Goal: Task Accomplishment & Management: Use online tool/utility

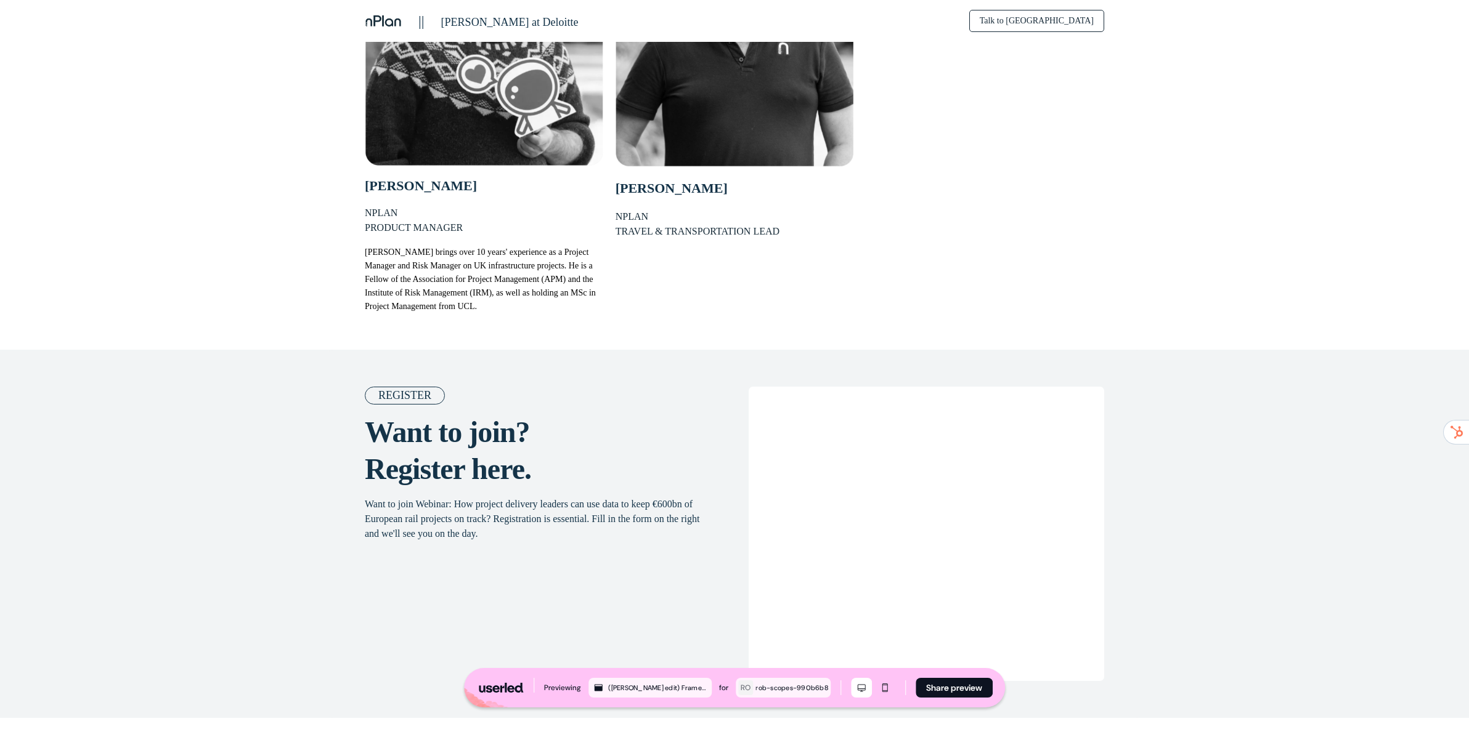
scroll to position [1793, 0]
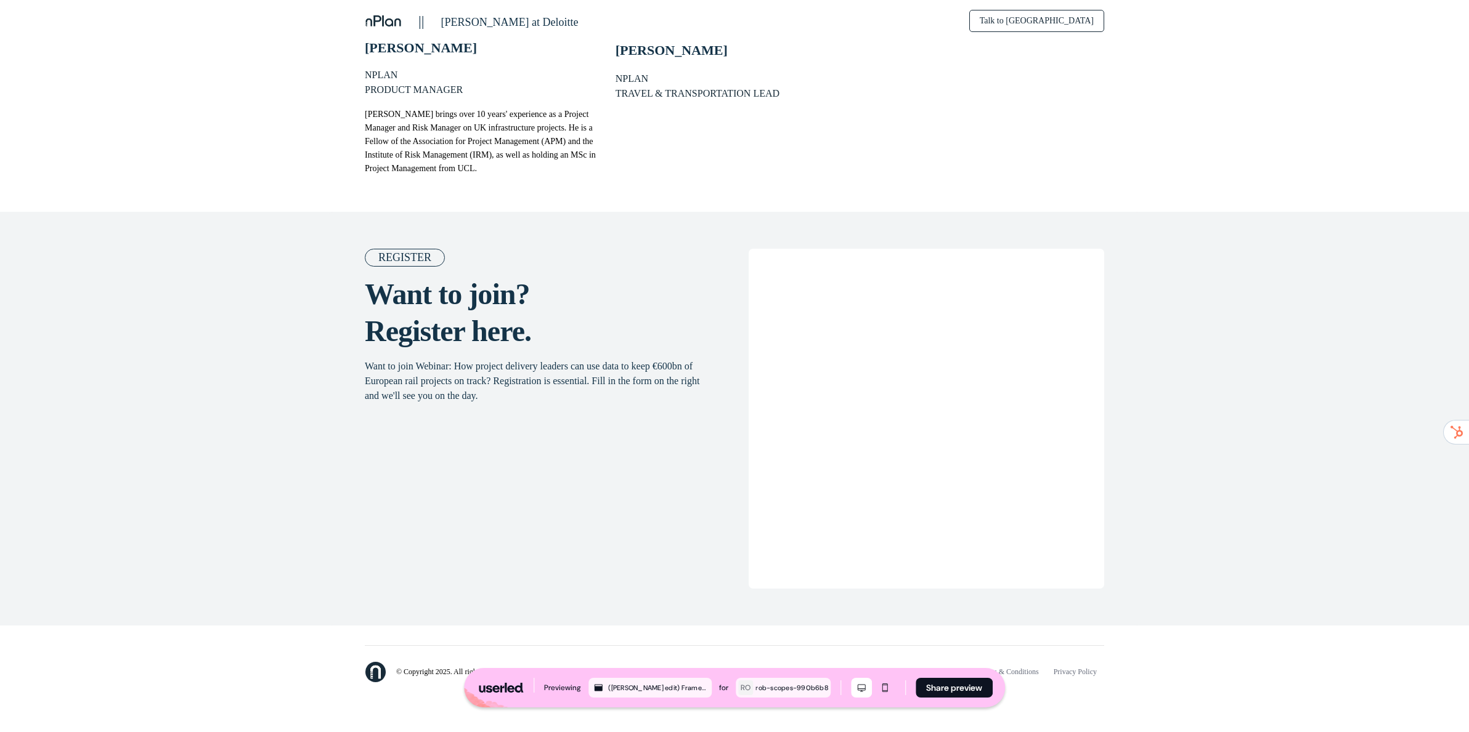
click at [652, 350] on h2 "Want to join? Register here." at bounding box center [539, 313] width 349 height 74
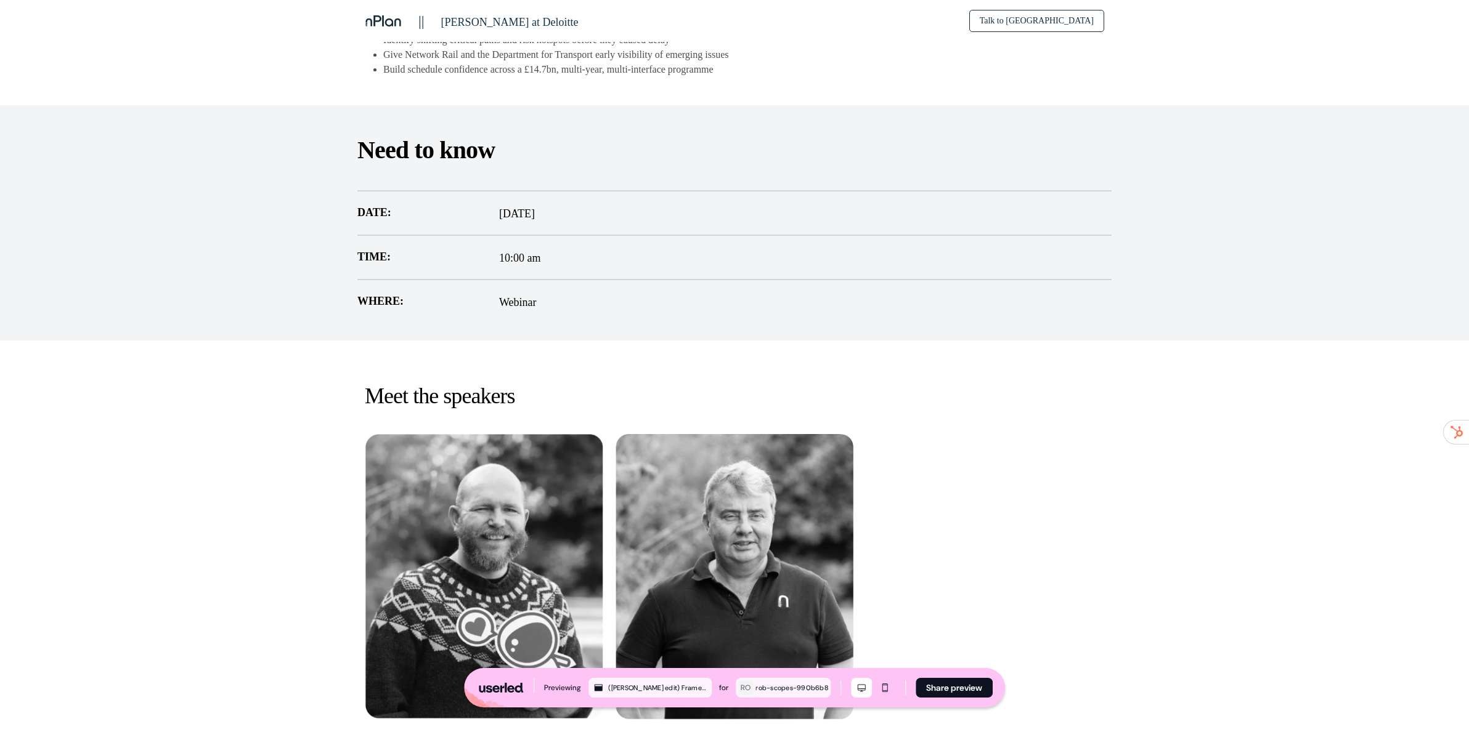
scroll to position [0, 0]
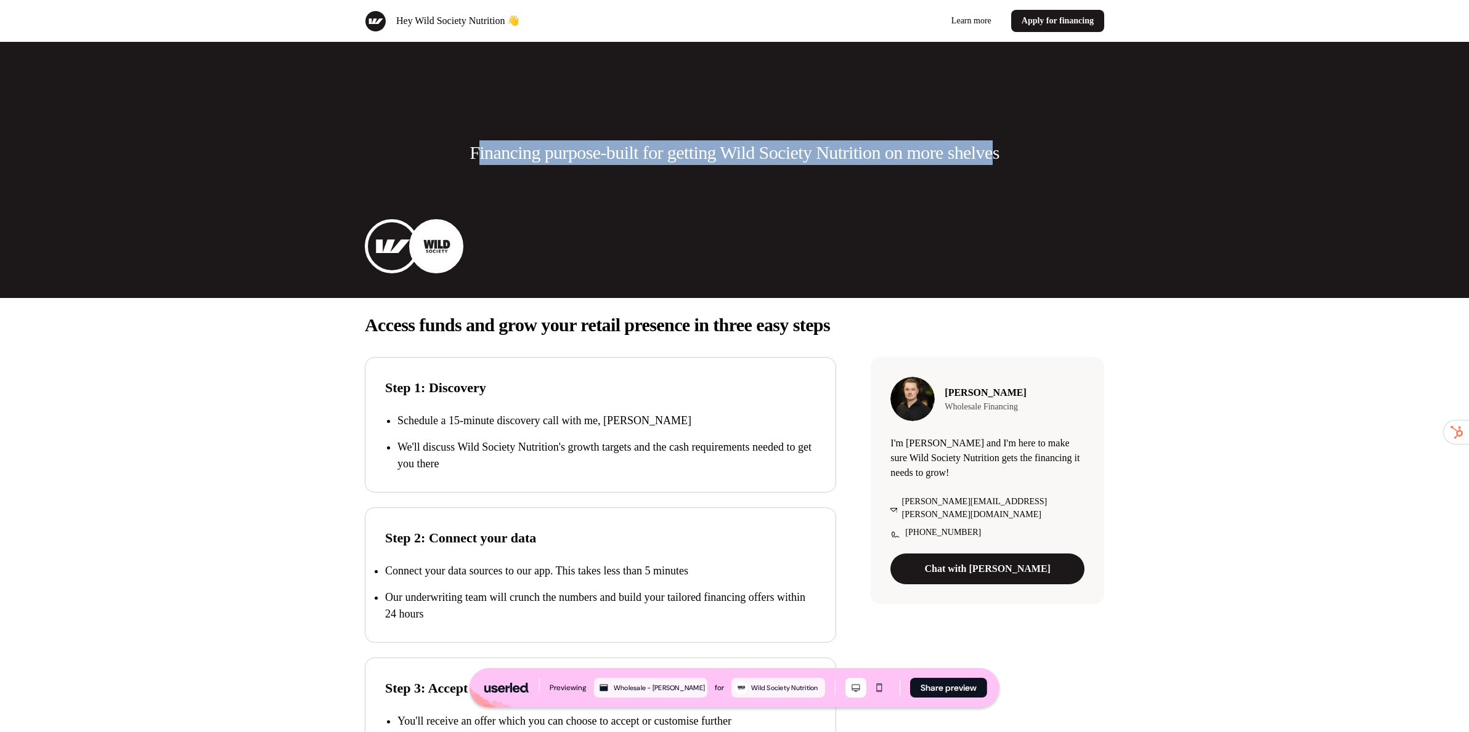
drag, startPoint x: 489, startPoint y: 151, endPoint x: 1020, endPoint y: 143, distance: 531.1
click at [999, 143] on p "Financing purpose-built for getting Wild Society Nutrition on more shelves" at bounding box center [734, 152] width 530 height 25
drag, startPoint x: 1021, startPoint y: 143, endPoint x: 571, endPoint y: 147, distance: 449.7
click at [581, 147] on p "Financing purpose-built for getting Wild Society Nutrition on more shelves" at bounding box center [734, 152] width 530 height 25
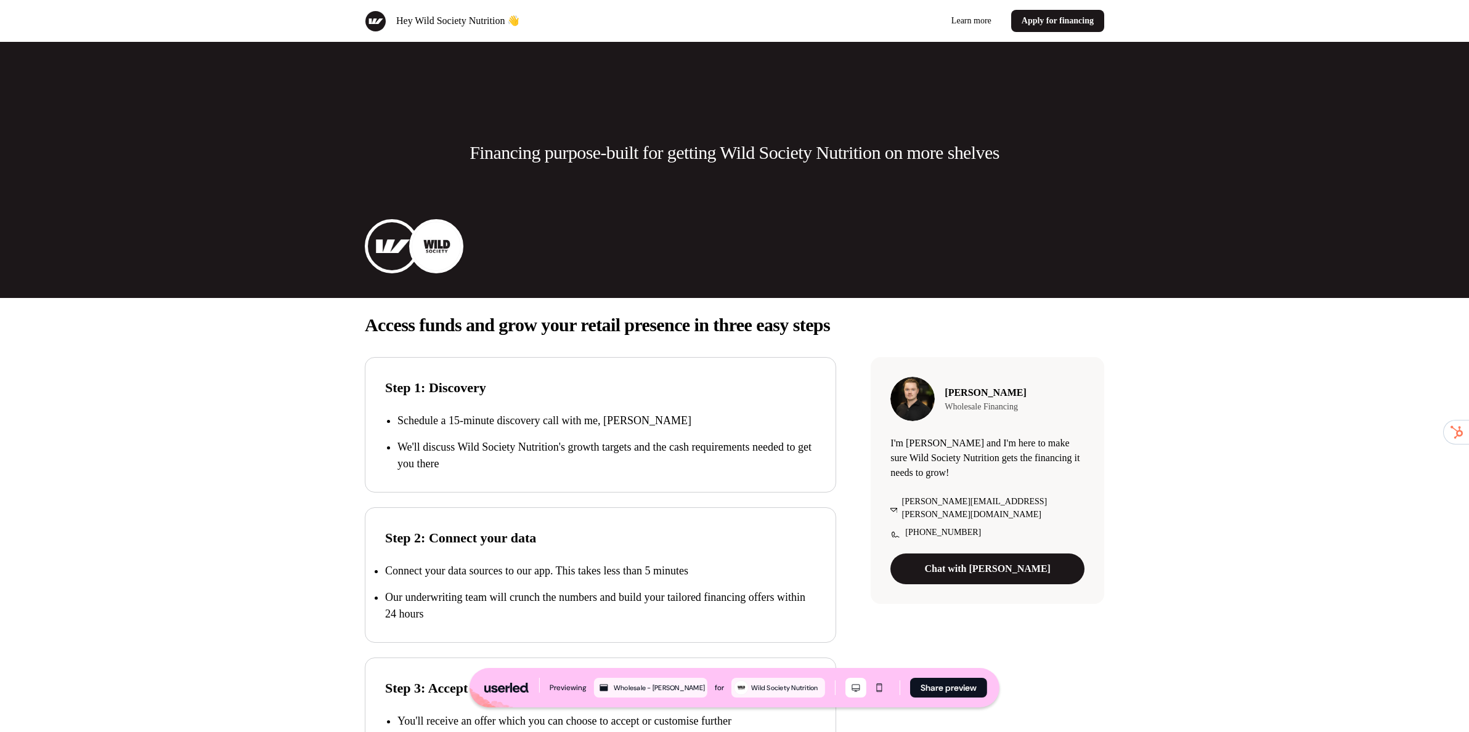
click at [571, 147] on p "Financing purpose-built for getting Wild Society Nutrition on more shelves" at bounding box center [734, 152] width 530 height 25
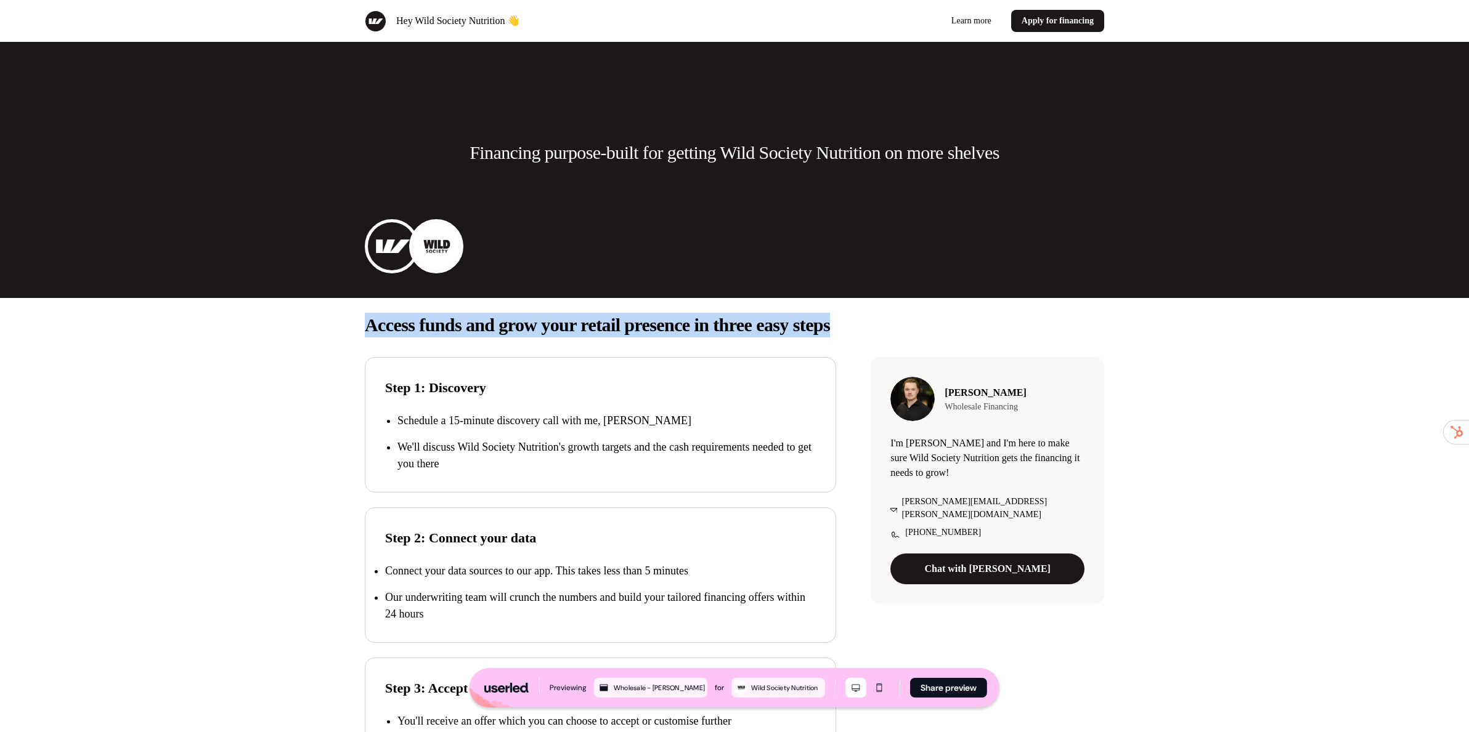
drag, startPoint x: 357, startPoint y: 315, endPoint x: 955, endPoint y: 327, distance: 597.6
click at [950, 326] on div "Access funds and grow your retail presence in three easy steps Step 1: Discover…" at bounding box center [734, 570] width 813 height 545
click at [968, 330] on p "Access funds and grow your retail presence in three easy steps" at bounding box center [734, 325] width 739 height 25
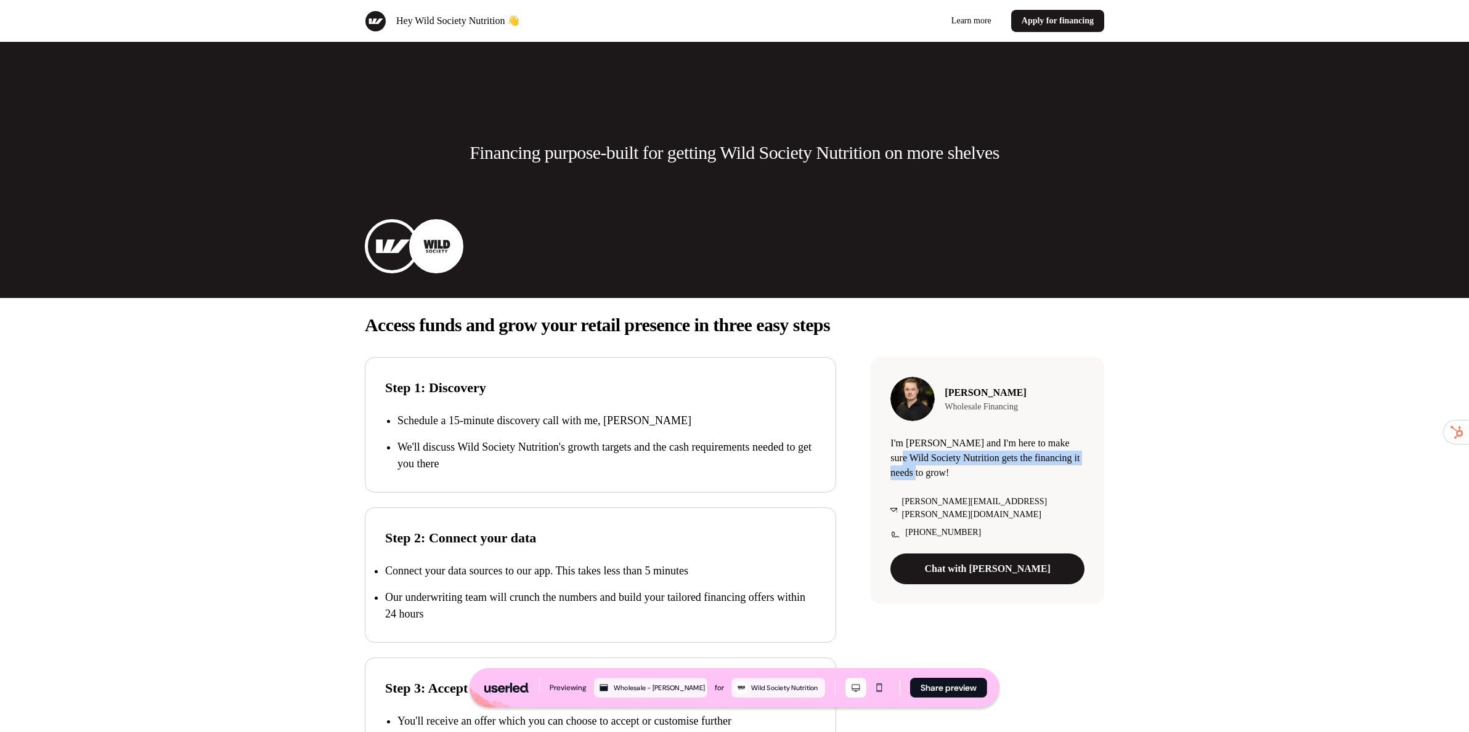
drag, startPoint x: 924, startPoint y: 452, endPoint x: 1037, endPoint y: 487, distance: 118.3
click at [1020, 487] on div "Scott Maguire Wholesale Financing I'm Scott and I'm here to make sure Wild Soci…" at bounding box center [986, 480] width 233 height 247
click at [1044, 486] on div "Scott Maguire Wholesale Financing I'm Scott and I'm here to make sure Wild Soci…" at bounding box center [986, 480] width 233 height 247
drag, startPoint x: 983, startPoint y: 468, endPoint x: 898, endPoint y: 444, distance: 88.3
click at [899, 444] on p "I'm Scott and I'm here to make sure Wild Society Nutrition gets the financing i…" at bounding box center [987, 458] width 194 height 44
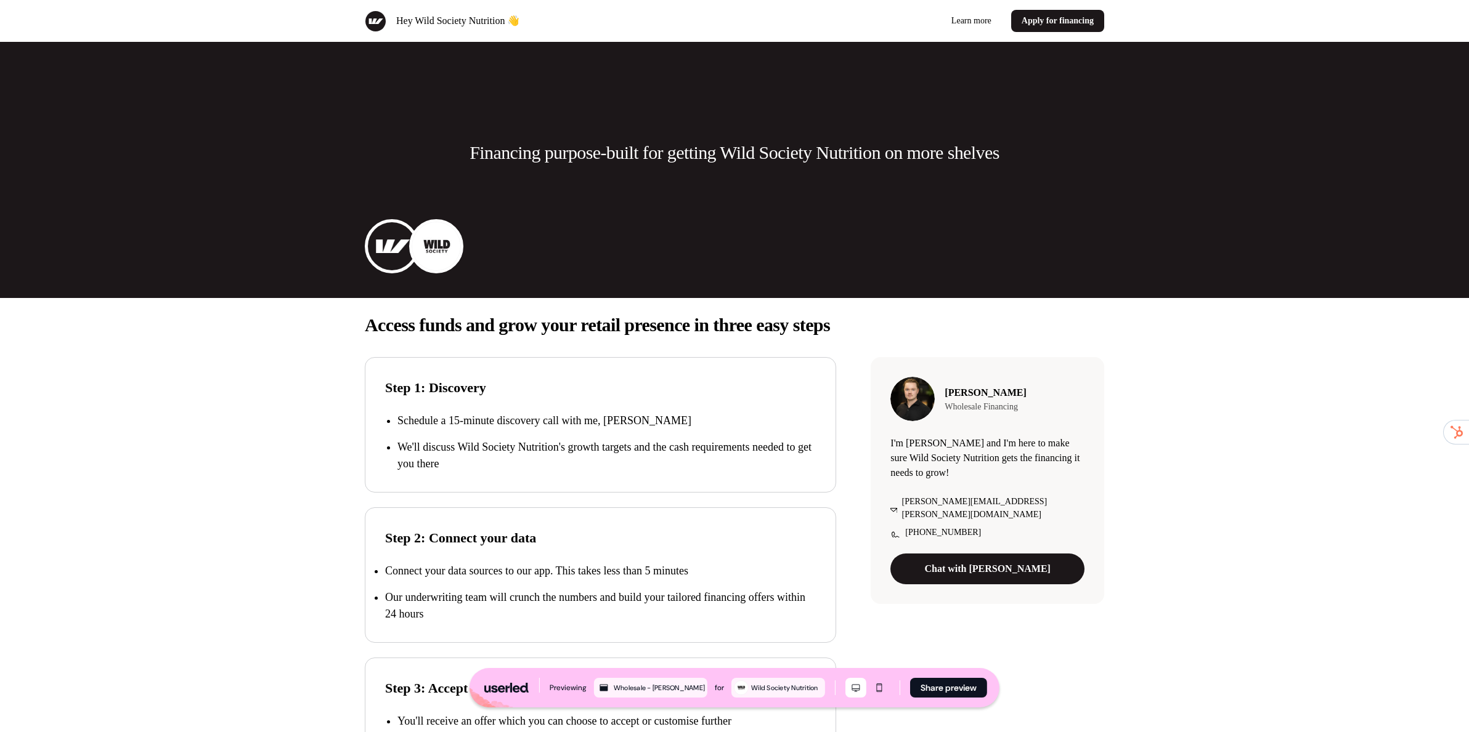
click at [895, 442] on p "I'm Scott and I'm here to make sure Wild Society Nutrition gets the financing i…" at bounding box center [987, 458] width 194 height 44
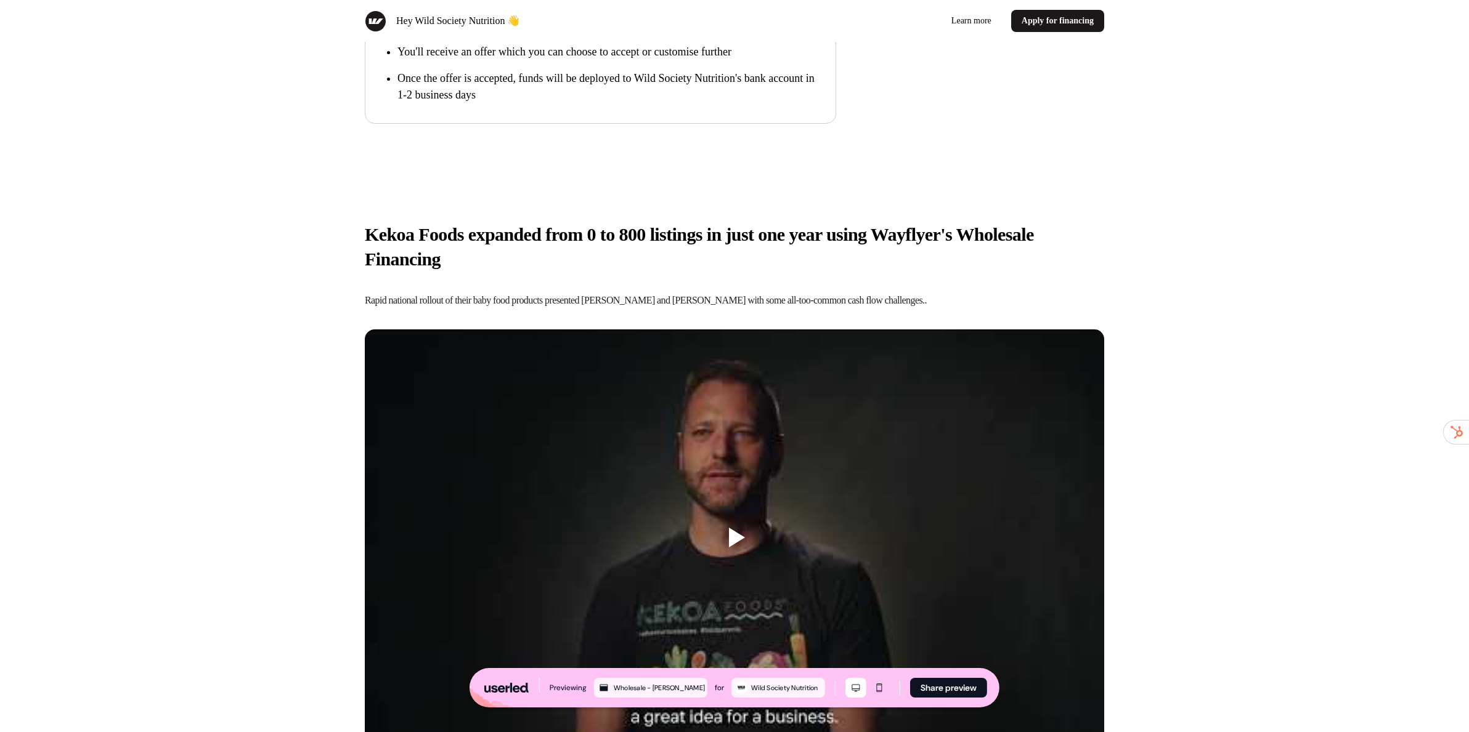
scroll to position [695, 0]
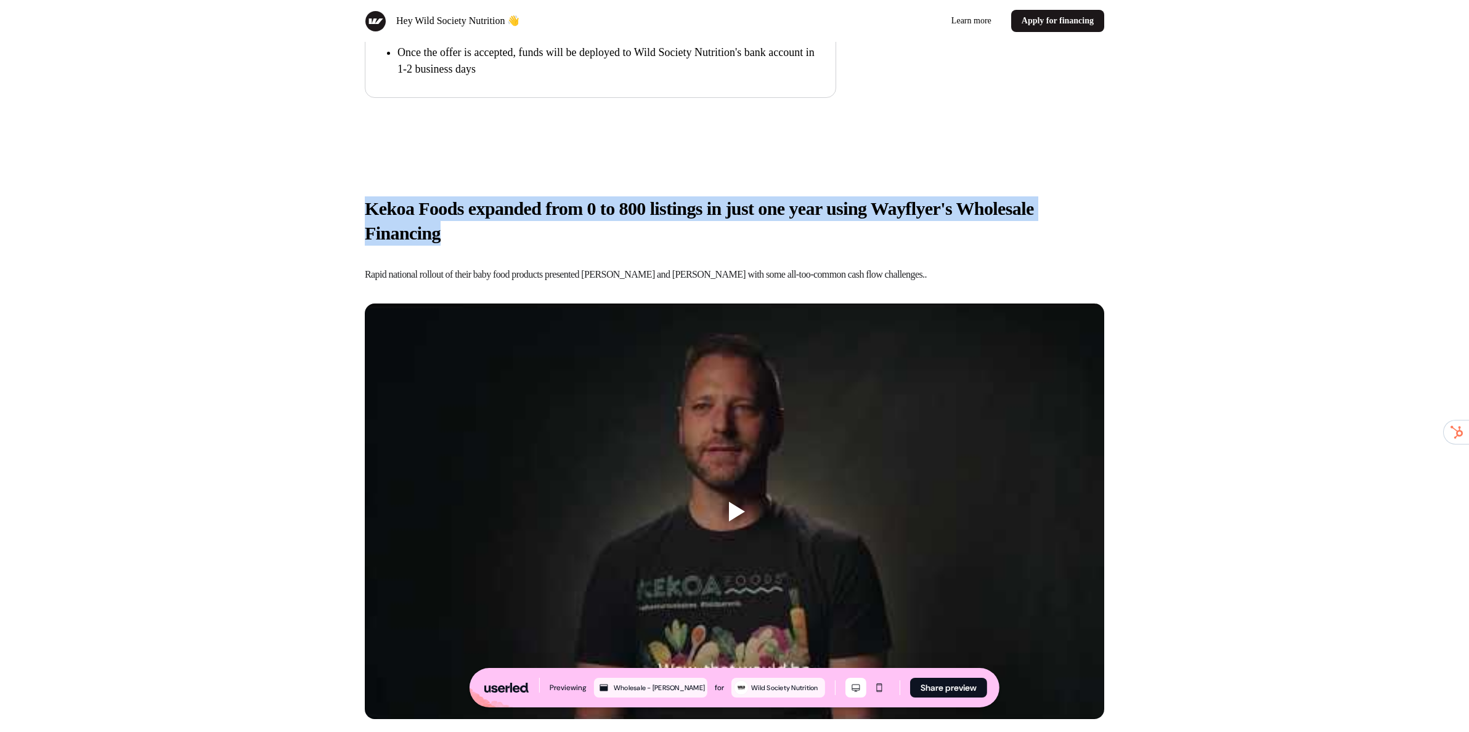
drag, startPoint x: 354, startPoint y: 194, endPoint x: 546, endPoint y: 245, distance: 198.3
click at [541, 245] on div "Kekoa Foods expanded from 0 to 800 listings in just one year using Wayflyer's W…" at bounding box center [734, 458] width 813 height 622
drag, startPoint x: 724, startPoint y: 265, endPoint x: 384, endPoint y: 217, distance: 342.9
click at [466, 229] on div "Kekoa Foods expanded from 0 to 800 listings in just one year using Wayflyer's W…" at bounding box center [734, 458] width 739 height 523
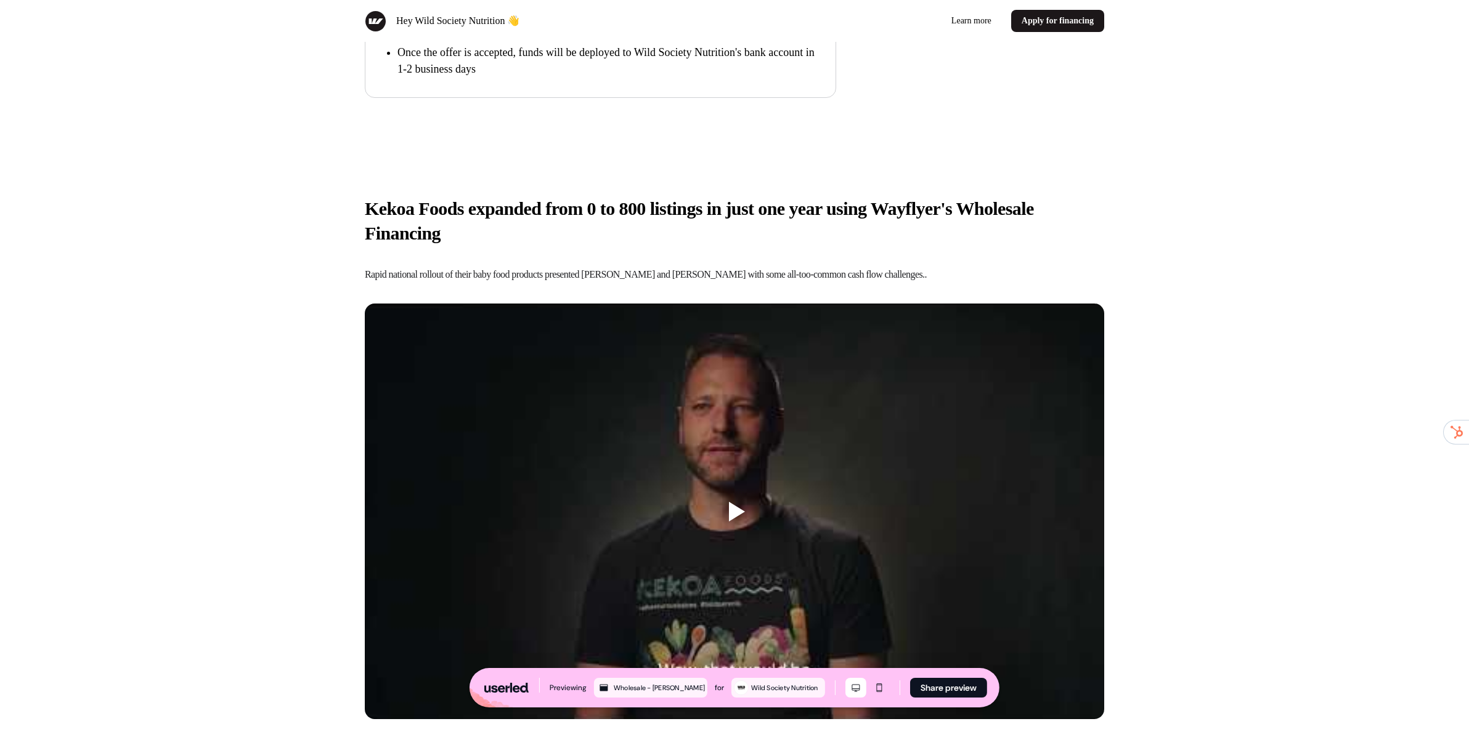
click at [384, 217] on p "Kekoa Foods expanded from 0 to 800 listings in just one year using Wayflyer's W…" at bounding box center [734, 221] width 739 height 49
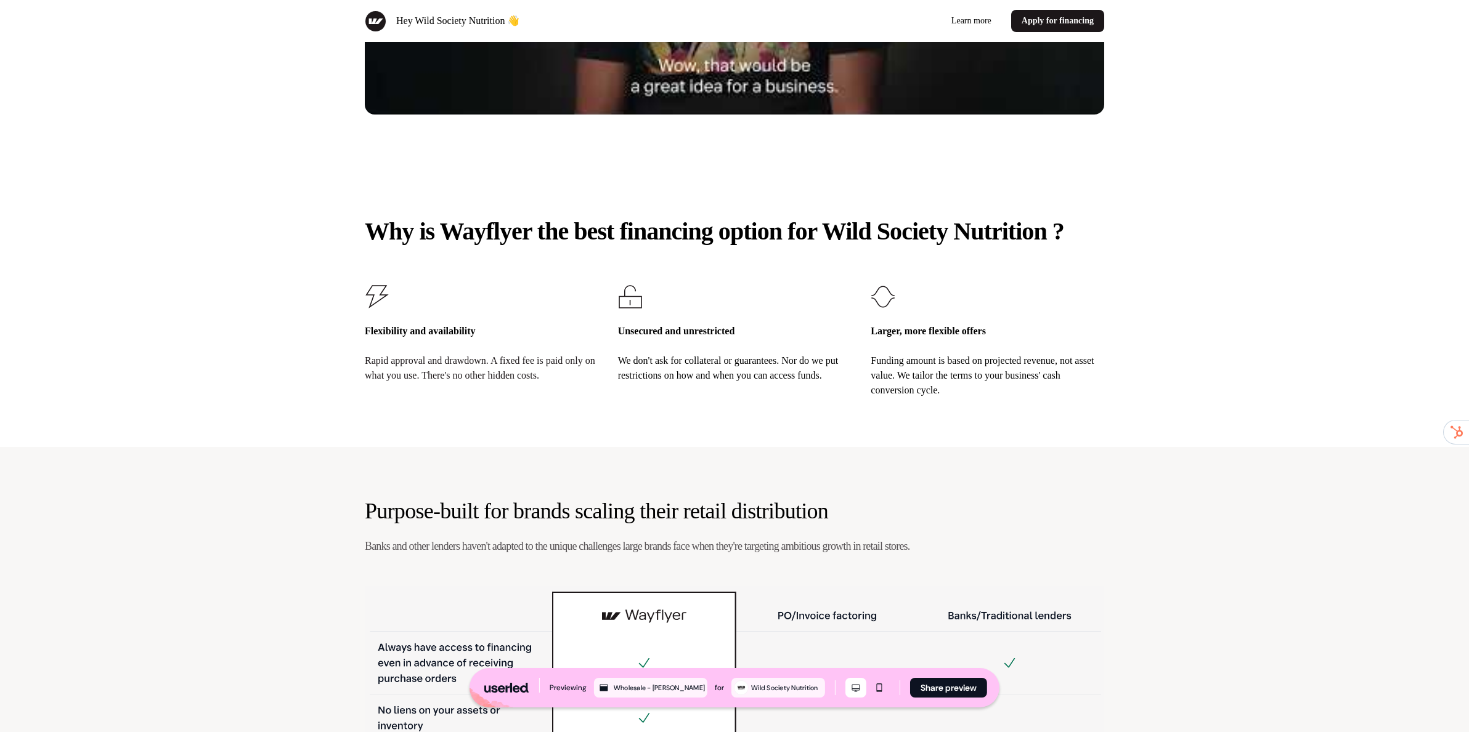
scroll to position [1309, 0]
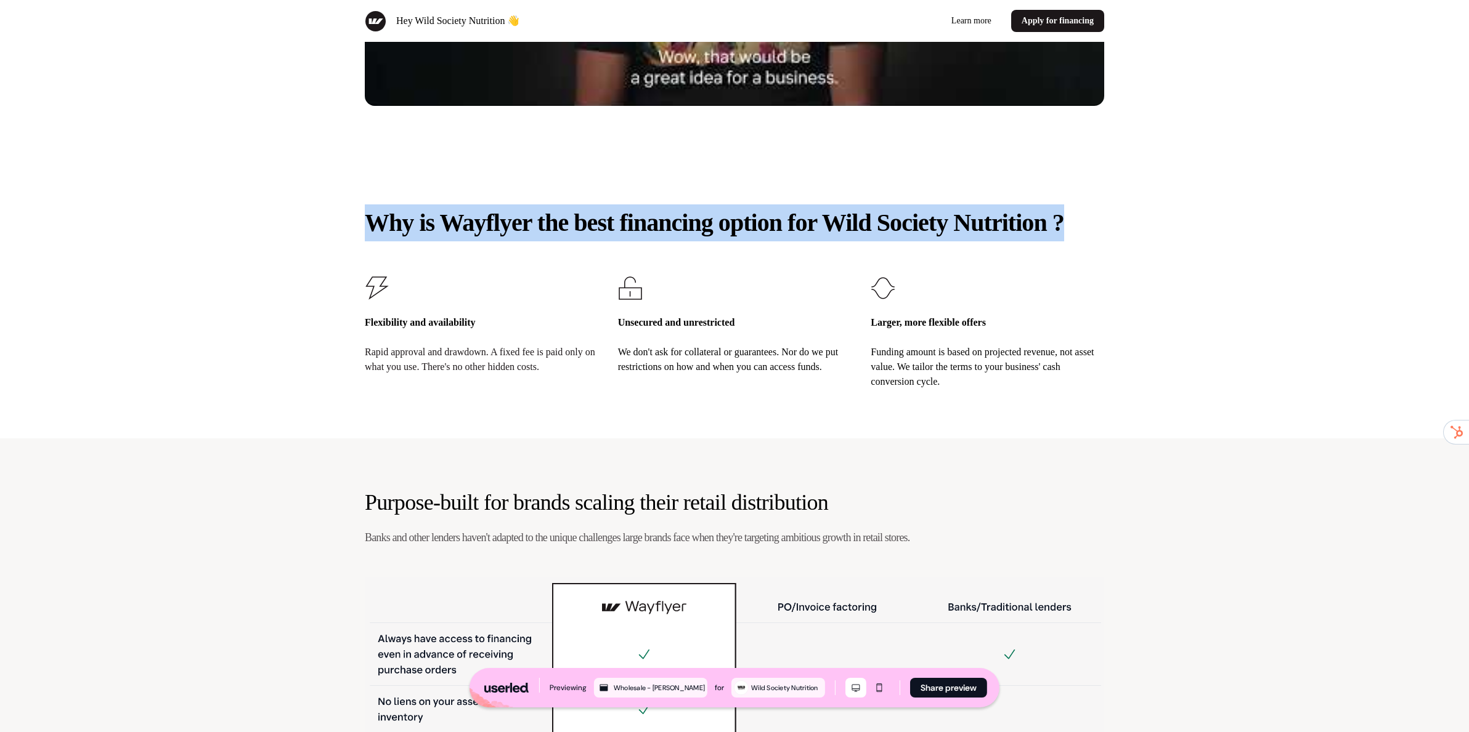
drag, startPoint x: 391, startPoint y: 220, endPoint x: 599, endPoint y: 262, distance: 213.0
click at [587, 241] on p "Why is Wayflyer the best financing option for Wild Society Nutrition ?" at bounding box center [734, 223] width 739 height 37
drag, startPoint x: 599, startPoint y: 262, endPoint x: 731, endPoint y: 362, distance: 165.7
click at [599, 241] on p "Why is Wayflyer the best financing option for Wild Society Nutrition ?" at bounding box center [734, 223] width 739 height 37
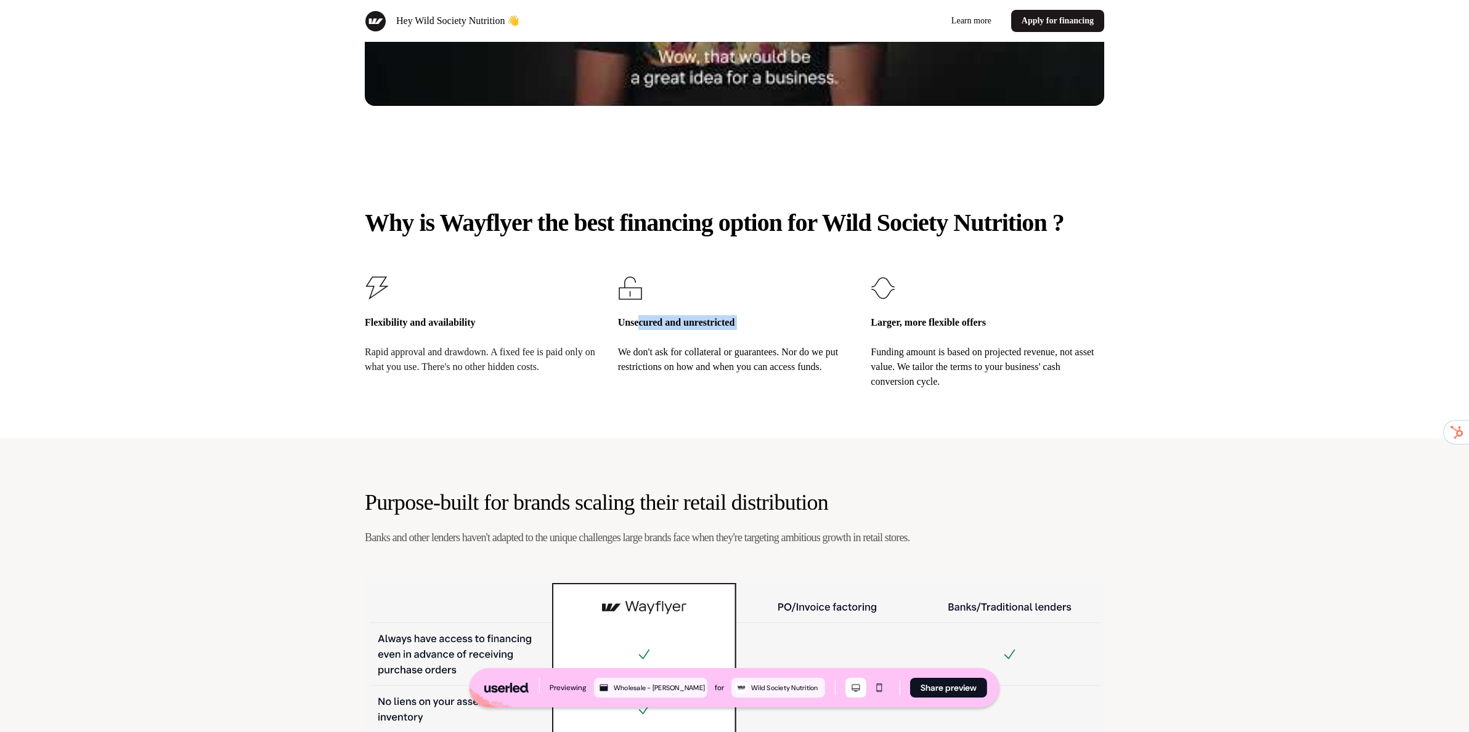
drag, startPoint x: 747, startPoint y: 381, endPoint x: 568, endPoint y: 332, distance: 185.1
click at [593, 339] on div "Flexibility and availability Rapid approval and drawdown. A fixed fee is paid o…" at bounding box center [734, 332] width 739 height 113
click at [546, 328] on div "Flexibility and availability Rapid approval and drawdown. A fixed fee is paid o…" at bounding box center [481, 332] width 233 height 113
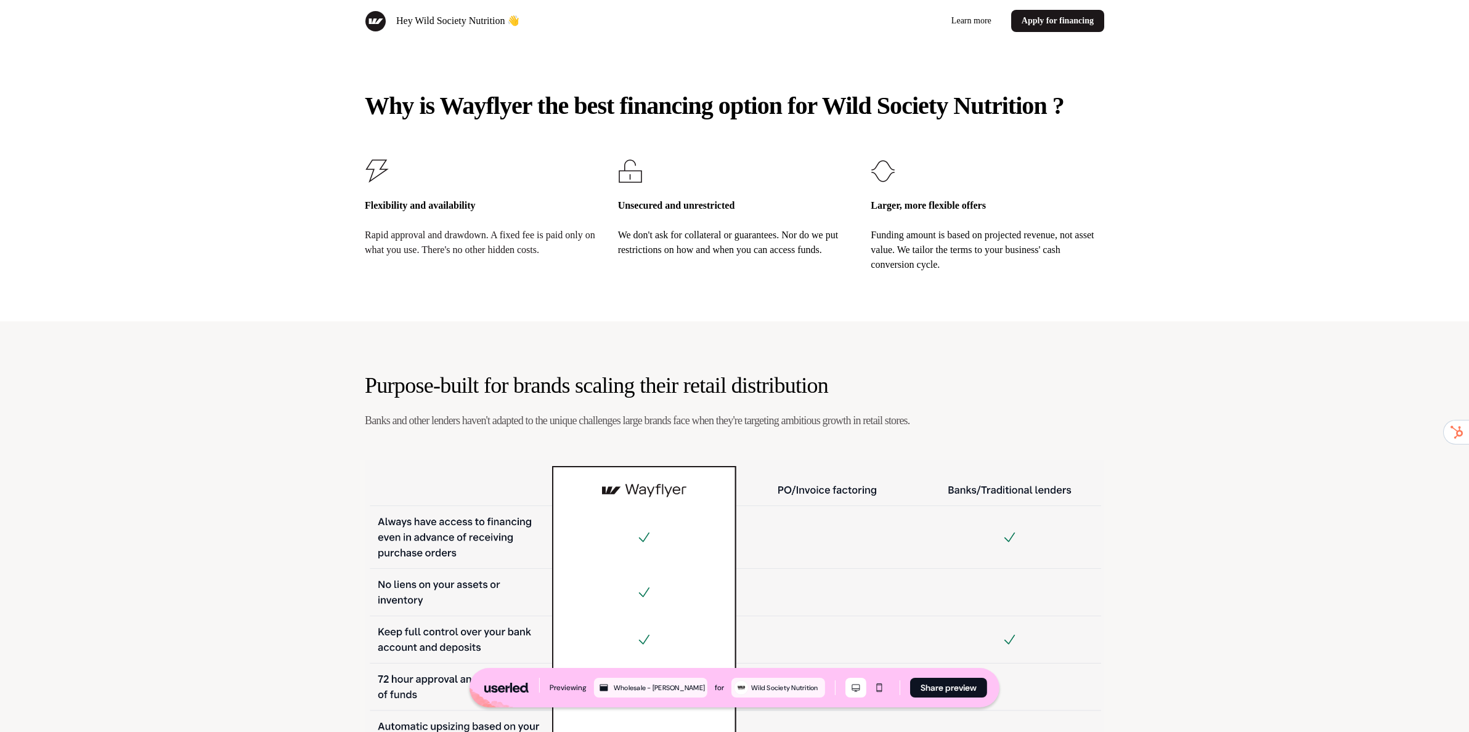
scroll to position [1698, 0]
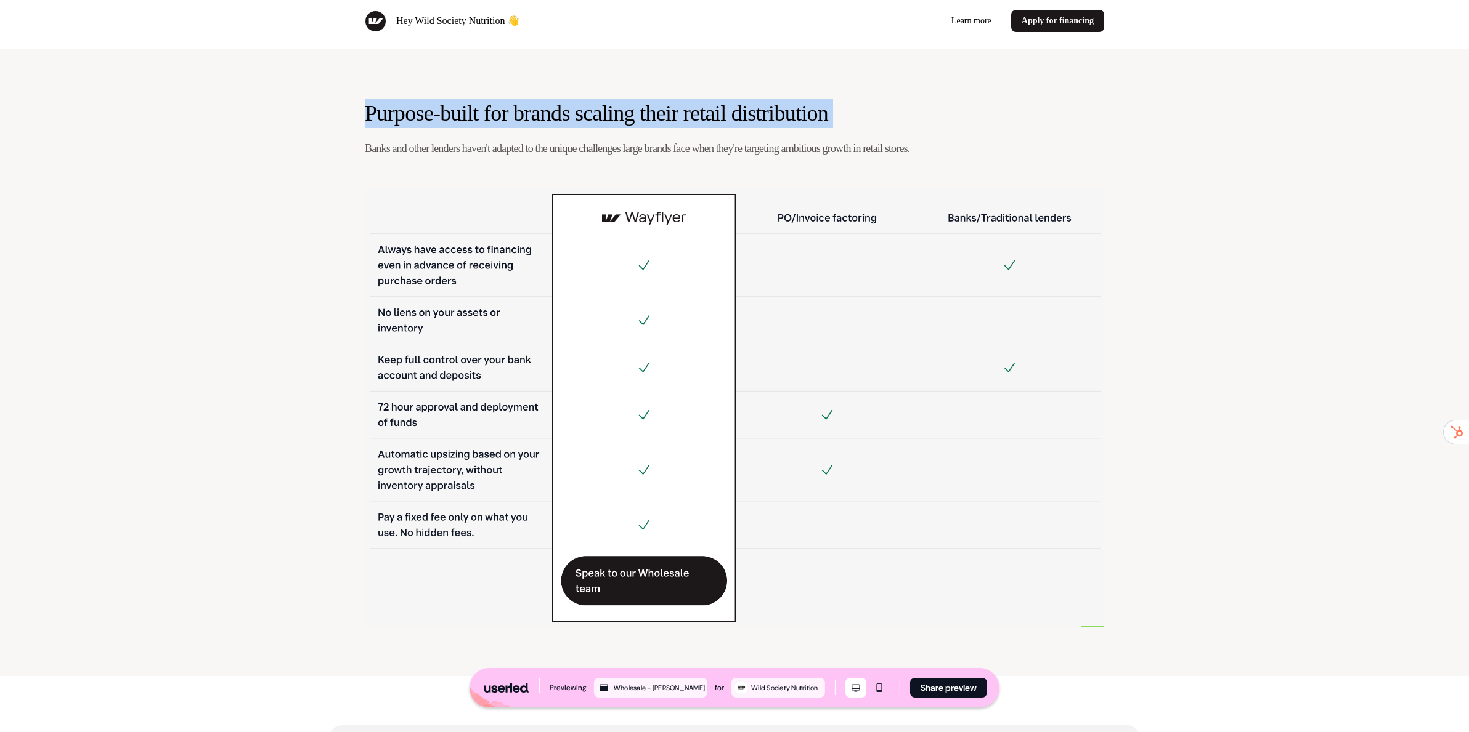
drag, startPoint x: 348, startPoint y: 161, endPoint x: 1032, endPoint y: 167, distance: 684.4
click at [1029, 166] on div "Purpose-built for brands scaling their retail distribution Banks and other lend…" at bounding box center [734, 362] width 813 height 627
click at [575, 128] on h3 "Purpose-built for brands scaling their retail distribution" at bounding box center [596, 114] width 463 height 30
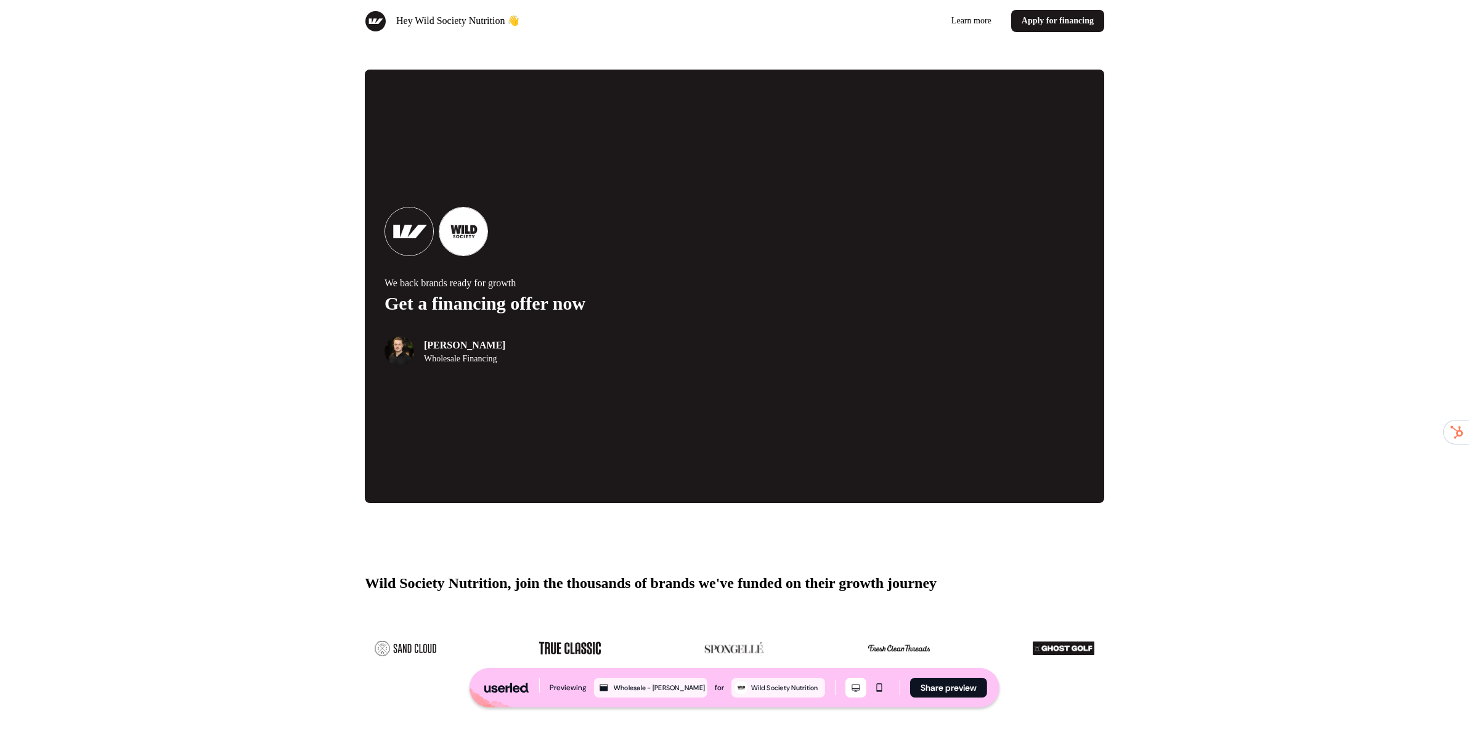
scroll to position [2590, 0]
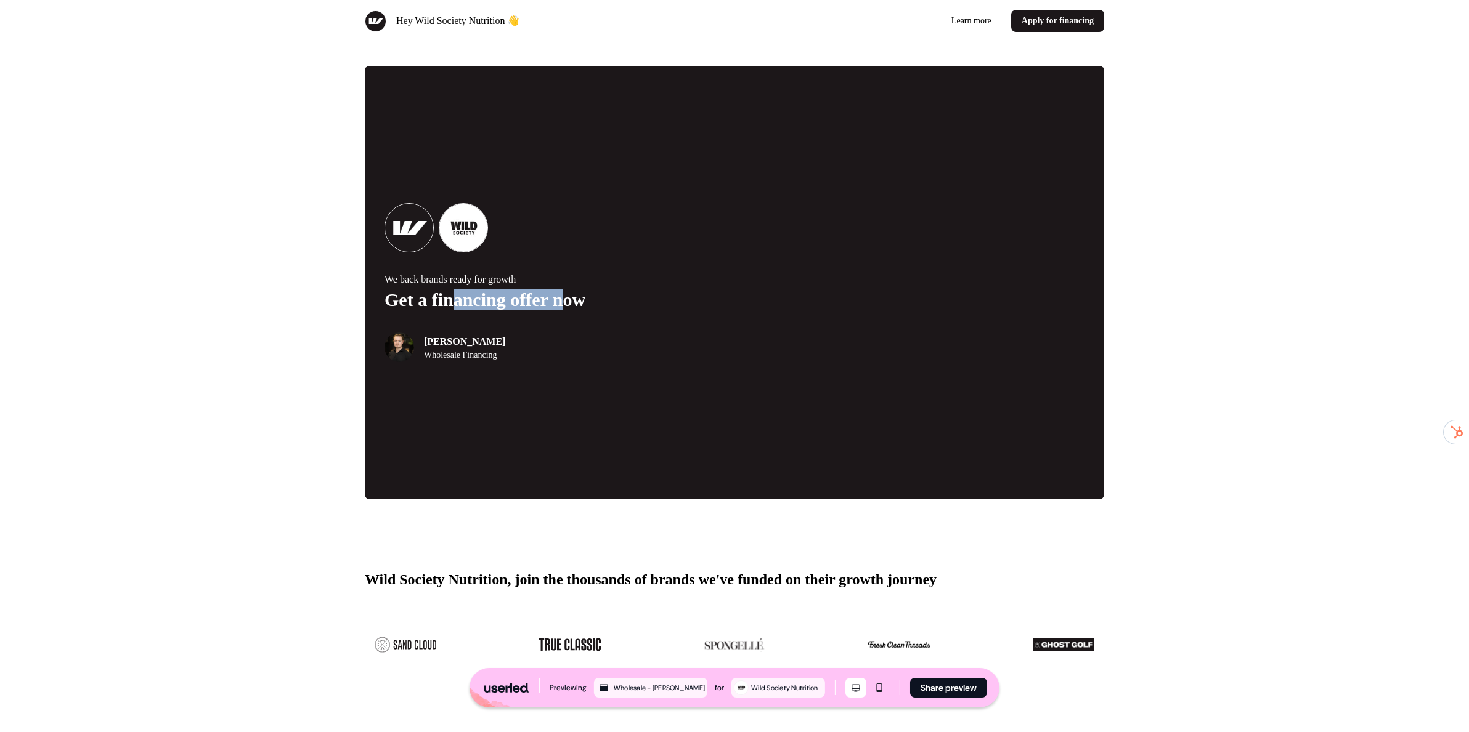
drag, startPoint x: 543, startPoint y: 340, endPoint x: 583, endPoint y: 341, distance: 39.4
click at [583, 310] on p "Get a financing offer now" at bounding box center [559, 300] width 350 height 21
drag, startPoint x: 505, startPoint y: 338, endPoint x: 433, endPoint y: 343, distance: 71.6
click at [456, 310] on p "Get a financing offer now" at bounding box center [559, 300] width 350 height 21
drag, startPoint x: 433, startPoint y: 343, endPoint x: 387, endPoint y: 341, distance: 45.6
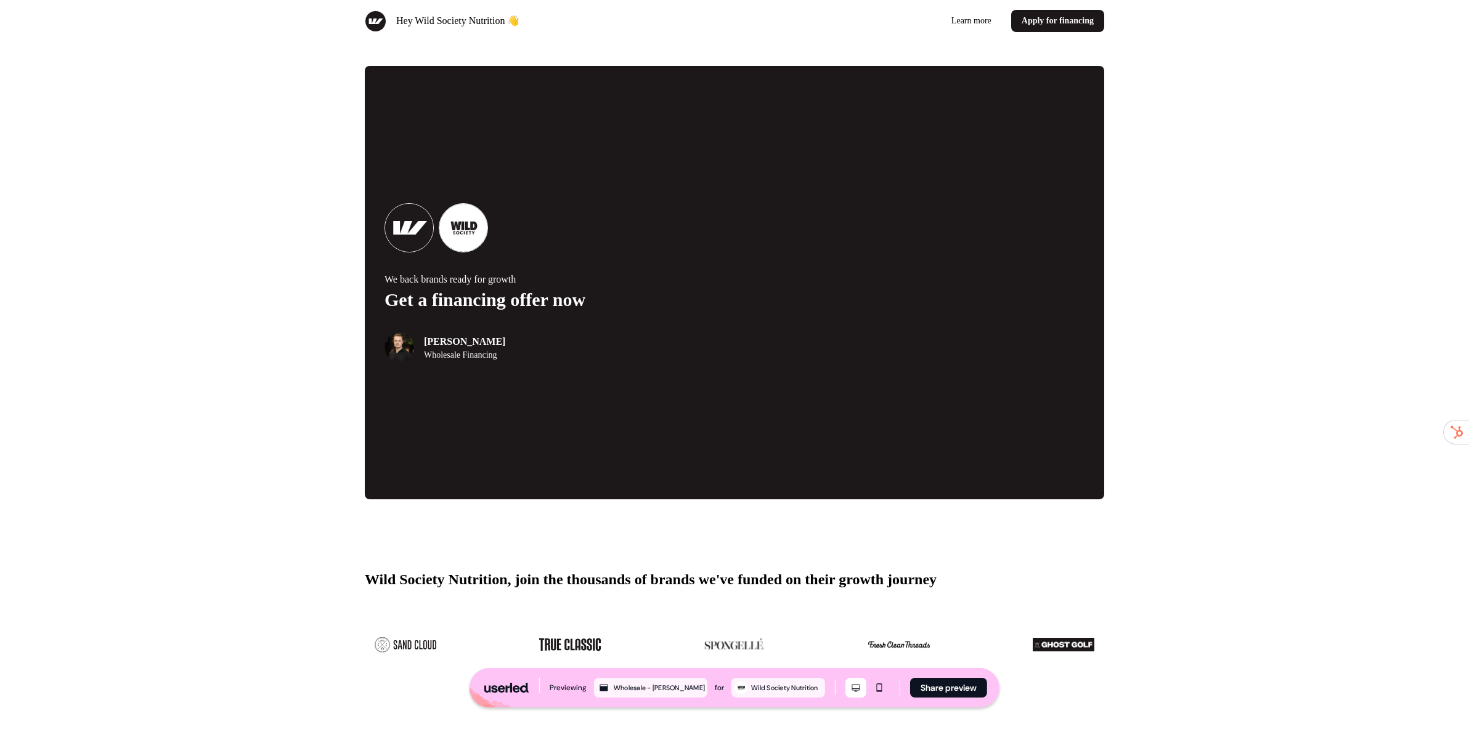
click at [432, 310] on p "Get a financing offer now" at bounding box center [559, 300] width 350 height 21
click at [516, 310] on p "Get a financing offer now" at bounding box center [559, 300] width 350 height 21
click at [570, 310] on p "Get a financing offer now" at bounding box center [559, 300] width 350 height 21
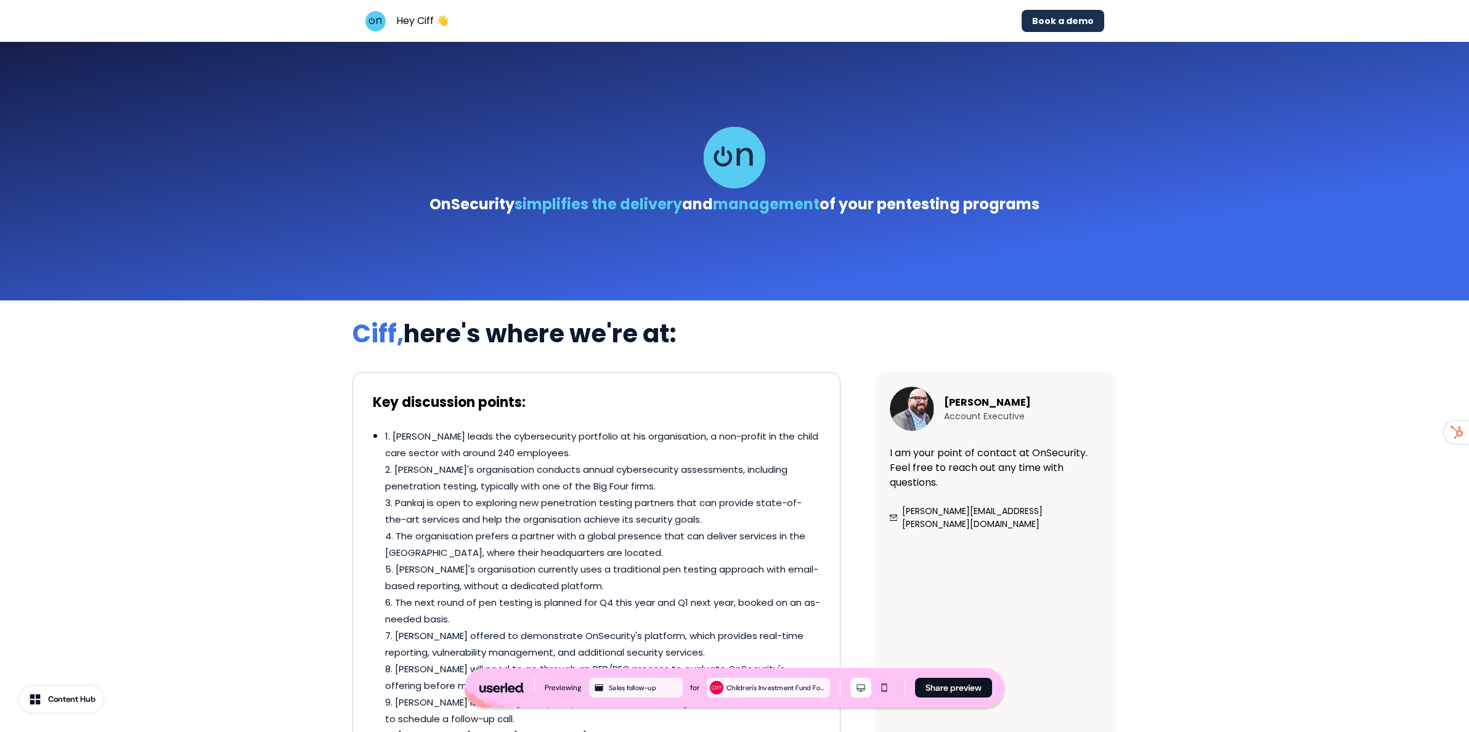
scroll to position [84, 0]
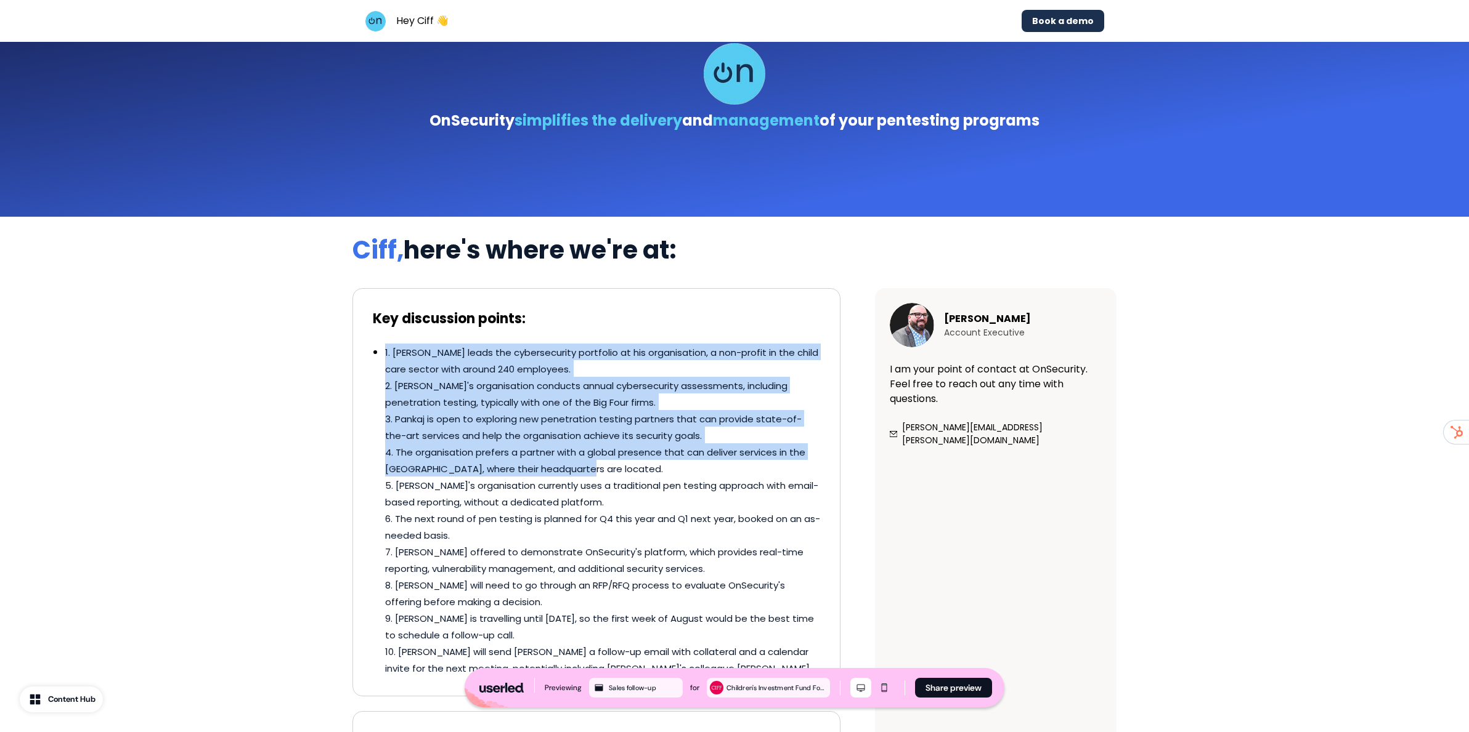
drag, startPoint x: 382, startPoint y: 348, endPoint x: 709, endPoint y: 502, distance: 361.5
click at [656, 476] on div "1. Pankaj leads the cybersecurity portfolio at his organisation, a non-profit i…" at bounding box center [596, 510] width 447 height 333
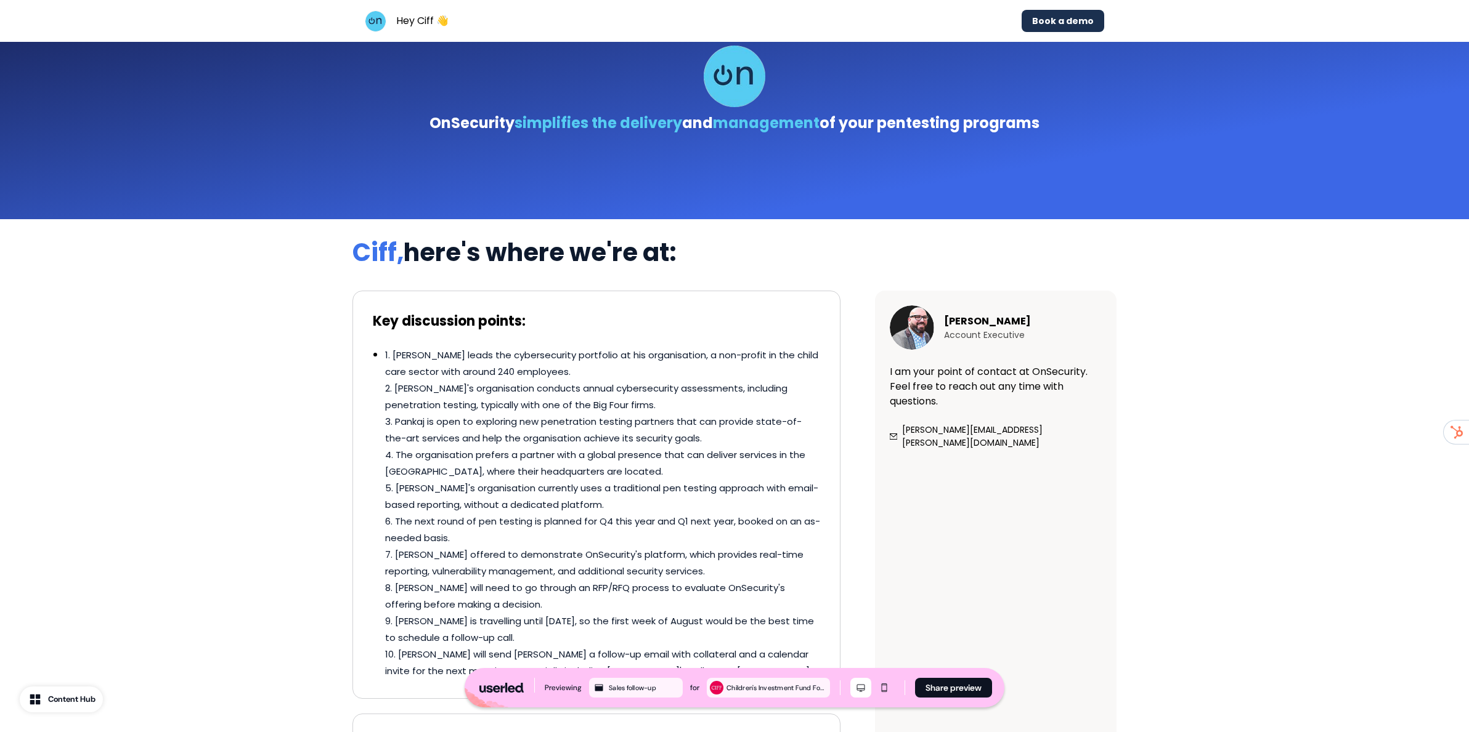
click at [710, 502] on p "1. Pankaj leads the cybersecurity portfolio at his organisation, a non-profit i…" at bounding box center [602, 512] width 435 height 333
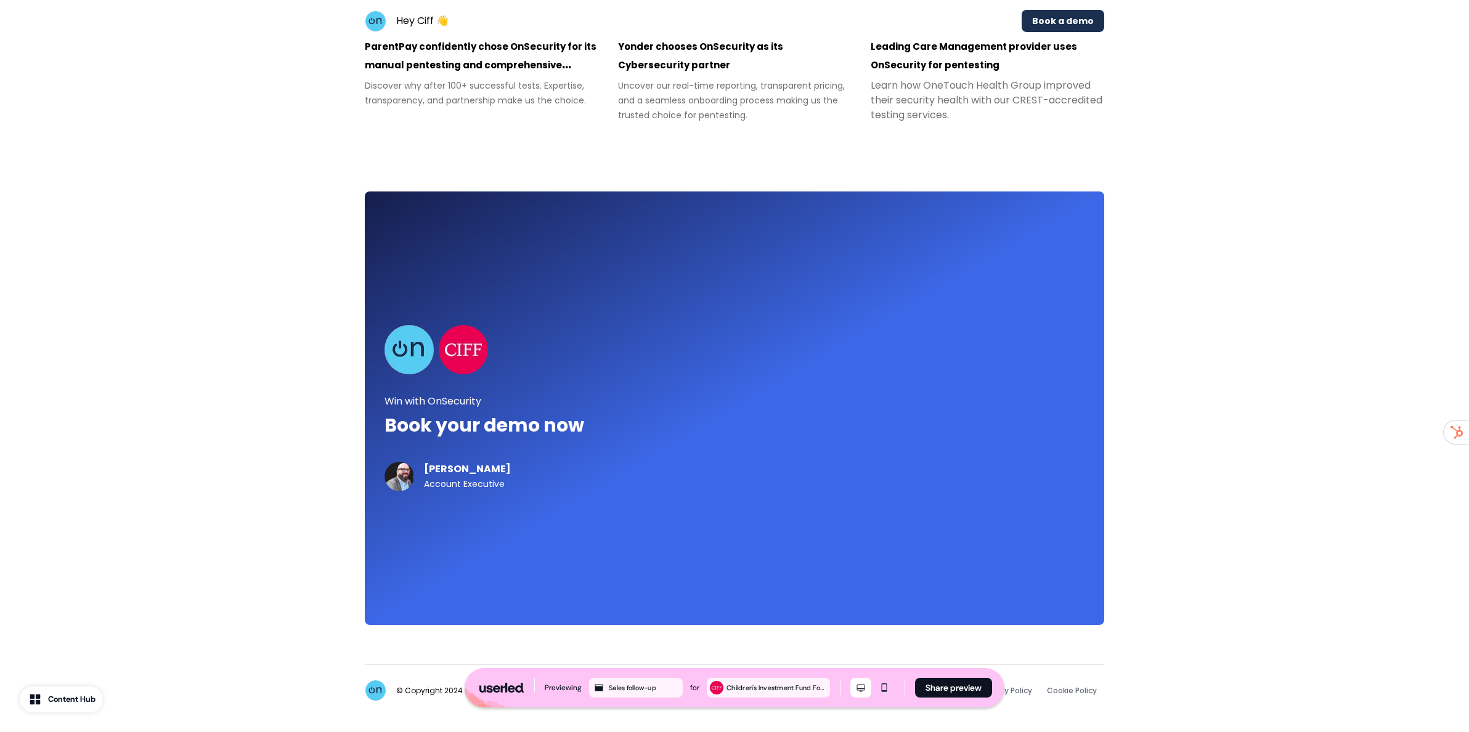
scroll to position [2891, 0]
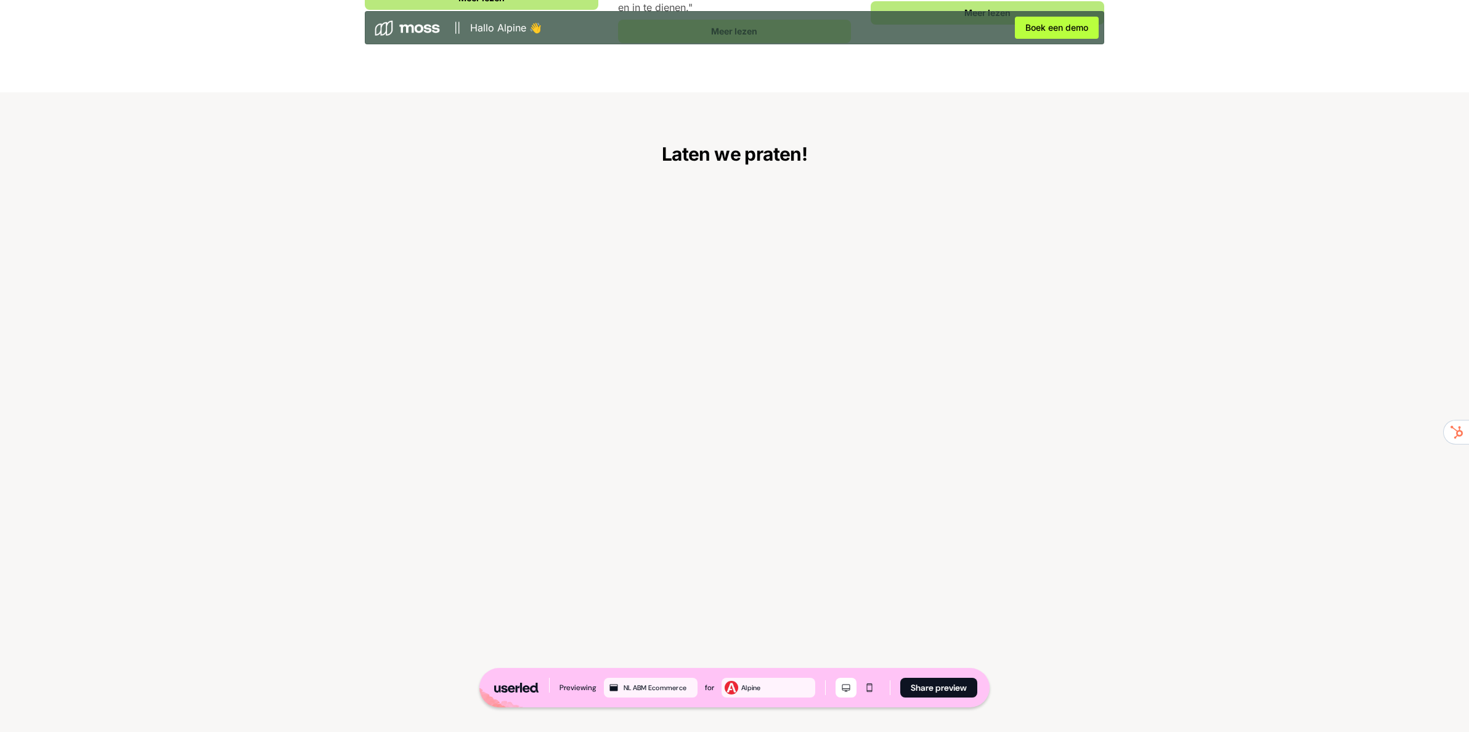
scroll to position [2142, 0]
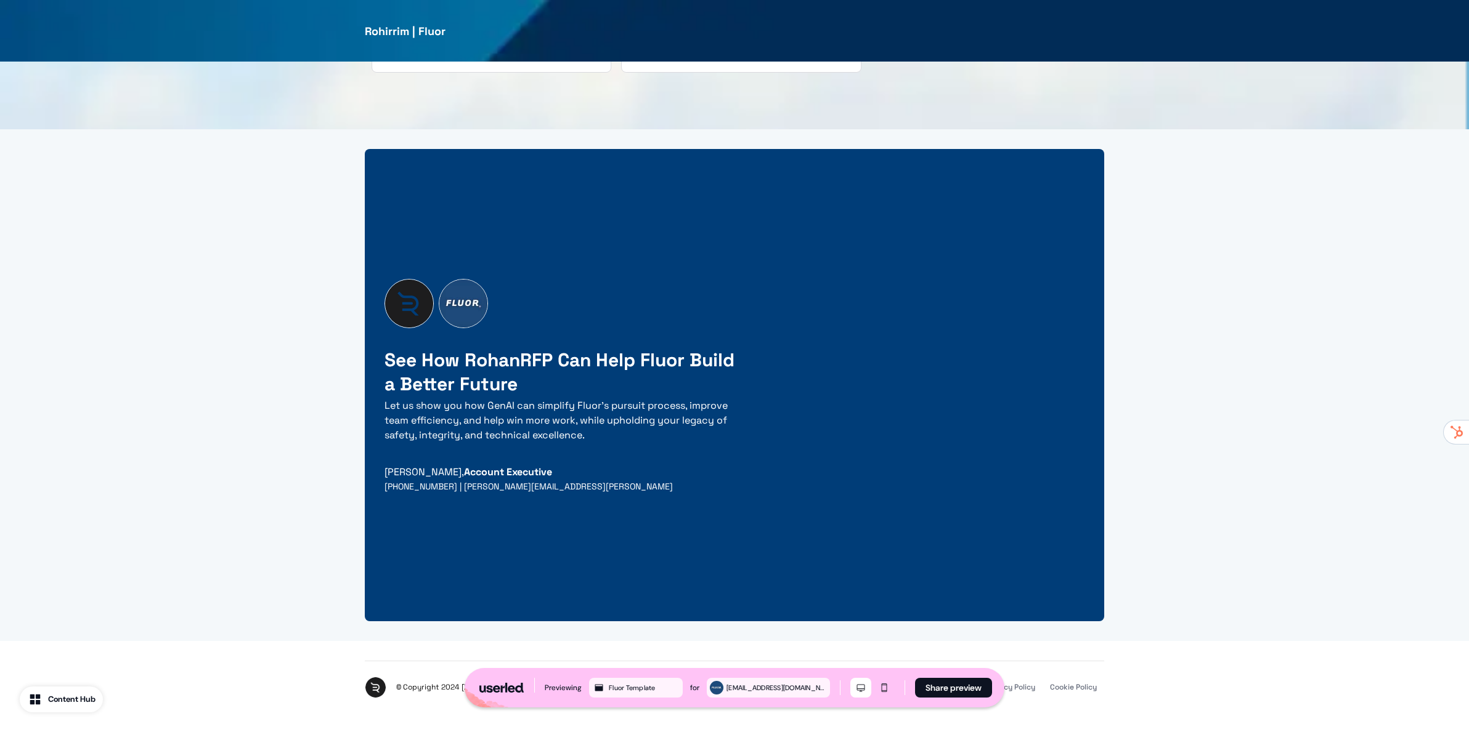
scroll to position [2919, 0]
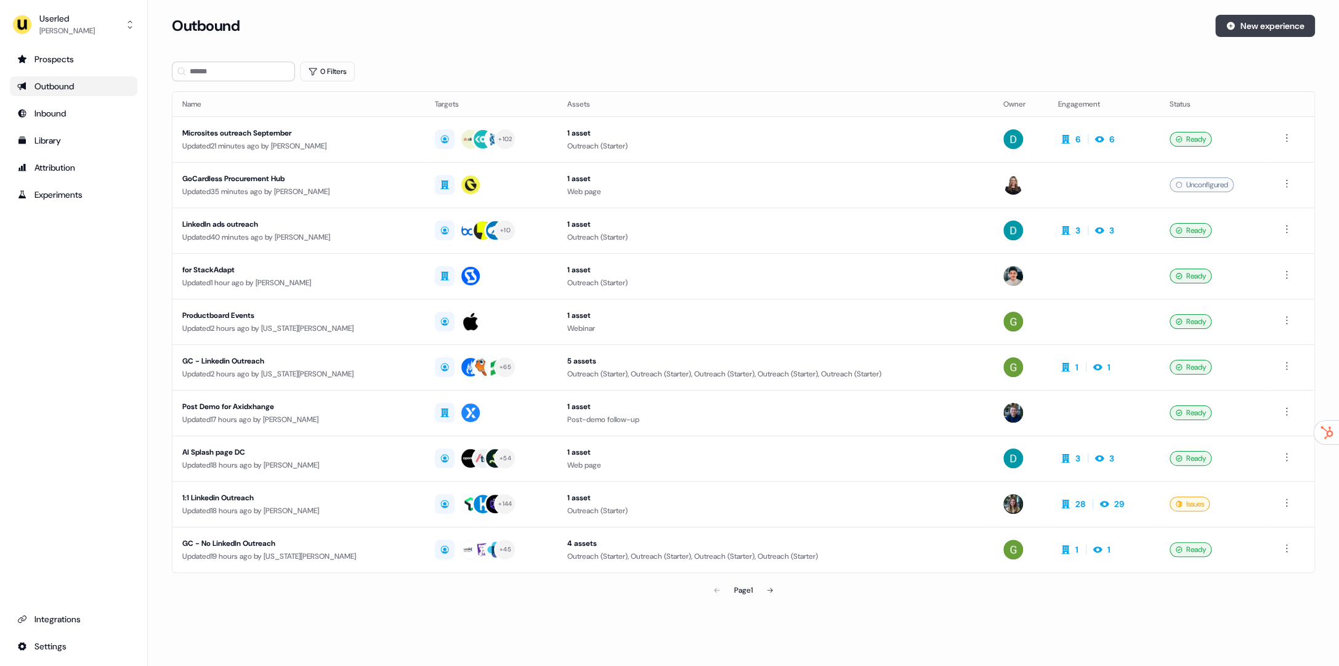
click at [1279, 25] on button "New experience" at bounding box center [1265, 26] width 100 height 22
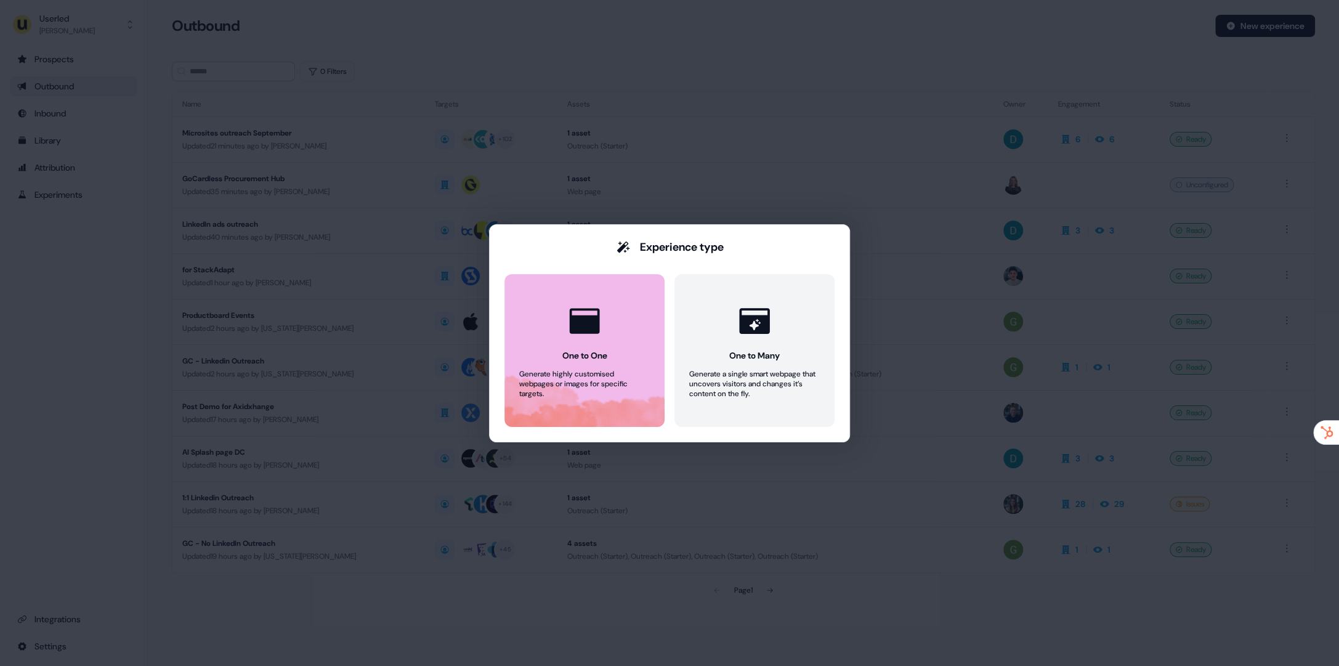
click at [642, 297] on button "One to One Generate highly customised webpages or images for specific targets." at bounding box center [585, 350] width 160 height 153
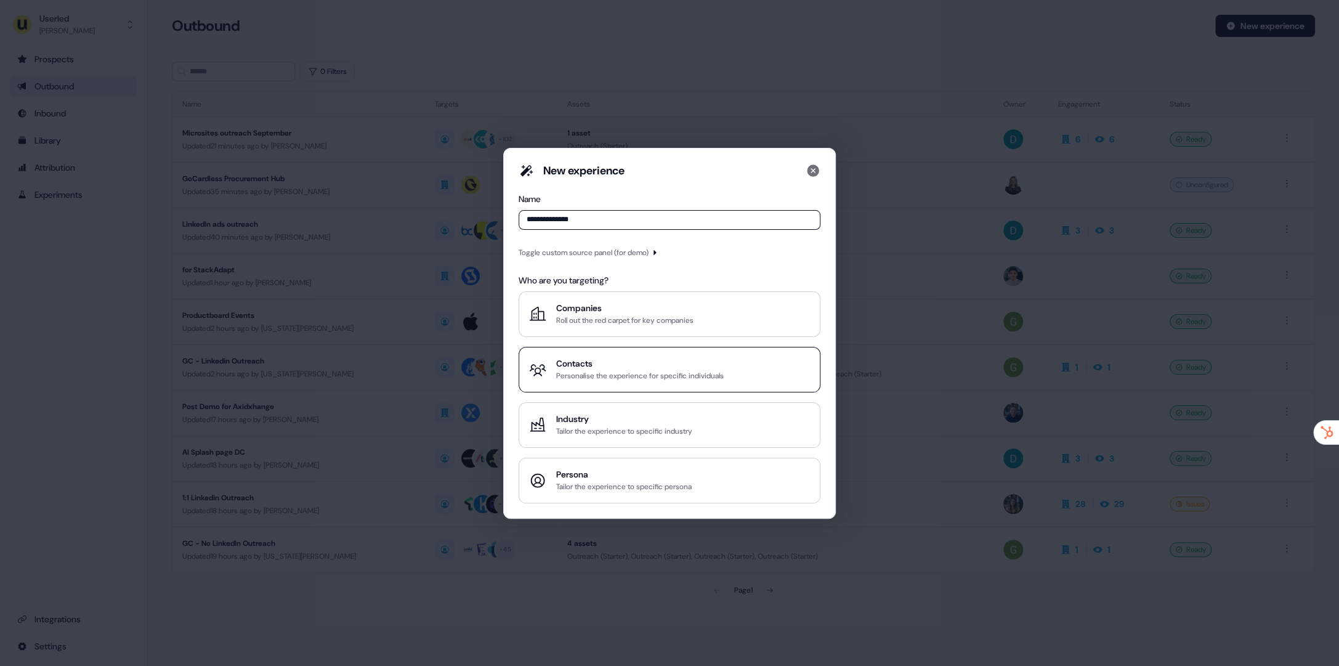
type input "**********"
click at [595, 376] on div "Personalise the experience for specific individuals" at bounding box center [640, 376] width 168 height 12
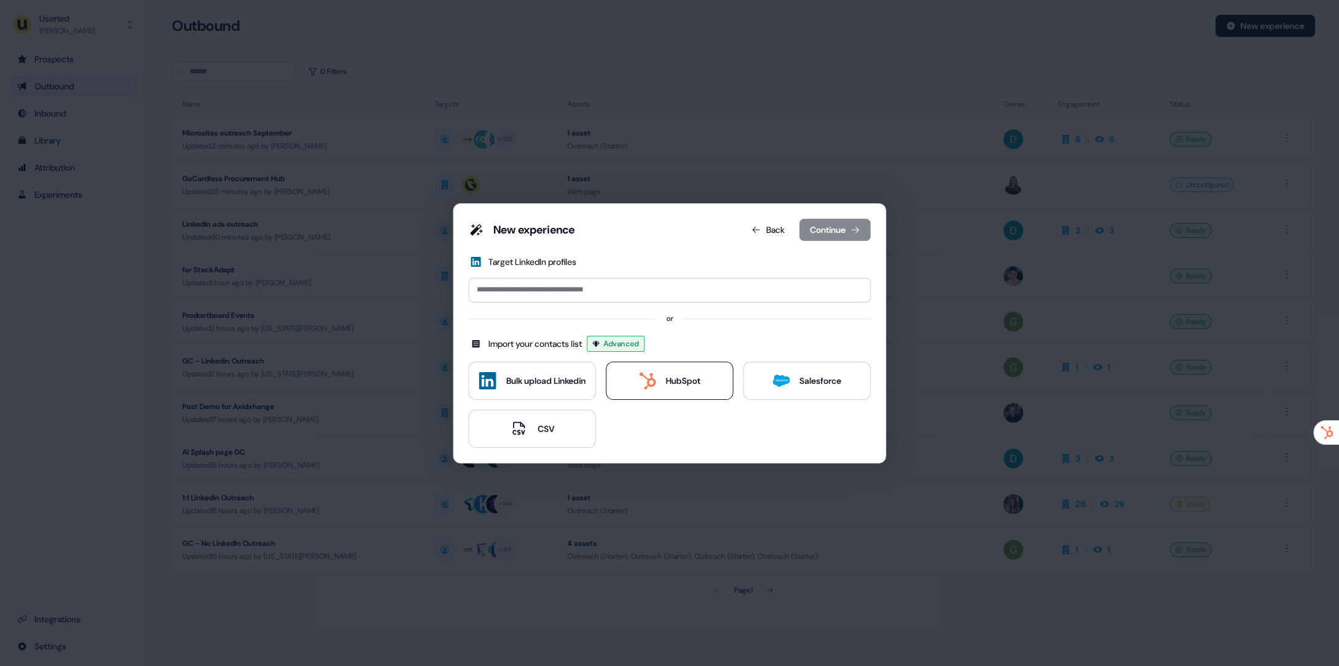
click at [670, 376] on div "HubSpot" at bounding box center [683, 381] width 34 height 12
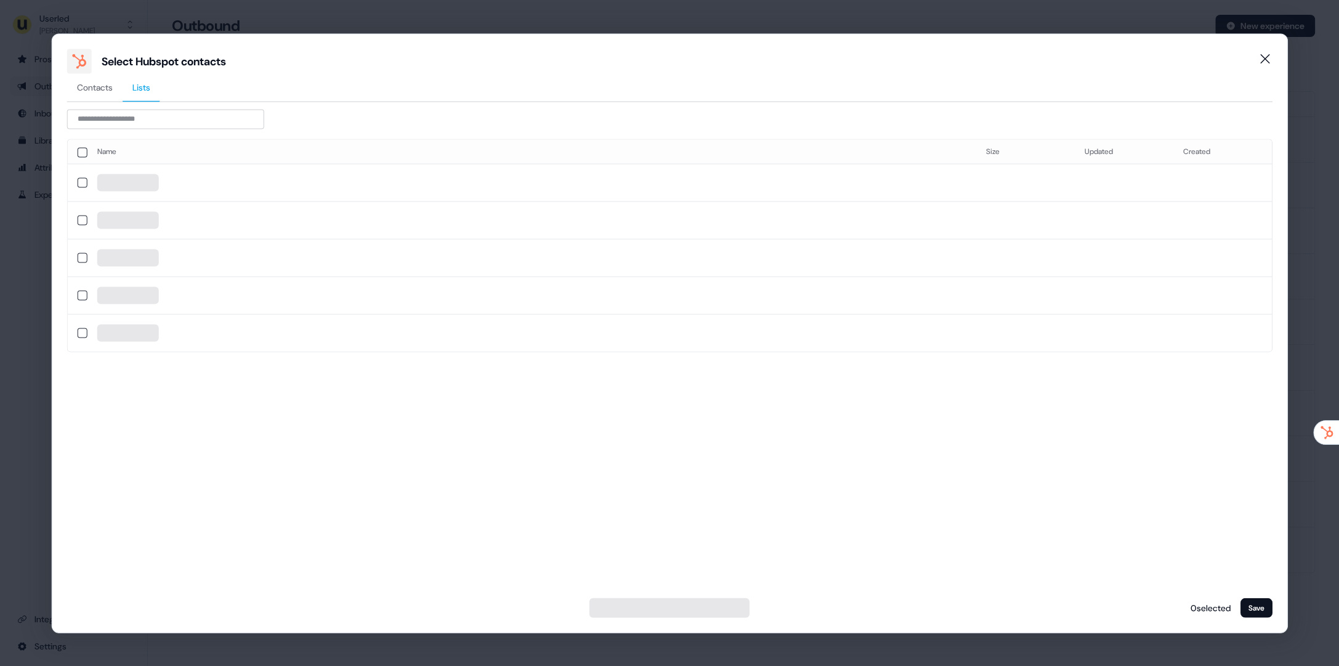
click at [143, 84] on span "Lists" at bounding box center [141, 87] width 18 height 12
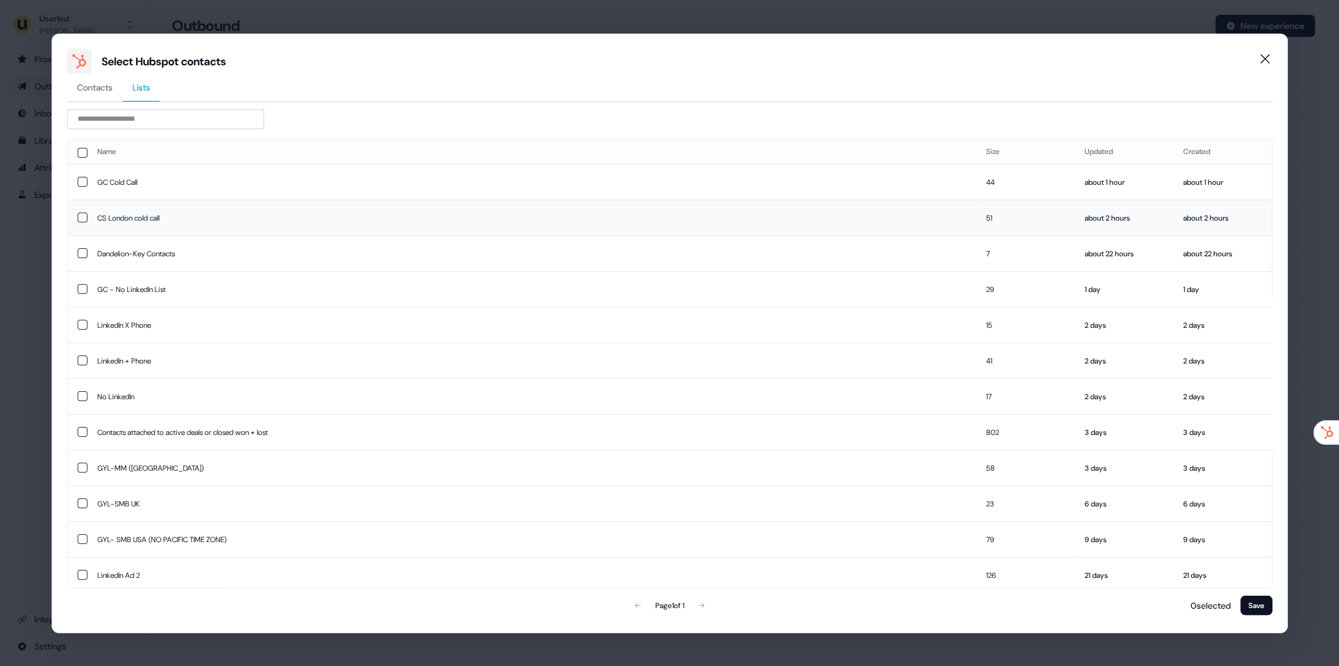
click at [200, 215] on td "CS London cold call" at bounding box center [531, 218] width 889 height 36
click at [1247, 599] on button "Save" at bounding box center [1256, 605] width 32 height 20
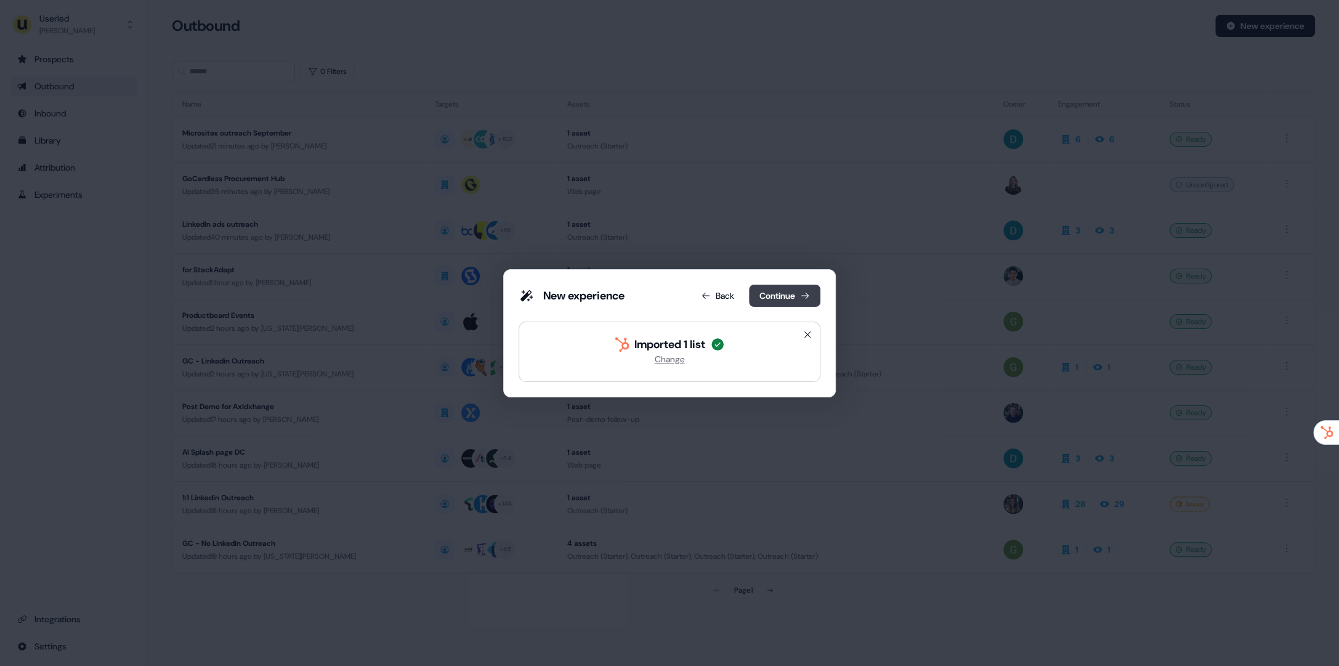
click at [794, 296] on button "Continue" at bounding box center [784, 296] width 71 height 22
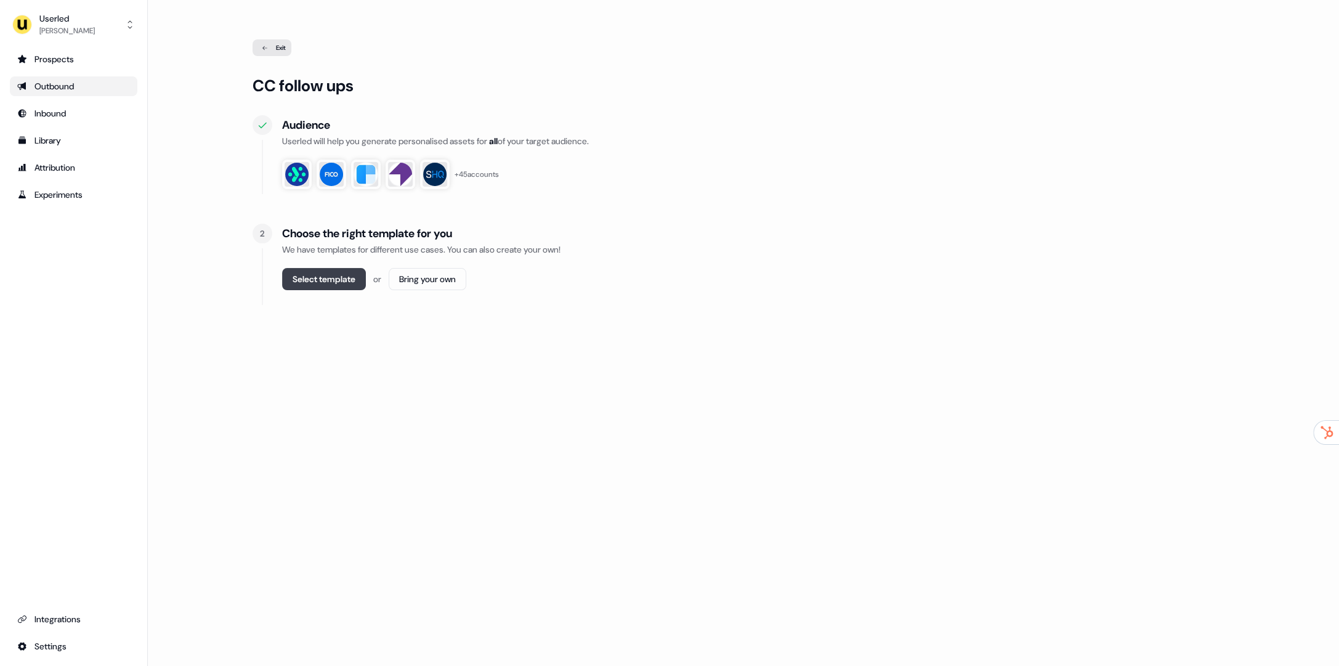
click at [318, 280] on button "Select template" at bounding box center [324, 279] width 84 height 22
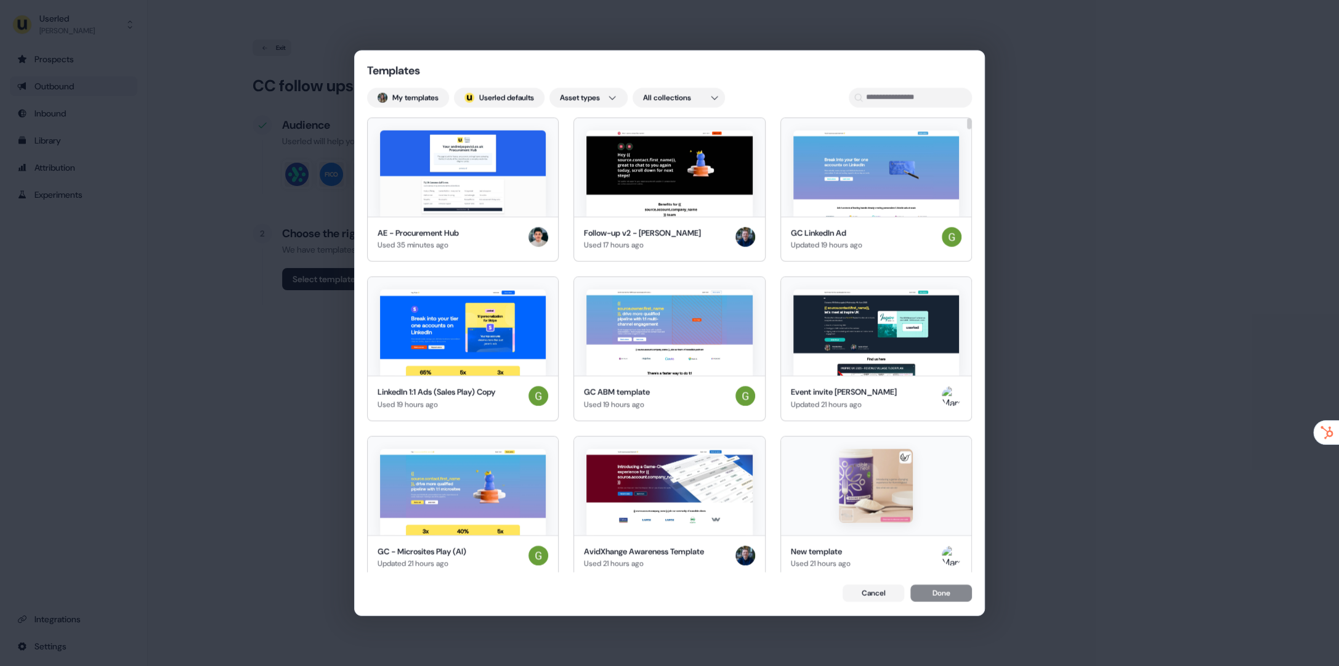
click at [397, 80] on div "Templates My templates ; Userled defaults Asset types All collections AE - Proc…" at bounding box center [670, 333] width 630 height 564
click at [407, 101] on button "My templates" at bounding box center [408, 97] width 82 height 20
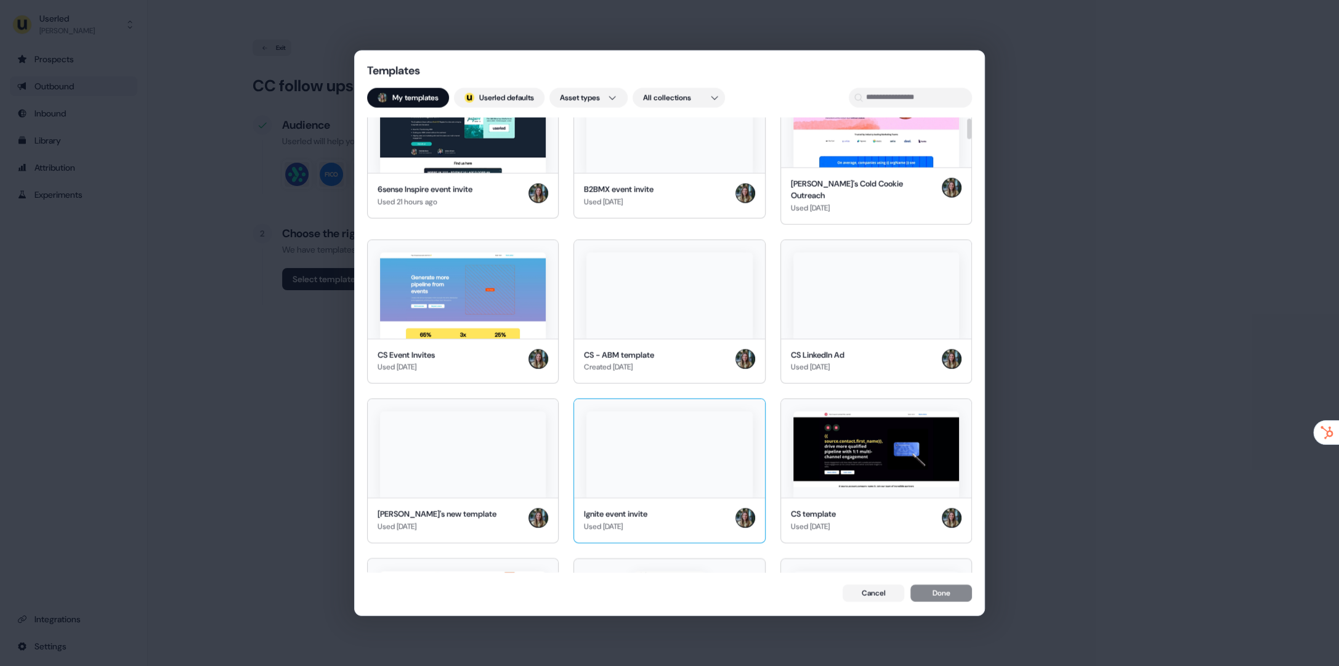
scroll to position [70, 0]
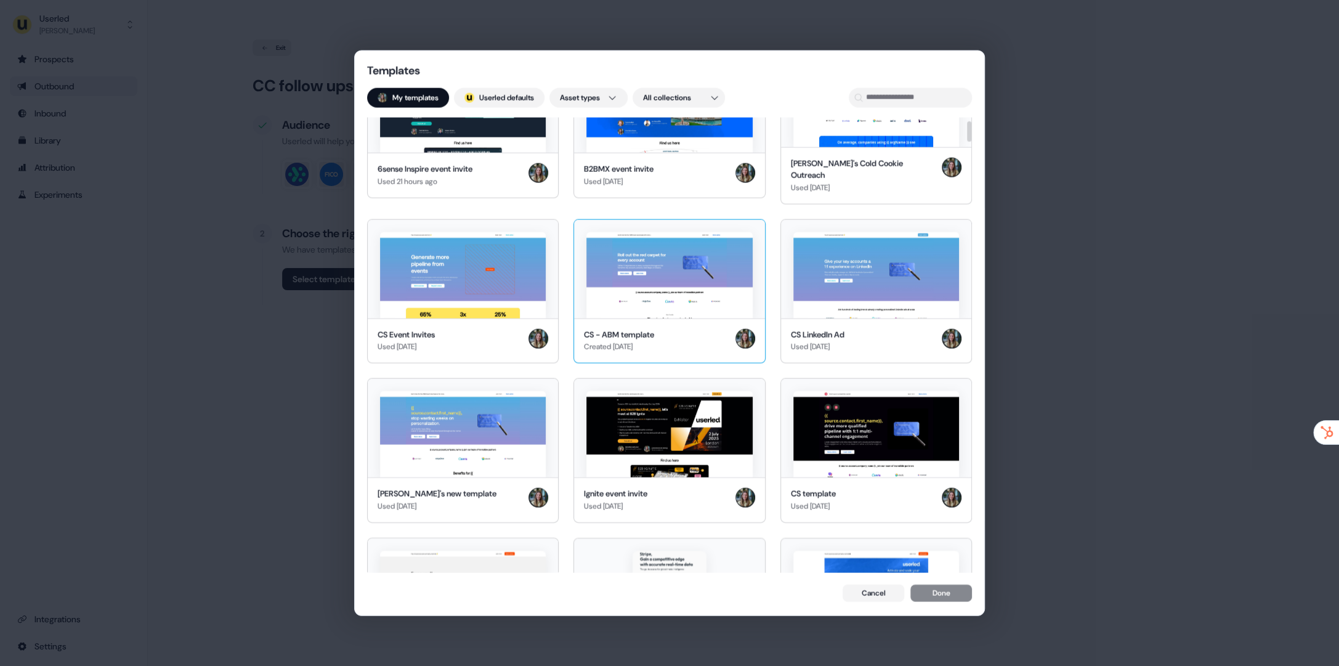
click at [699, 318] on div "CS - ABM template Created 10 days ago" at bounding box center [669, 340] width 190 height 45
click at [942, 601] on button "Done" at bounding box center [941, 594] width 62 height 17
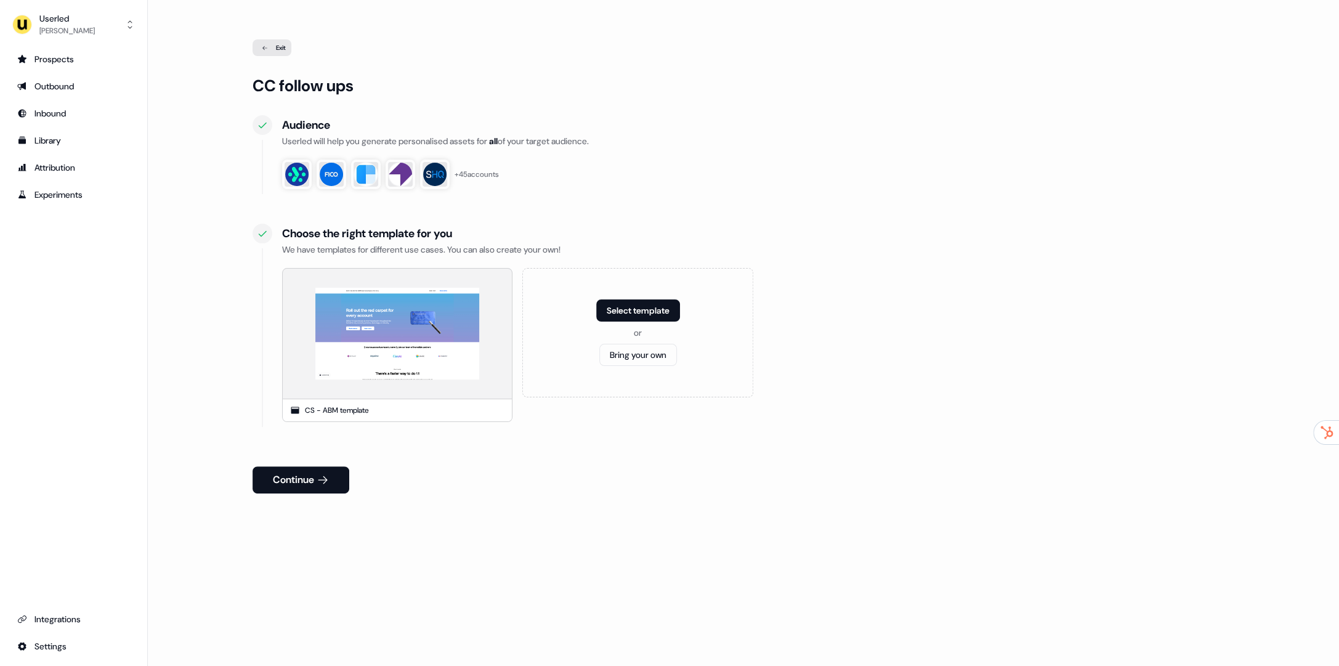
click at [298, 484] on button "Continue" at bounding box center [301, 479] width 97 height 27
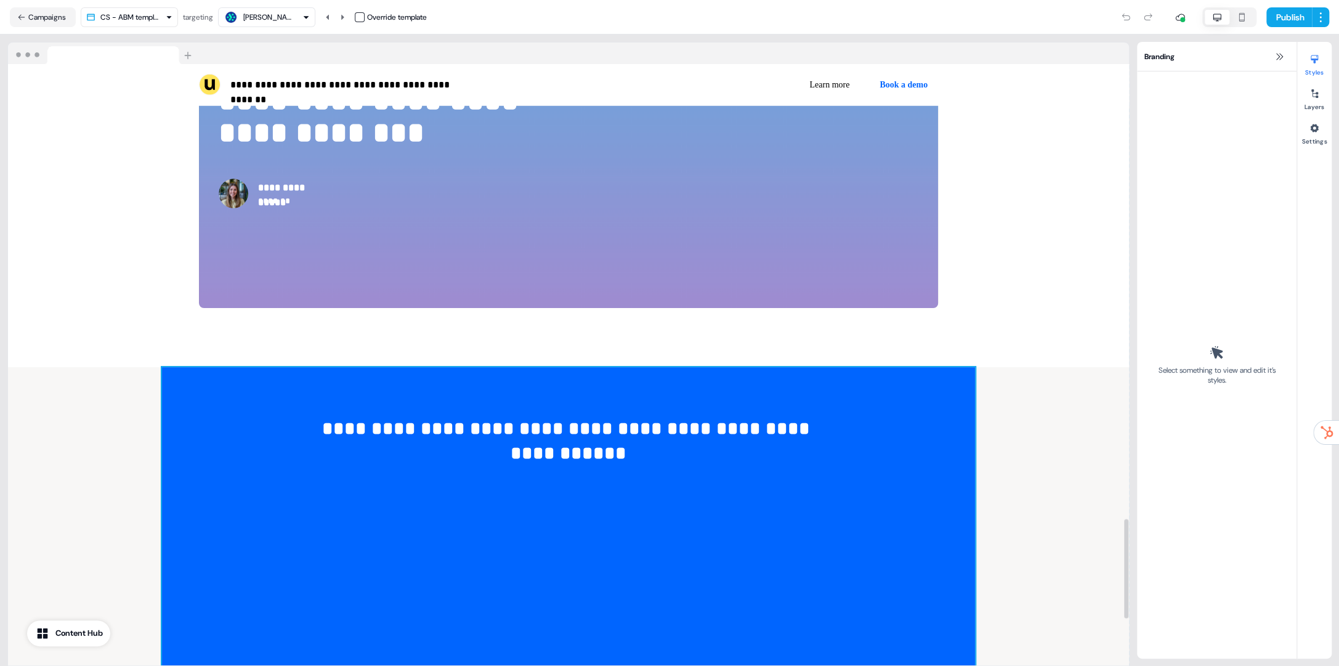
scroll to position [2949, 0]
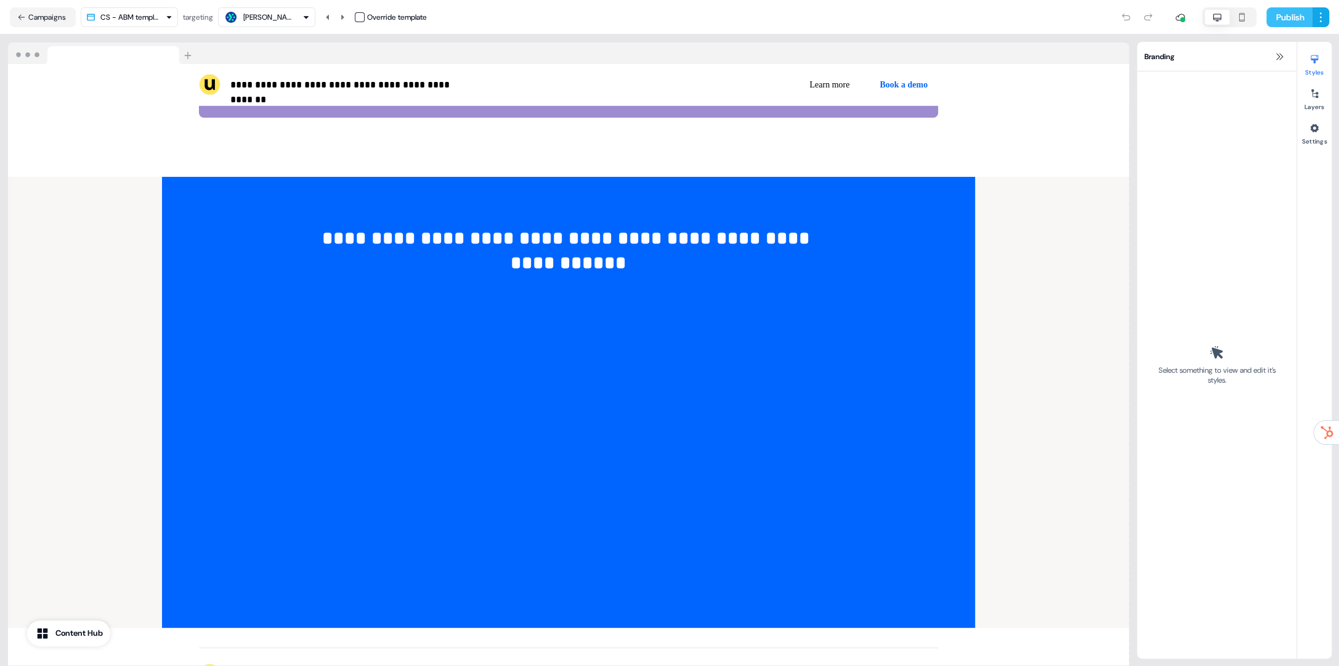
click at [1277, 14] on button "Publish" at bounding box center [1289, 17] width 46 height 20
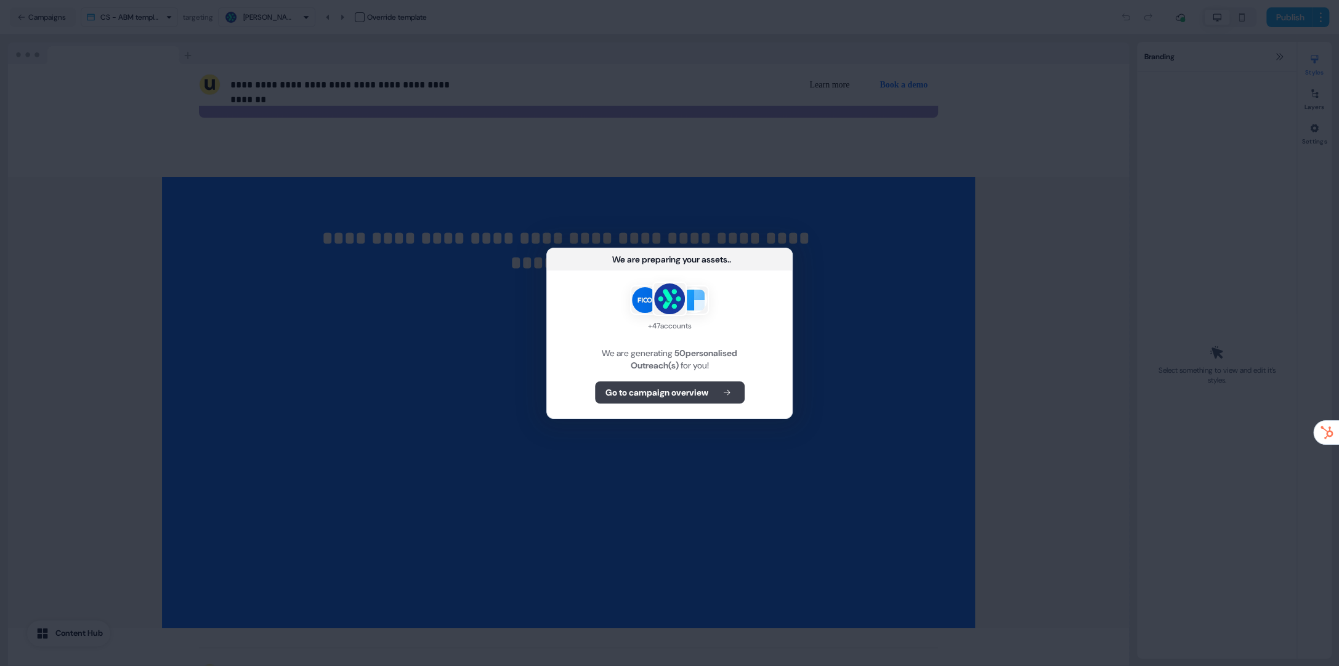
click at [609, 402] on button "Go to campaign overview" at bounding box center [670, 392] width 150 height 22
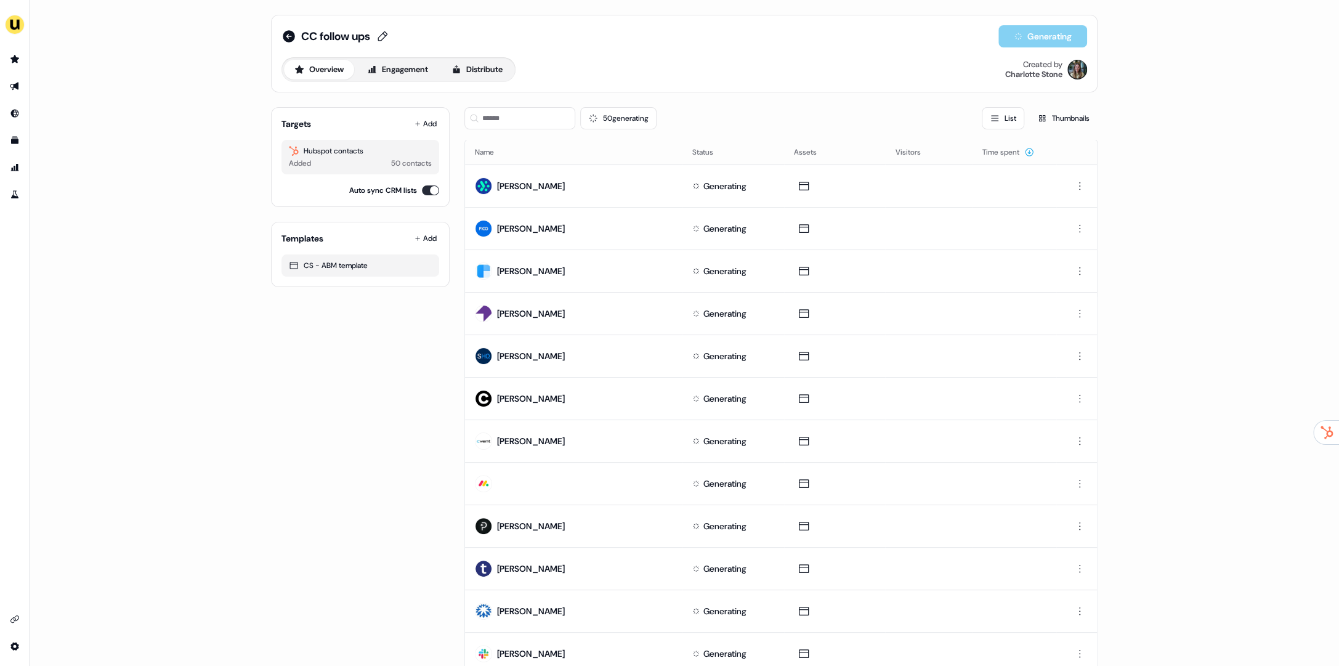
click at [315, 36] on span "CC follow ups" at bounding box center [335, 36] width 69 height 15
click at [313, 35] on input "**********" at bounding box center [356, 36] width 111 height 12
type input "**********"
click at [477, 33] on div "**********" at bounding box center [685, 36] width 806 height 22
click at [449, 33] on button "Save" at bounding box center [433, 36] width 32 height 20
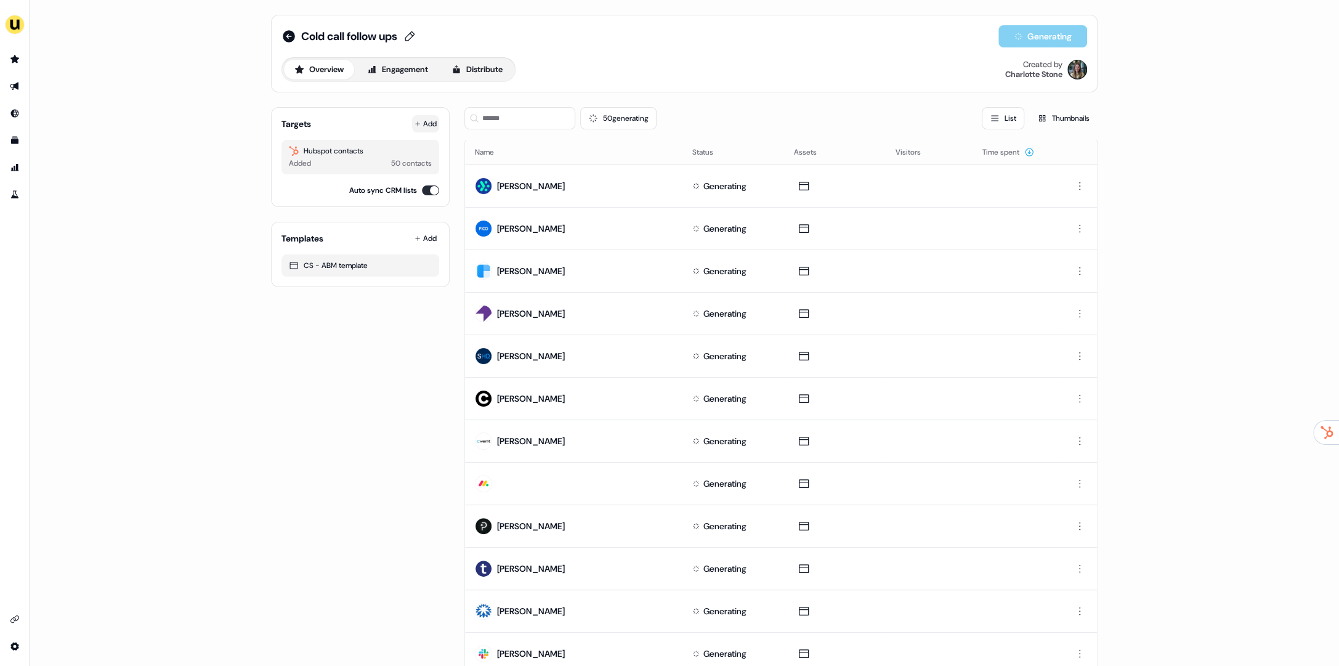
click at [415, 124] on icon at bounding box center [418, 124] width 6 height 6
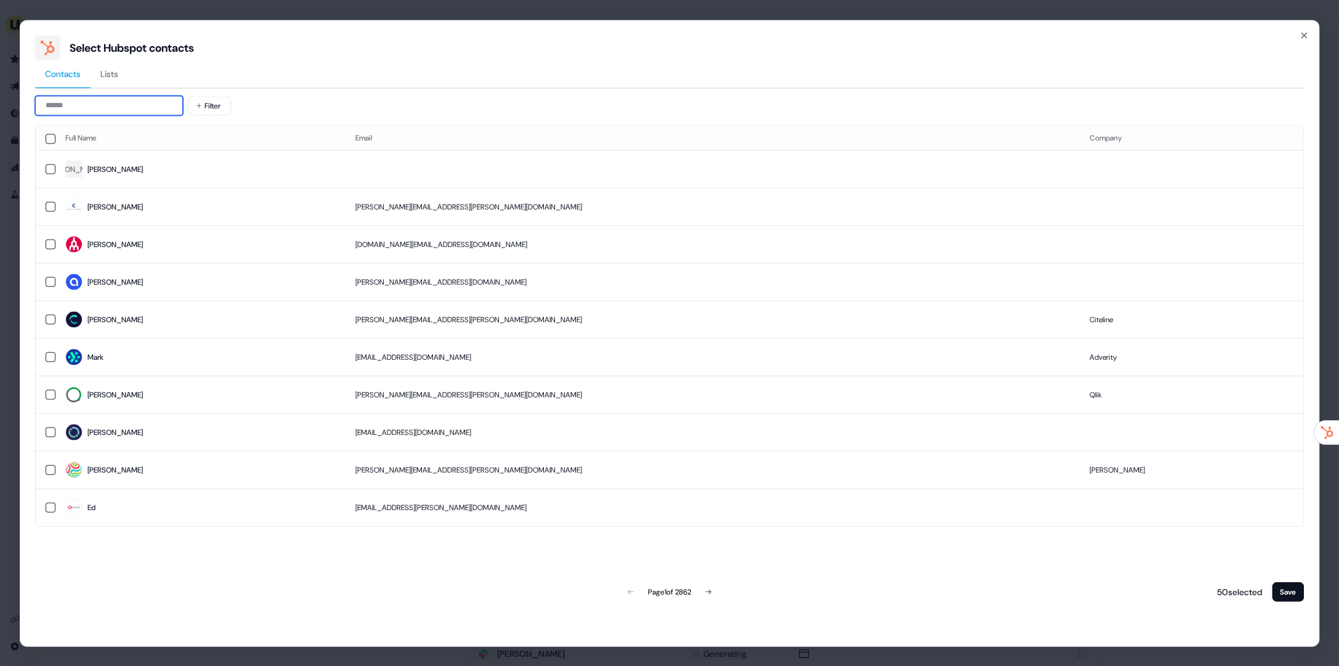
click at [120, 108] on input at bounding box center [109, 105] width 148 height 20
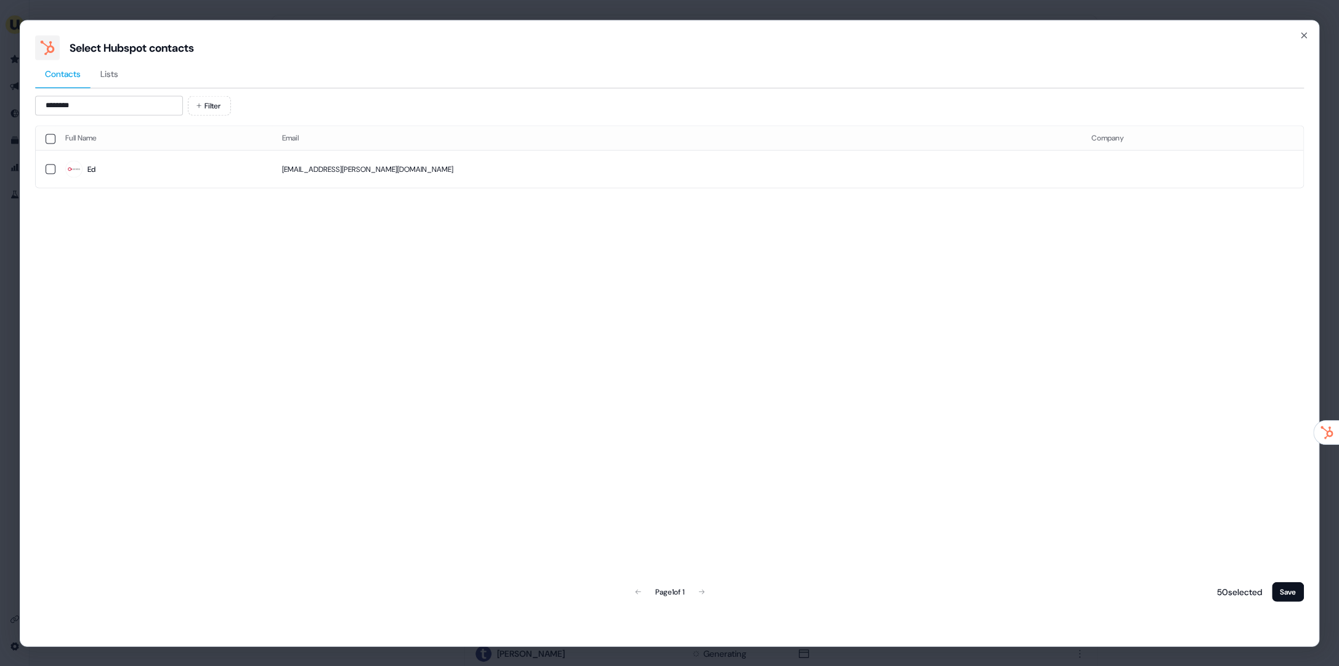
drag, startPoint x: 110, startPoint y: 161, endPoint x: 112, endPoint y: 147, distance: 14.3
click at [127, 163] on span "Ed" at bounding box center [163, 169] width 197 height 17
drag, startPoint x: 83, startPoint y: 105, endPoint x: 44, endPoint y: 105, distance: 38.8
click at [44, 105] on input "********" at bounding box center [109, 105] width 148 height 20
click at [89, 102] on input "**********" at bounding box center [109, 105] width 148 height 20
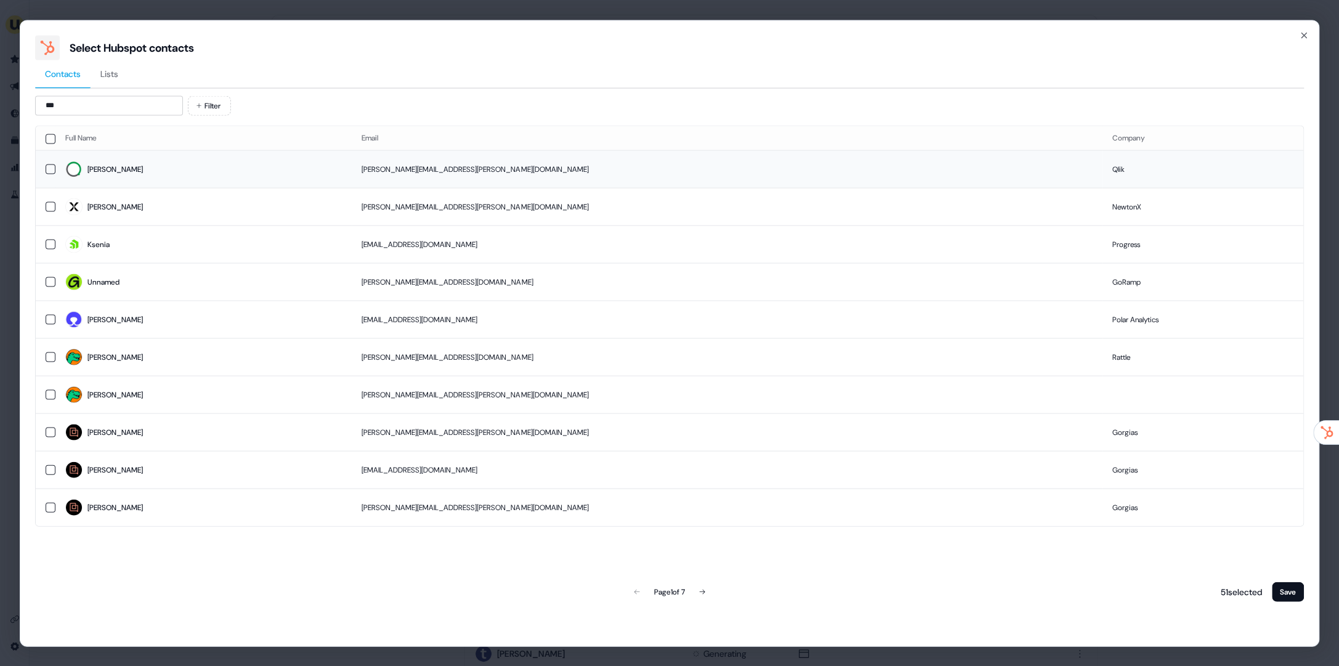
click at [116, 171] on span "Gordon" at bounding box center [203, 169] width 277 height 17
drag, startPoint x: 97, startPoint y: 105, endPoint x: 45, endPoint y: 103, distance: 52.4
click at [45, 103] on input "***" at bounding box center [109, 105] width 148 height 20
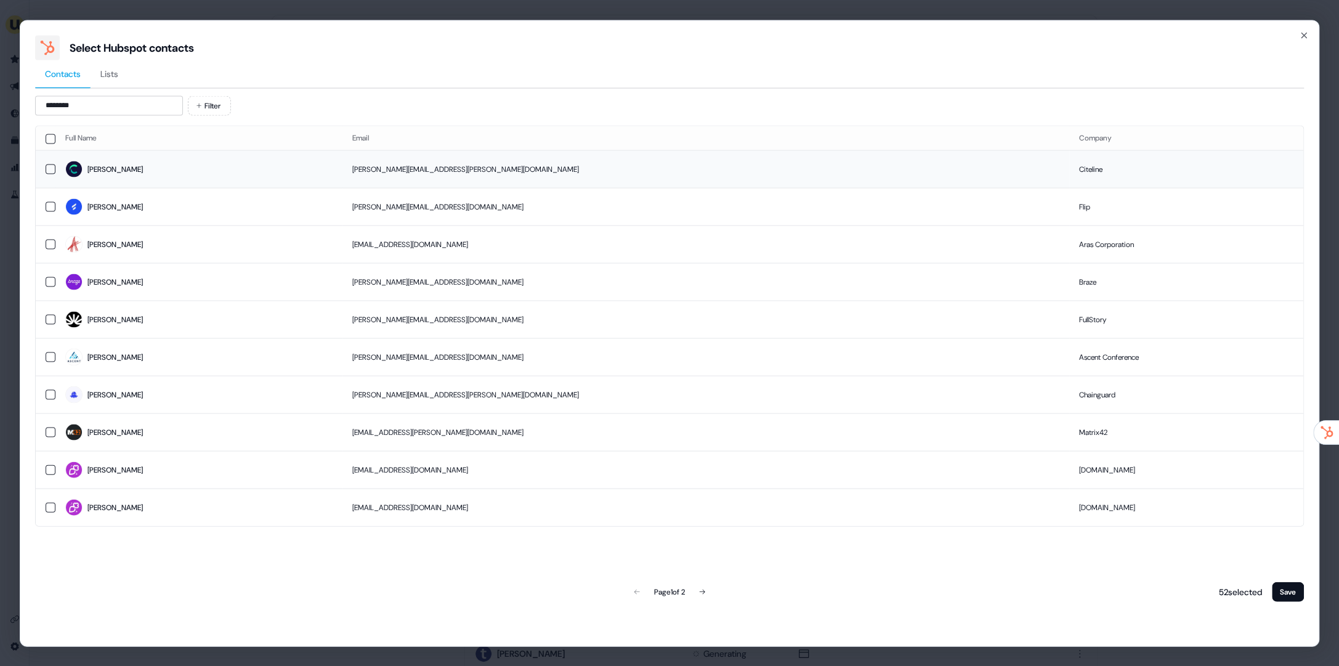
click at [118, 174] on span "Nathalie" at bounding box center [198, 169] width 267 height 17
drag, startPoint x: 78, startPoint y: 103, endPoint x: 49, endPoint y: 104, distance: 29.0
click at [49, 104] on input "********" at bounding box center [109, 105] width 148 height 20
type input "*"
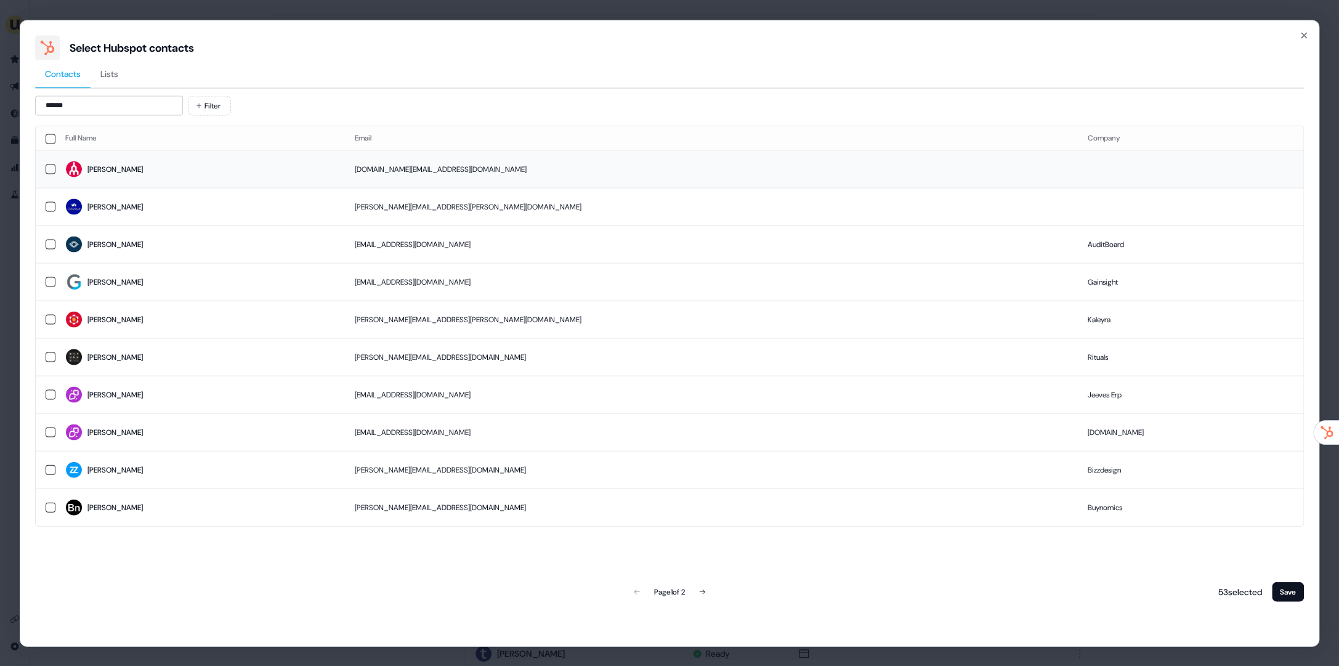
click at [140, 176] on span "Monika" at bounding box center [200, 169] width 270 height 17
drag, startPoint x: 85, startPoint y: 111, endPoint x: 45, endPoint y: 108, distance: 40.2
click at [45, 108] on input "******" at bounding box center [109, 105] width 148 height 20
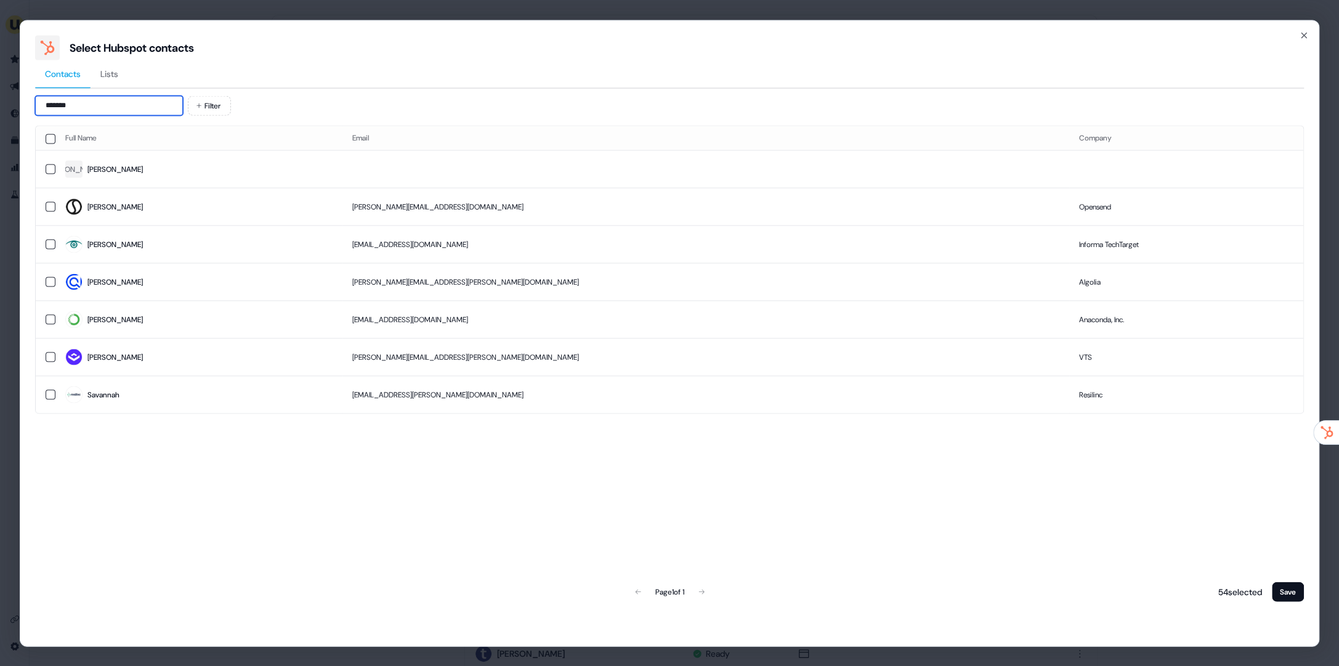
drag, startPoint x: 91, startPoint y: 104, endPoint x: 46, endPoint y: 107, distance: 44.4
click at [46, 107] on input "*******" at bounding box center [109, 105] width 148 height 20
type input "*"
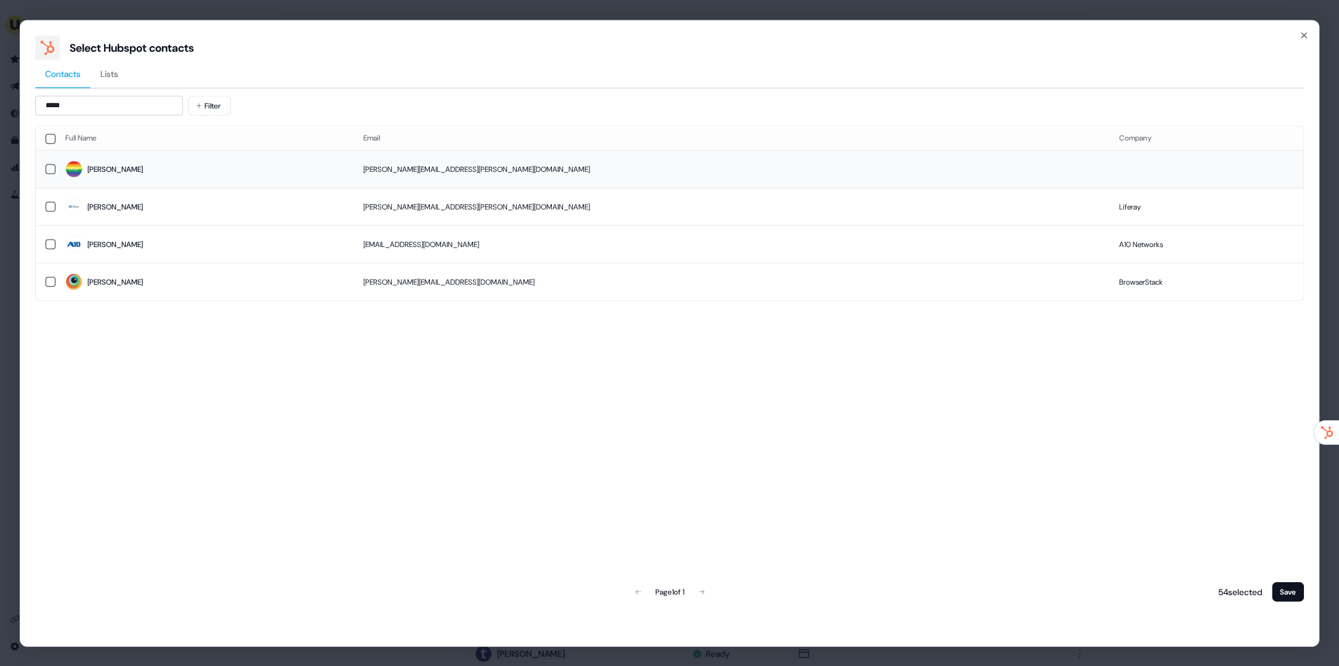
click at [131, 168] on span "Navin" at bounding box center [204, 169] width 278 height 17
drag, startPoint x: 105, startPoint y: 102, endPoint x: 31, endPoint y: 100, distance: 73.3
click at [31, 100] on div "Select Hubspot contacts Contacts Lists ***** Filter Full Name Email Company Nav…" at bounding box center [670, 333] width 1300 height 626
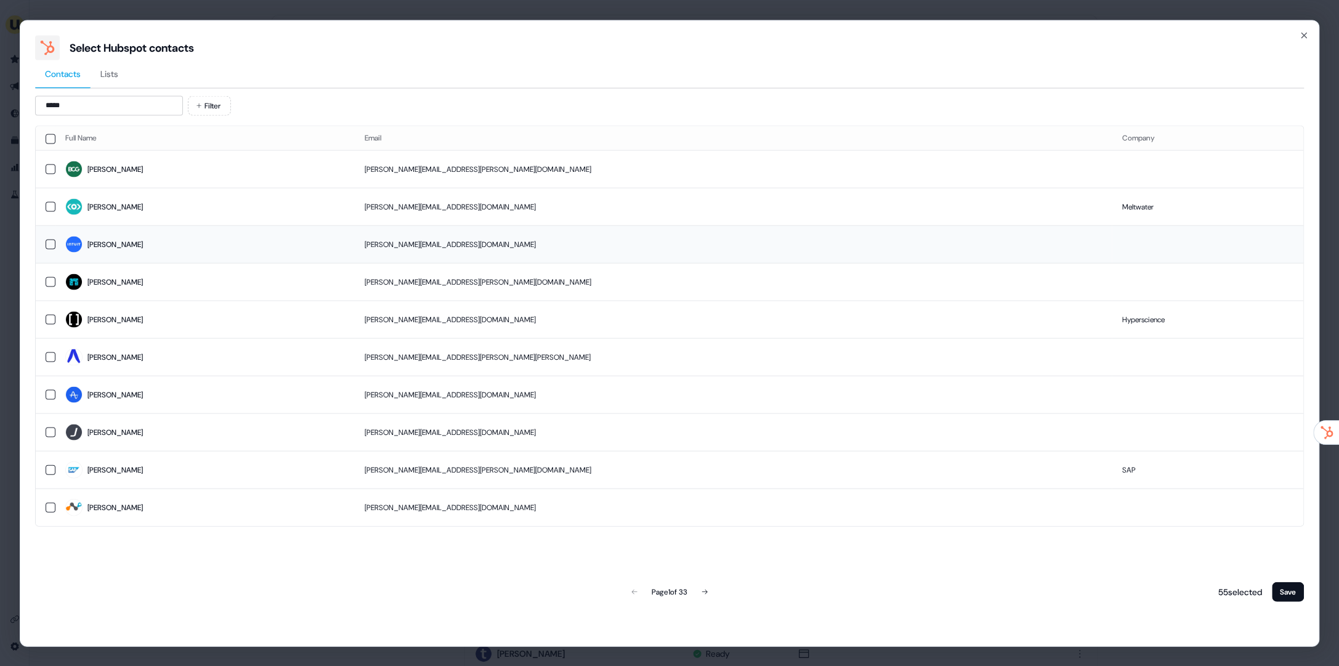
click at [209, 239] on span "Sara" at bounding box center [205, 244] width 280 height 17
drag, startPoint x: 89, startPoint y: 102, endPoint x: 44, endPoint y: 103, distance: 44.4
click at [44, 103] on input "****" at bounding box center [109, 105] width 148 height 20
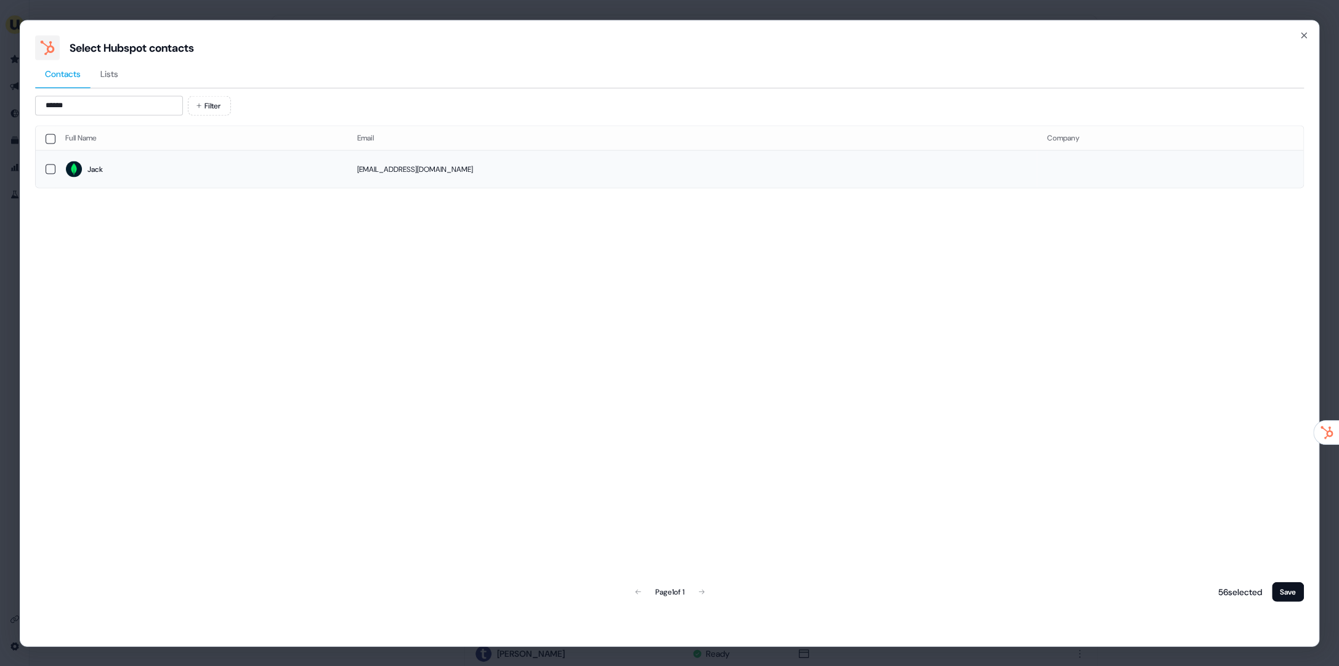
click at [115, 171] on span "Jack" at bounding box center [201, 169] width 272 height 17
drag, startPoint x: 60, startPoint y: 100, endPoint x: 36, endPoint y: 103, distance: 24.1
click at [36, 103] on input "******" at bounding box center [109, 105] width 148 height 20
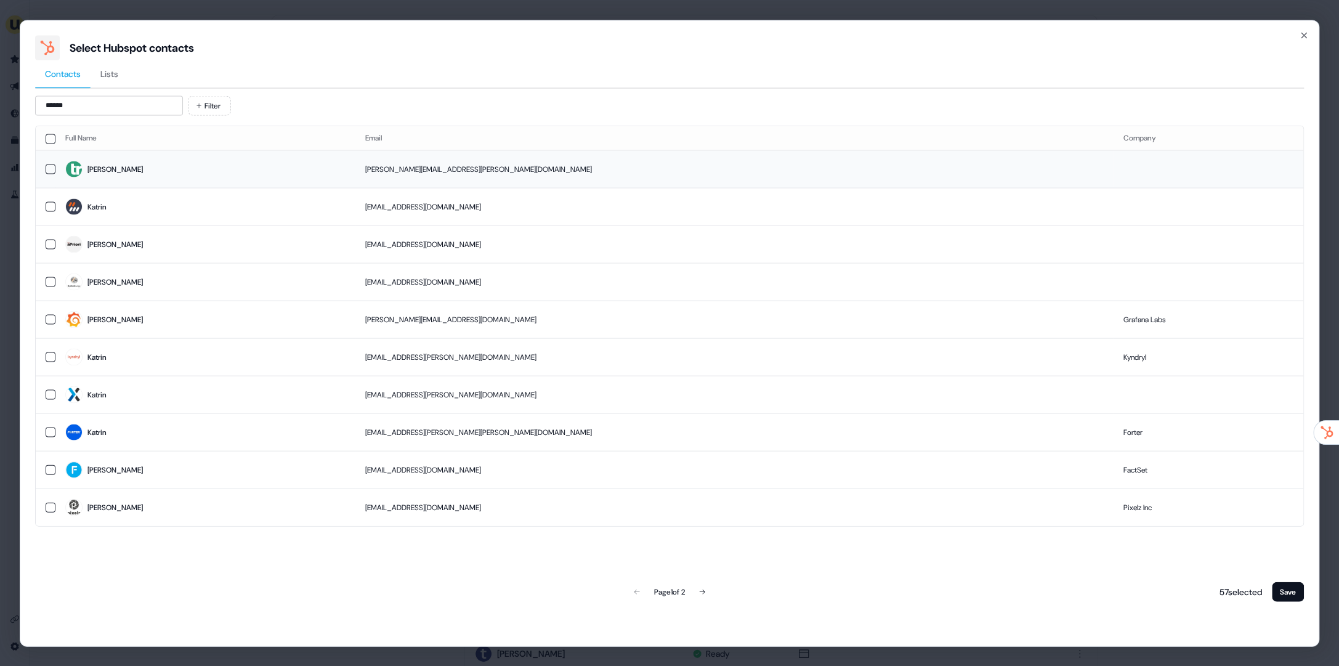
click at [120, 169] on span "Katrina" at bounding box center [205, 169] width 280 height 17
drag, startPoint x: 100, startPoint y: 108, endPoint x: 44, endPoint y: 104, distance: 55.6
click at [44, 104] on input "******" at bounding box center [109, 105] width 148 height 20
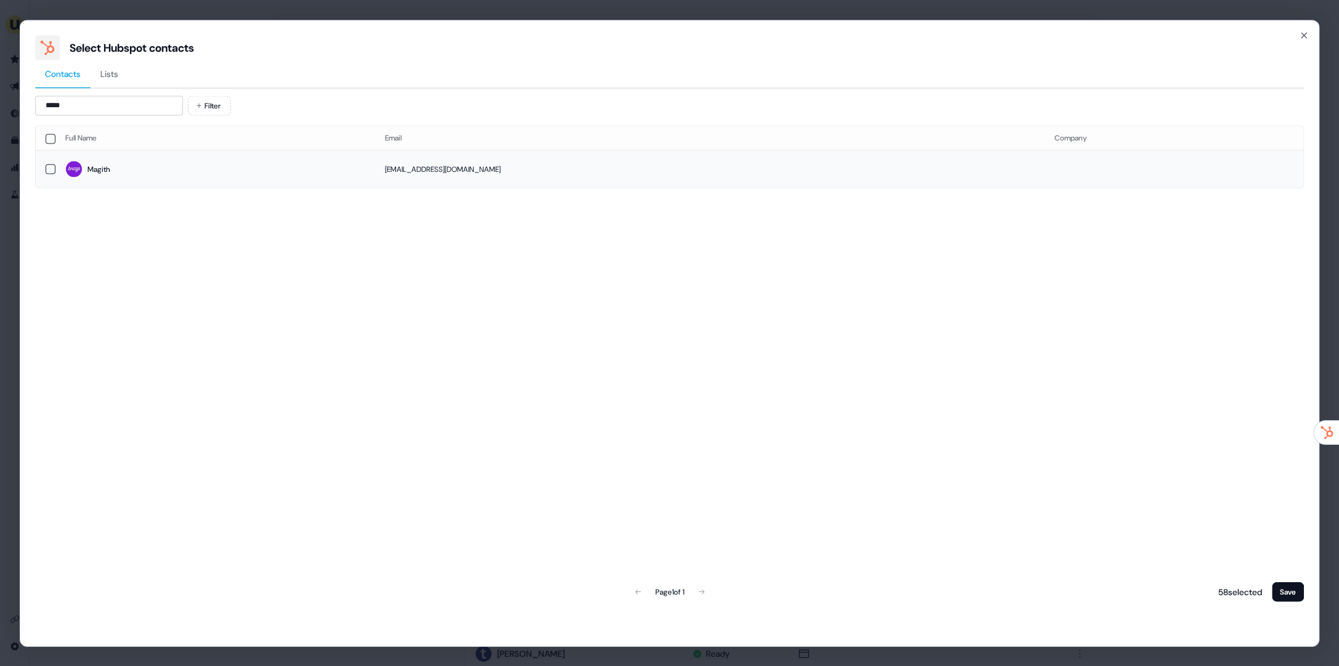
click at [101, 165] on div "Magith" at bounding box center [98, 169] width 23 height 12
drag, startPoint x: 110, startPoint y: 99, endPoint x: 60, endPoint y: 100, distance: 50.5
click at [59, 100] on input "*****" at bounding box center [109, 105] width 148 height 20
click at [87, 105] on input "*****" at bounding box center [109, 105] width 148 height 20
drag, startPoint x: 70, startPoint y: 103, endPoint x: 43, endPoint y: 104, distance: 27.7
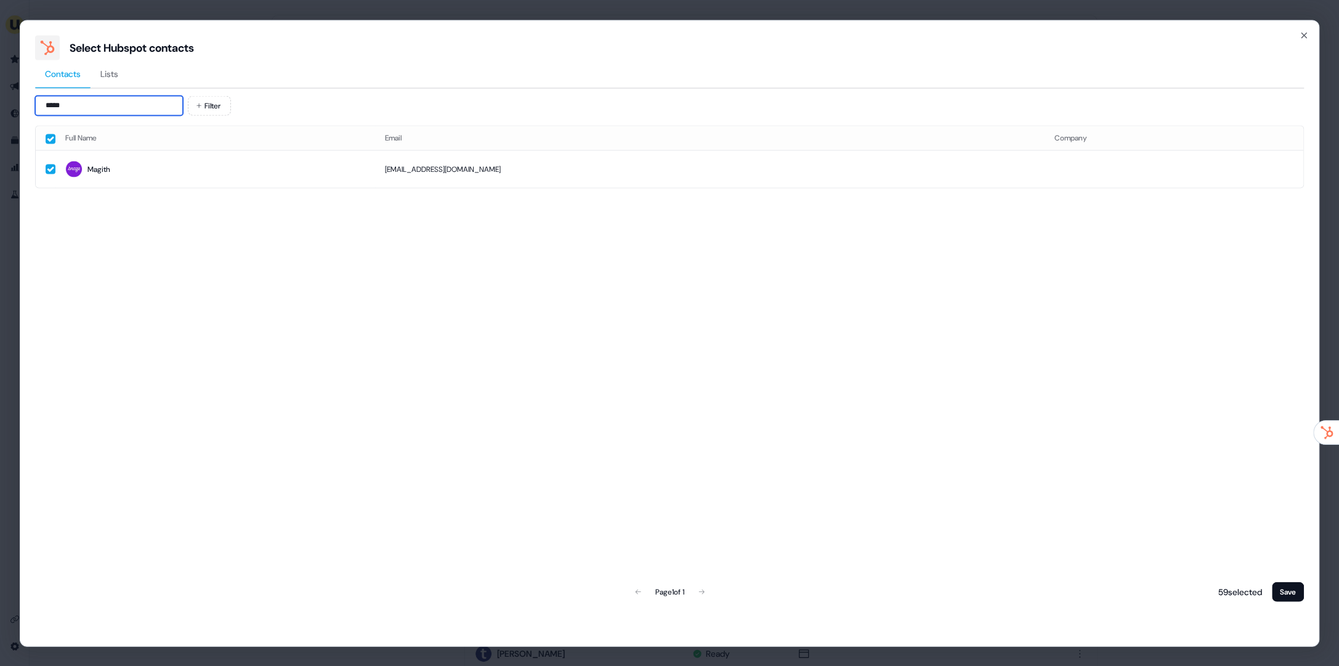
click at [43, 104] on input "*****" at bounding box center [109, 105] width 148 height 20
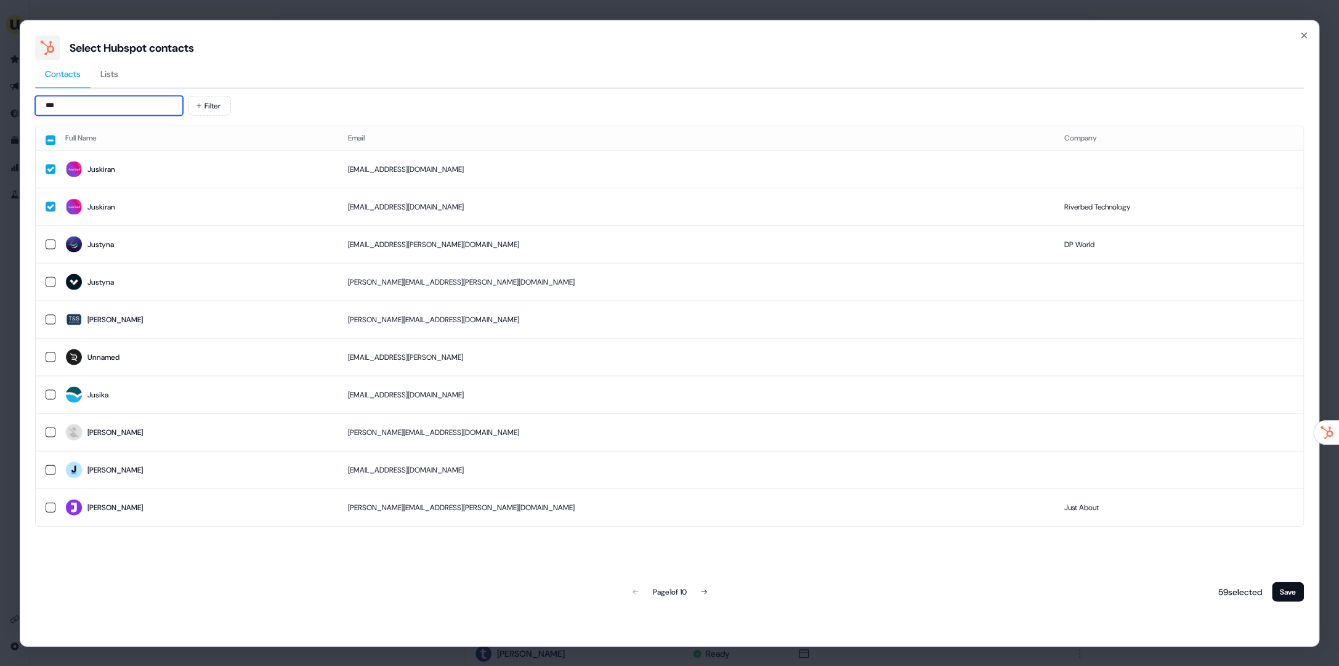
drag, startPoint x: 99, startPoint y: 111, endPoint x: 40, endPoint y: 107, distance: 59.3
click at [40, 107] on input "***" at bounding box center [109, 105] width 148 height 20
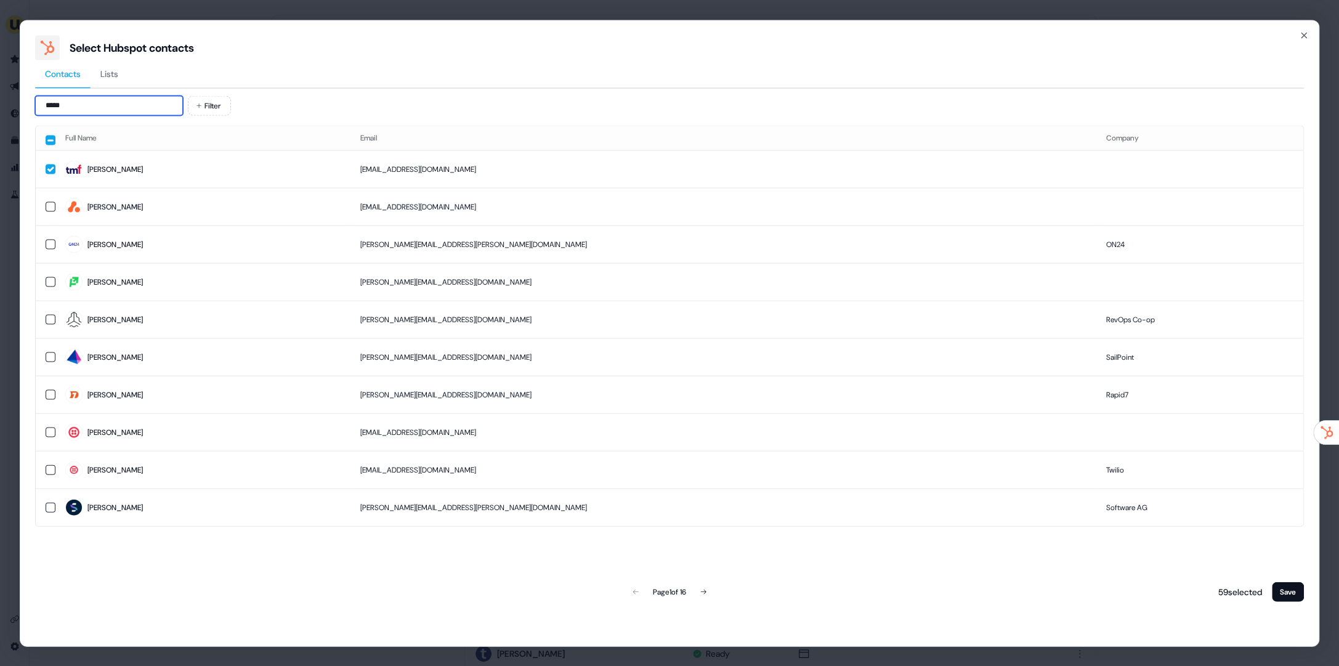
drag, startPoint x: 113, startPoint y: 110, endPoint x: 38, endPoint y: 106, distance: 74.7
click at [38, 106] on input "*****" at bounding box center [109, 105] width 148 height 20
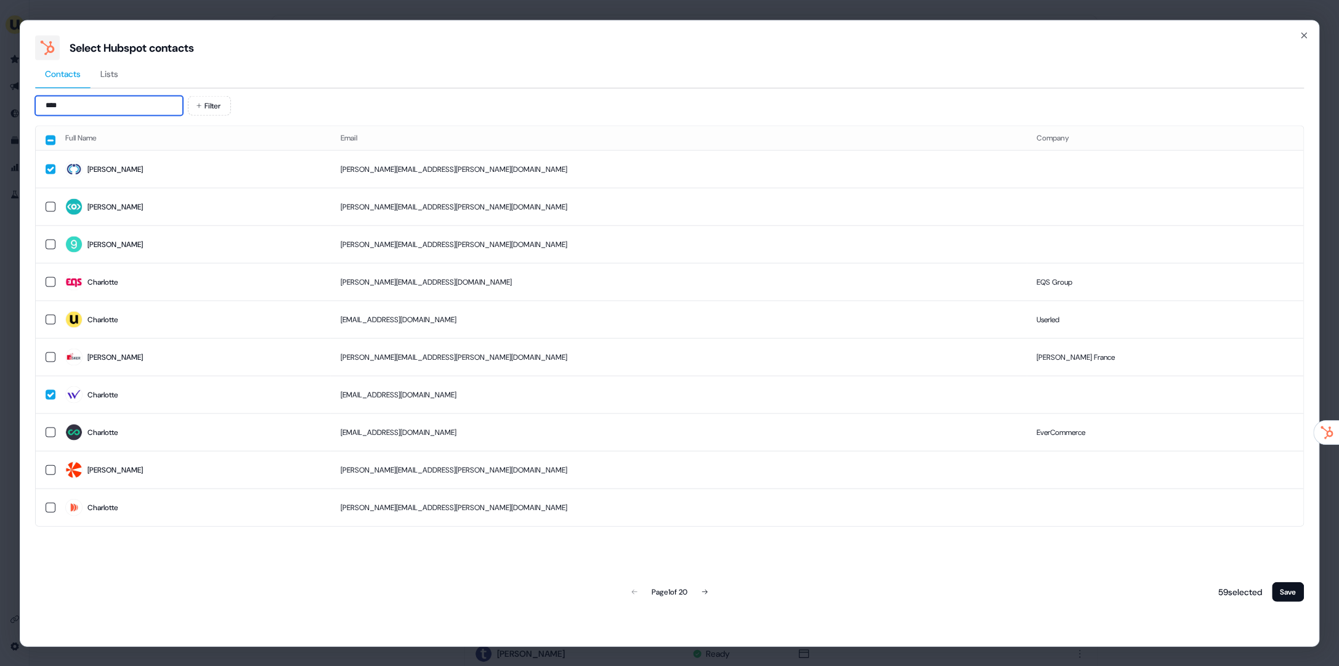
drag, startPoint x: 65, startPoint y: 107, endPoint x: 33, endPoint y: 104, distance: 32.8
click at [33, 104] on div "Select Hubspot contacts Contacts Lists **** Filter Full Name Email Company Char…" at bounding box center [670, 333] width 1300 height 626
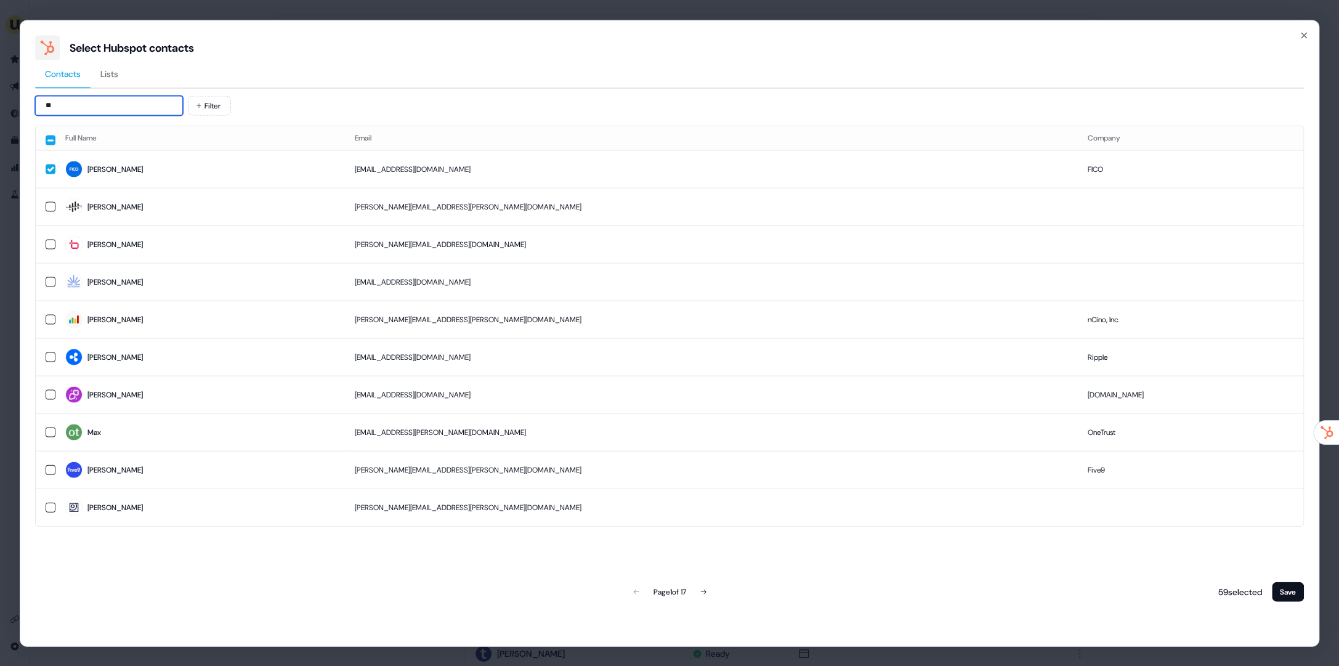
type input "*"
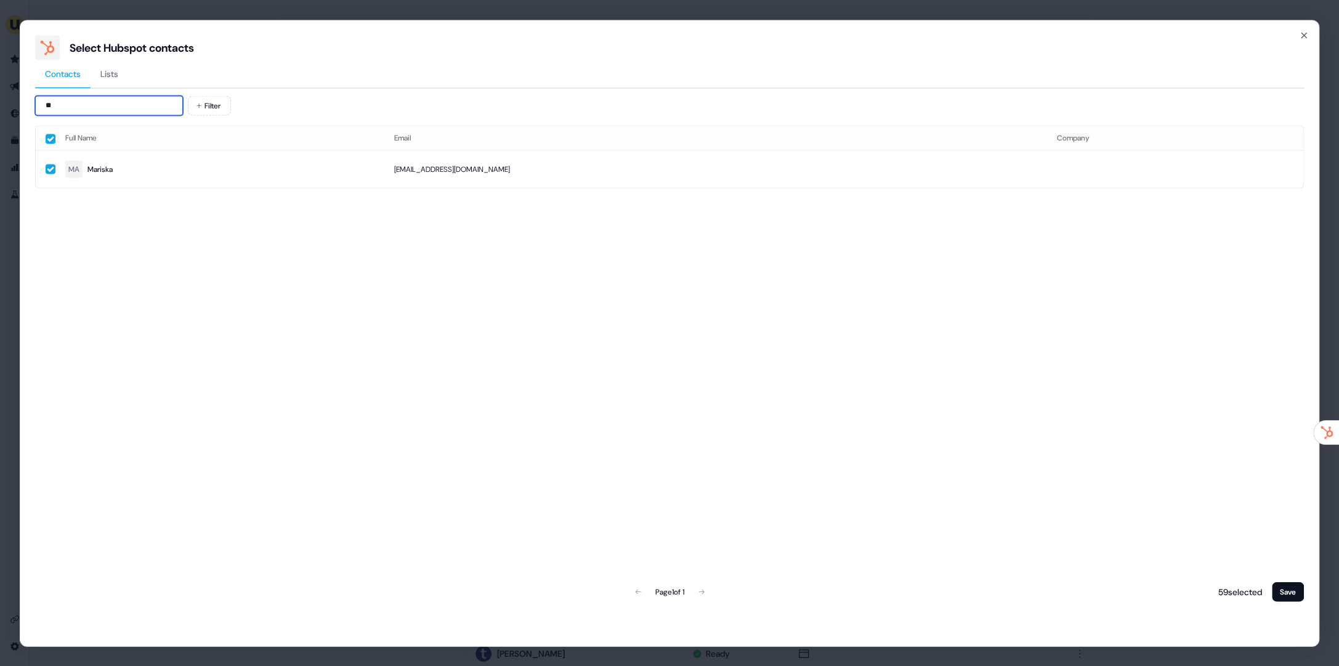
type input "*"
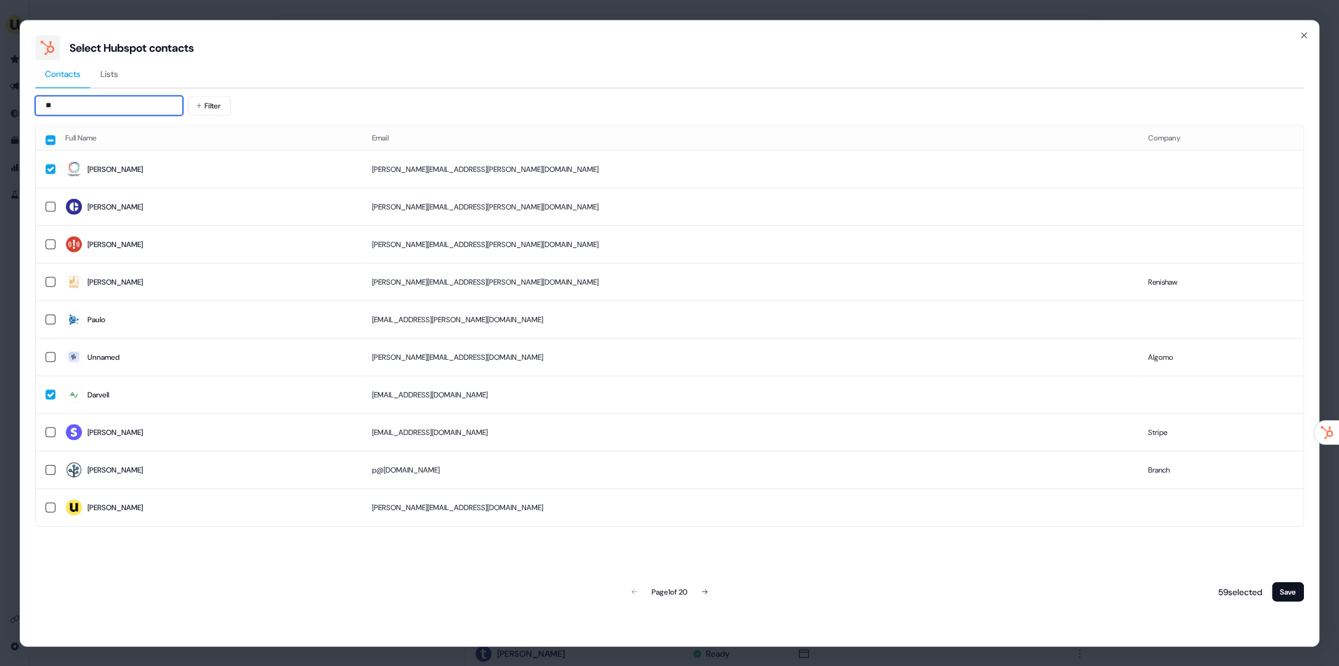
type input "*"
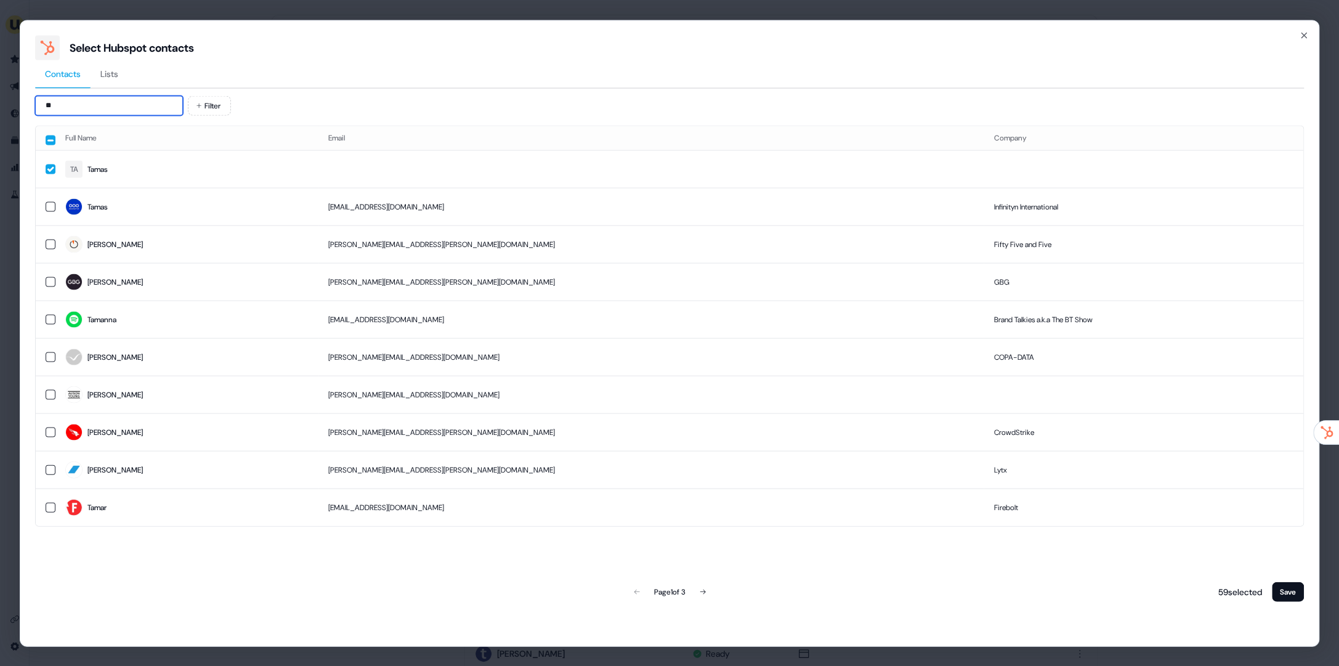
type input "*"
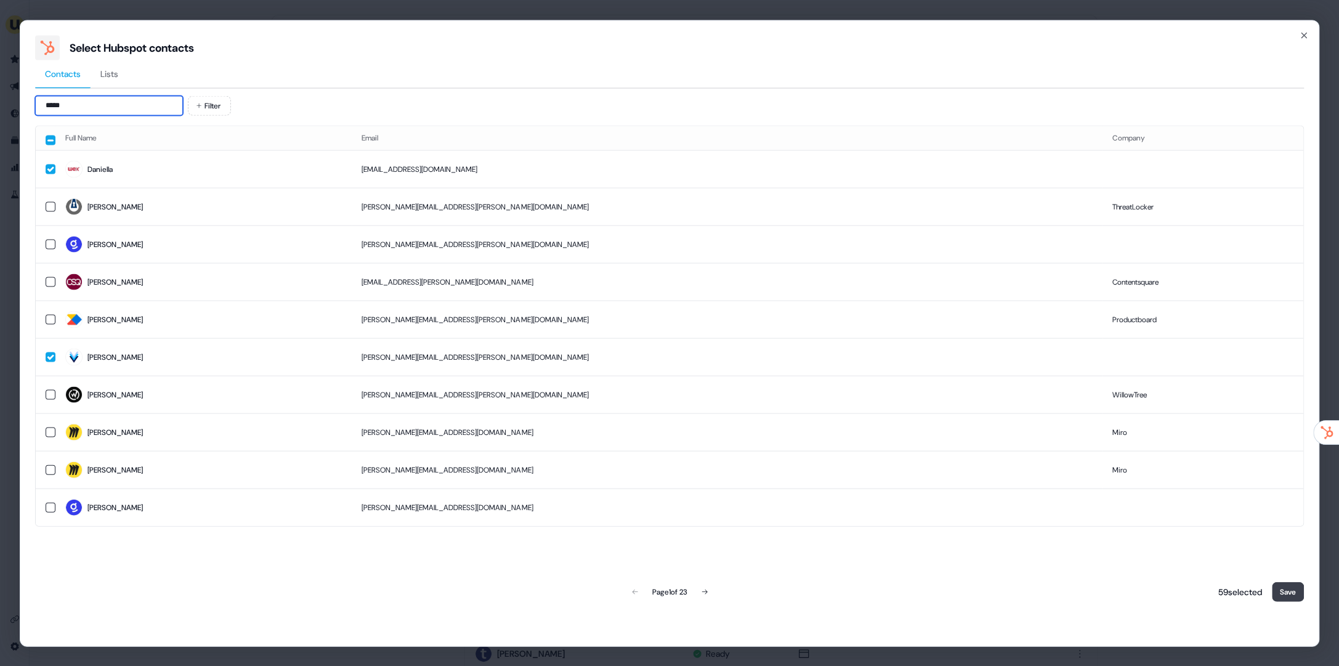
type input "*****"
click at [1290, 585] on button "Save" at bounding box center [1288, 592] width 32 height 20
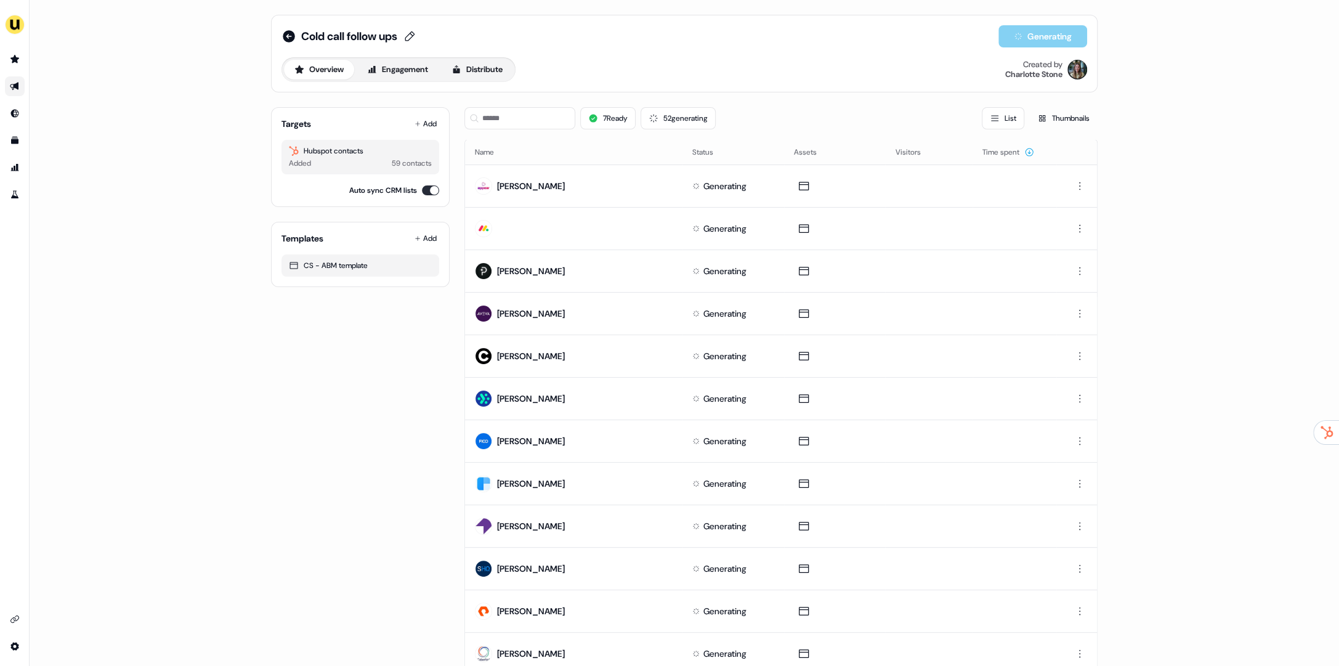
click at [9, 78] on link "Go to outbound experience" at bounding box center [15, 86] width 20 height 20
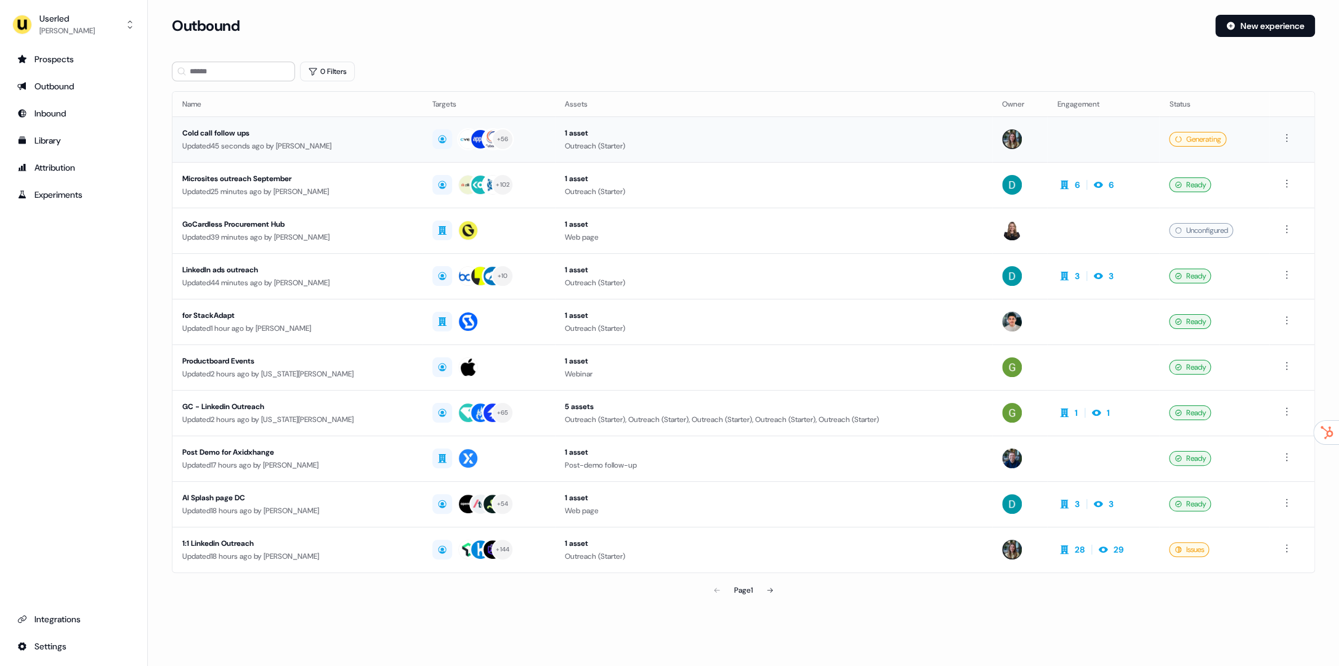
click at [618, 147] on div "Outreach (Starter)" at bounding box center [774, 146] width 418 height 12
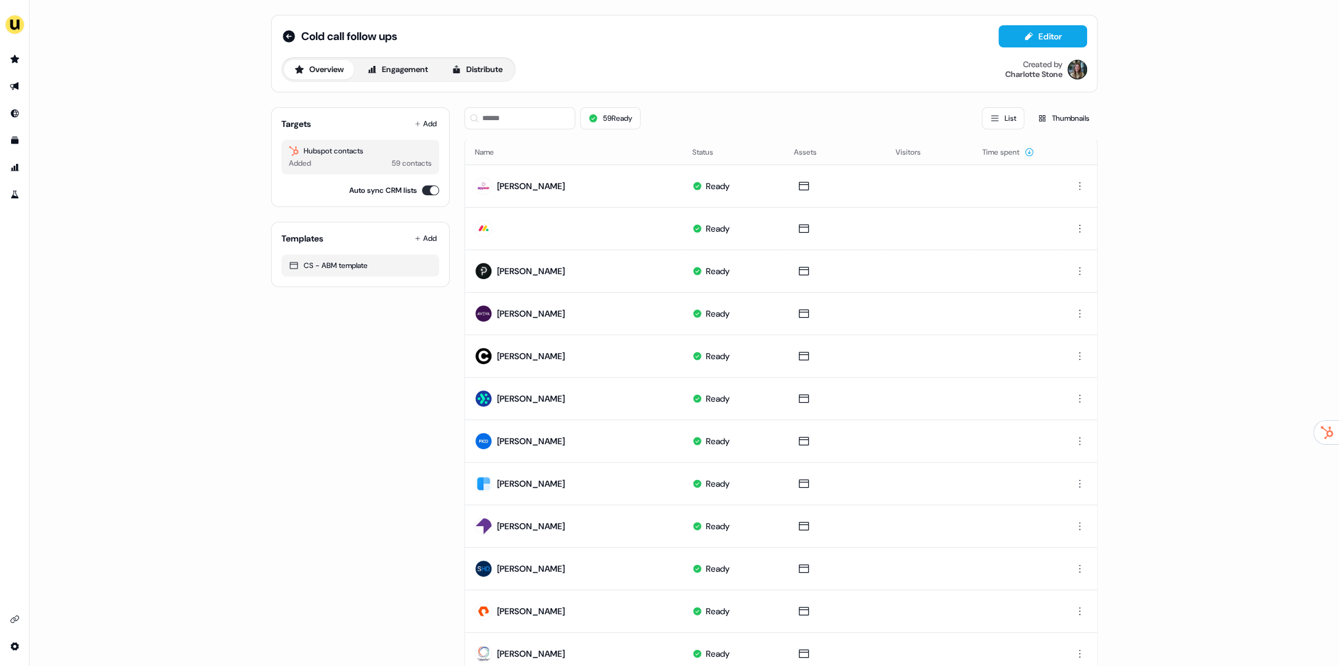
click at [517, 129] on div "59 Ready List Thumbnails" at bounding box center [780, 118] width 633 height 42
click at [525, 121] on input at bounding box center [519, 118] width 111 height 22
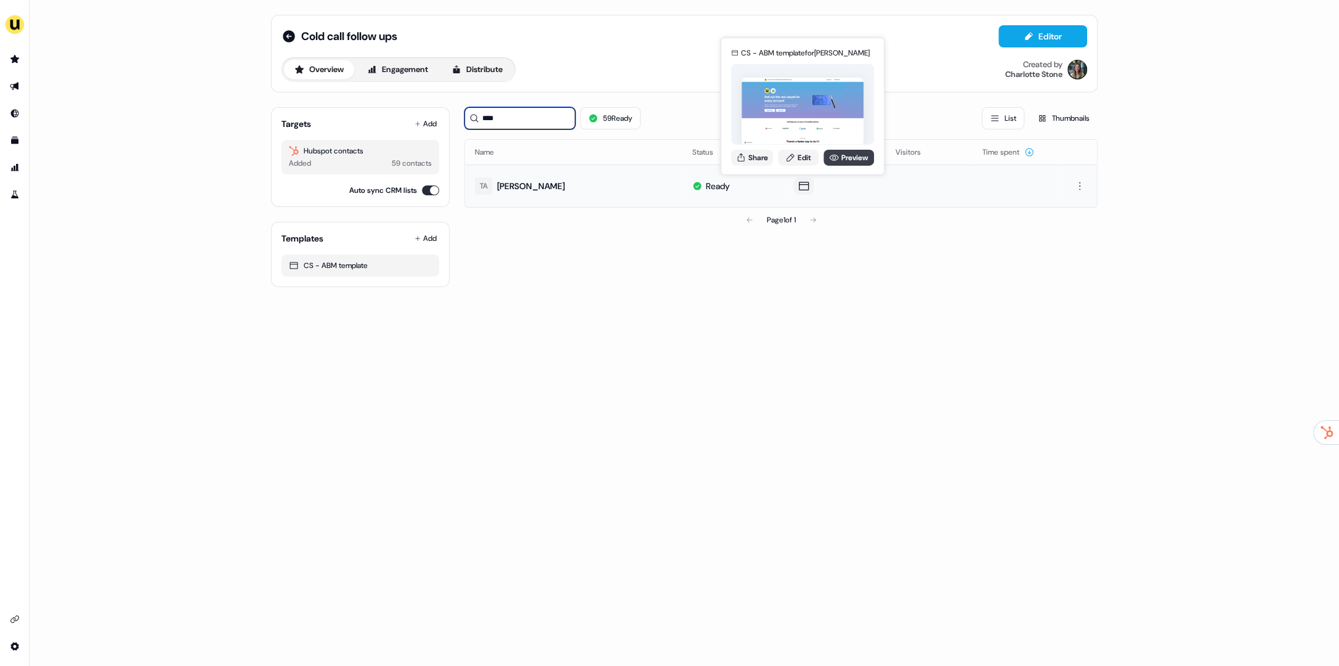
type input "****"
click at [857, 161] on link "Preview" at bounding box center [849, 157] width 51 height 16
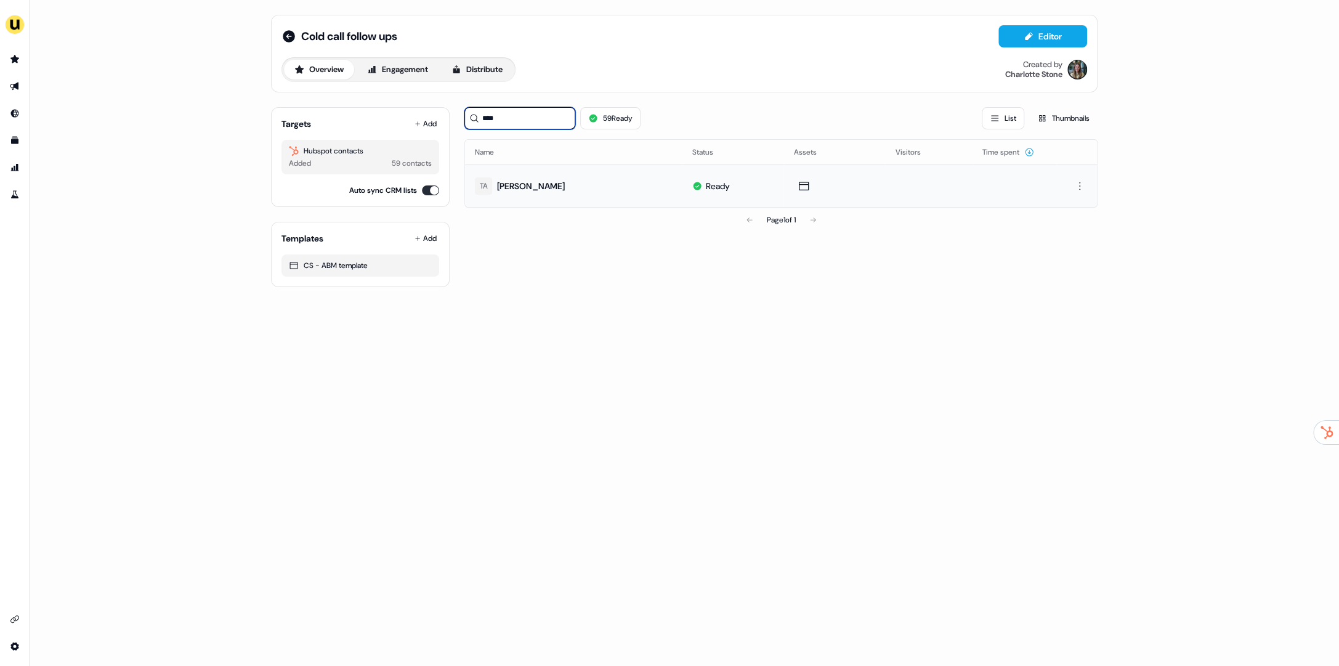
drag, startPoint x: 529, startPoint y: 121, endPoint x: 474, endPoint y: 115, distance: 55.1
click at [474, 115] on div "****" at bounding box center [519, 118] width 111 height 22
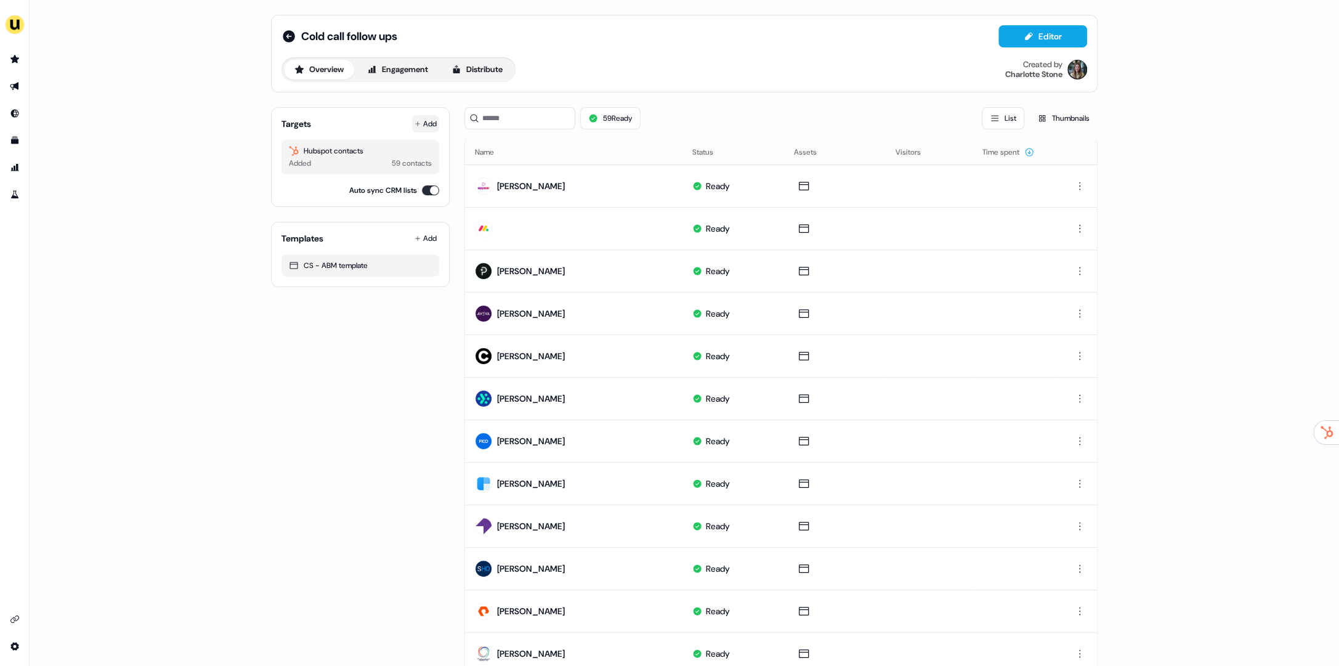
click at [419, 125] on button "Add" at bounding box center [425, 123] width 27 height 17
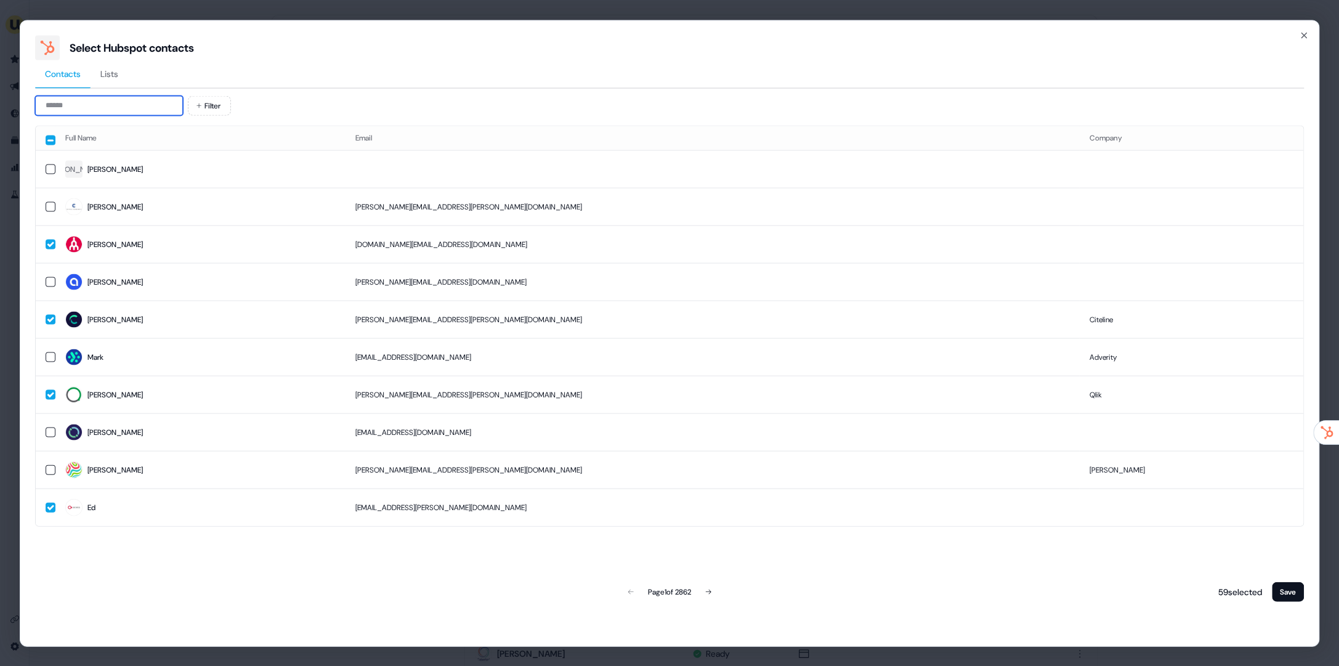
click at [124, 103] on input at bounding box center [109, 105] width 148 height 20
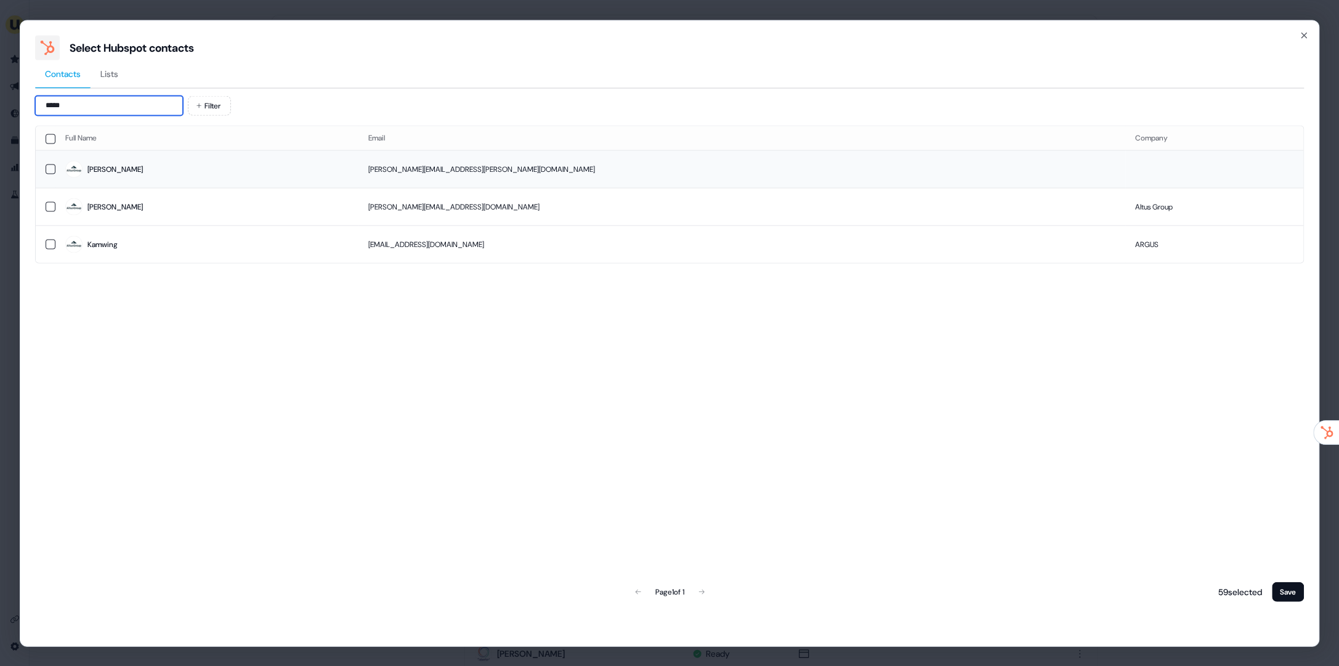
type input "*****"
click at [261, 172] on span "John" at bounding box center [206, 169] width 283 height 17
click at [1291, 594] on button "Save" at bounding box center [1288, 592] width 32 height 20
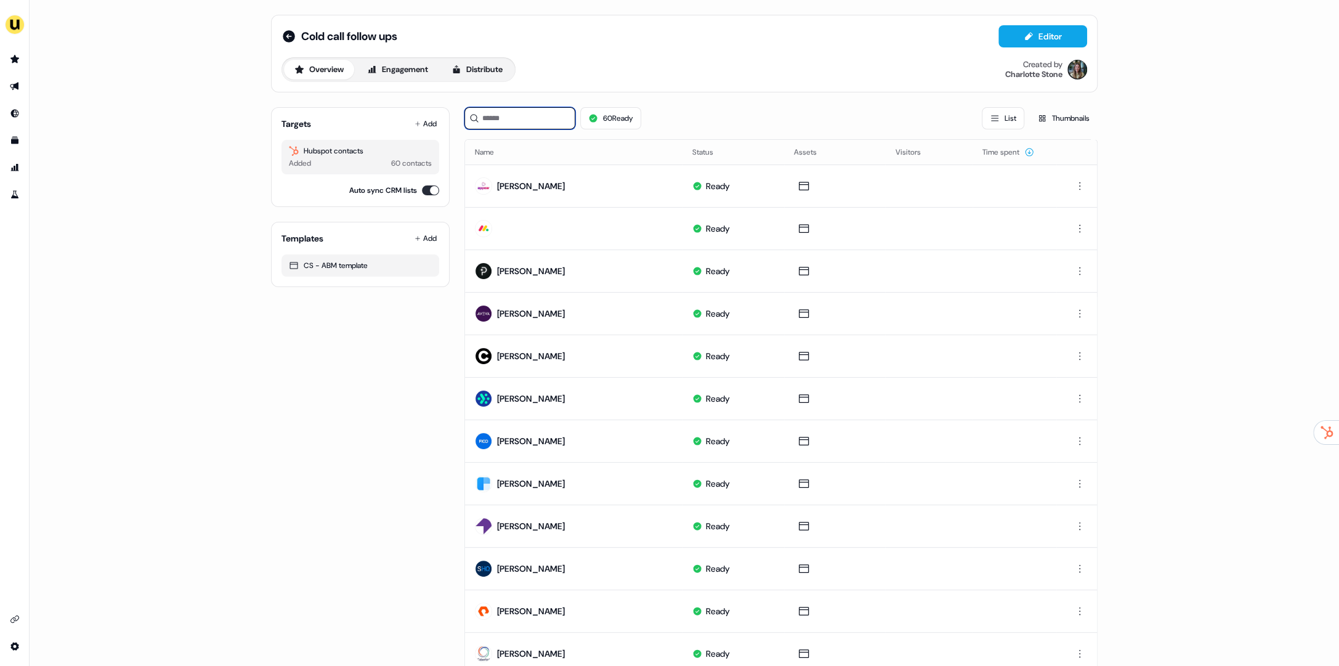
click at [536, 128] on input at bounding box center [519, 118] width 111 height 22
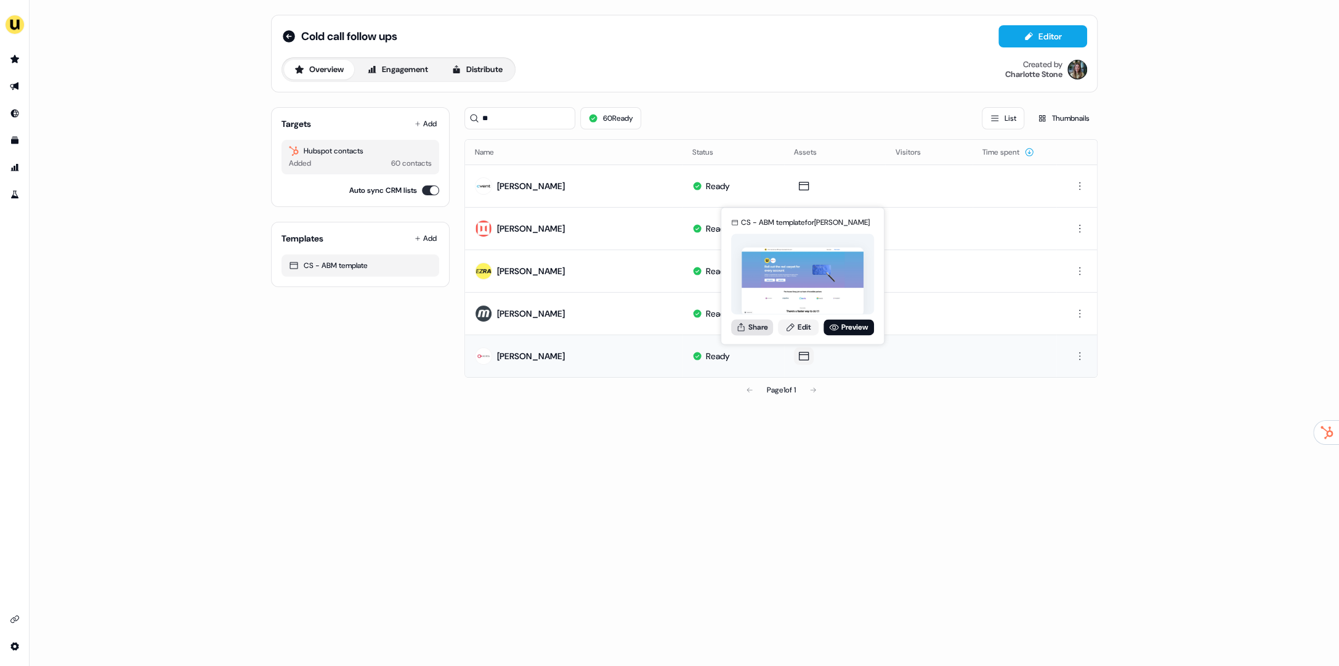
click at [756, 330] on button "Share" at bounding box center [752, 327] width 42 height 16
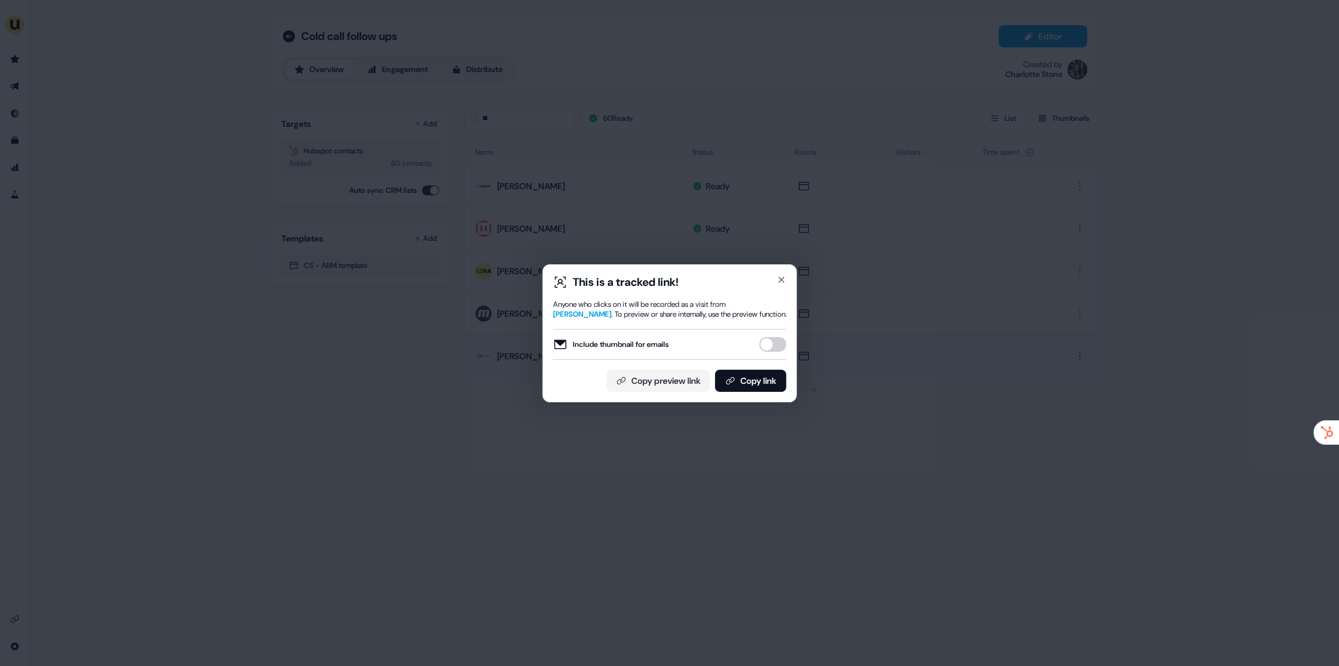
click at [764, 344] on button "Include thumbnail for emails" at bounding box center [773, 344] width 27 height 15
click at [756, 380] on button "Copy link" at bounding box center [750, 381] width 71 height 22
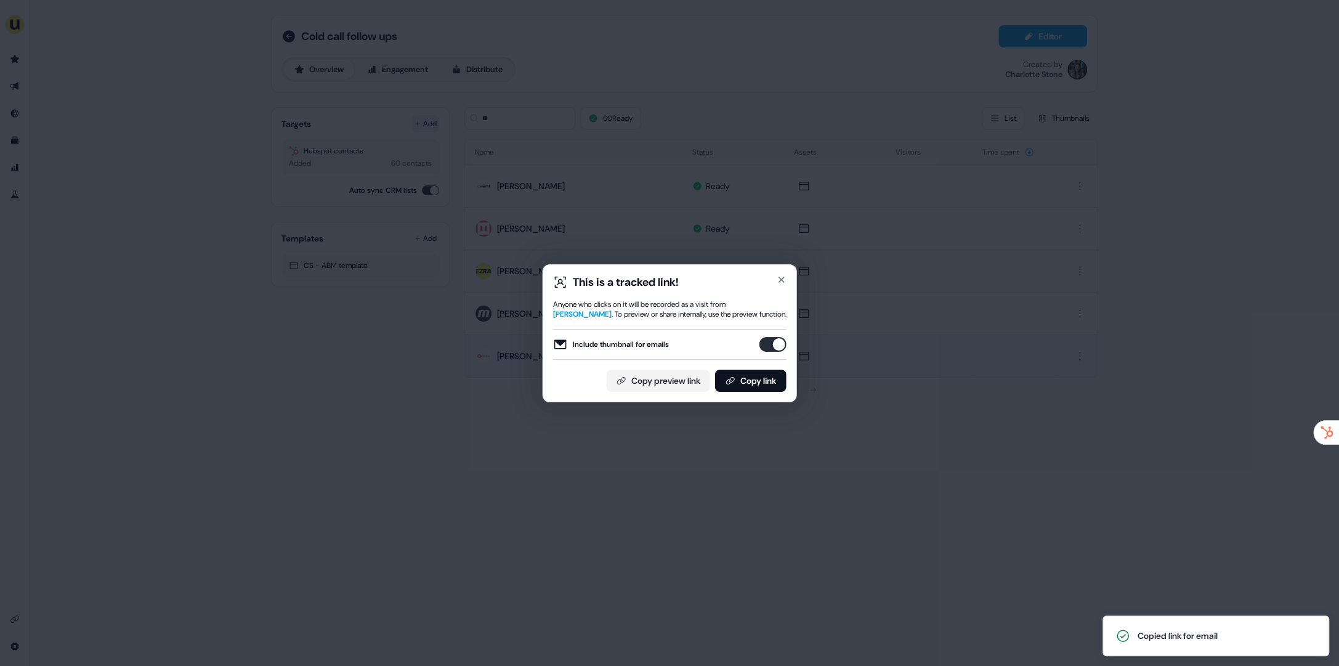
drag, startPoint x: 418, startPoint y: 132, endPoint x: 435, endPoint y: 119, distance: 21.9
click at [418, 132] on div "This is a tracked link! Anyone who clicks on it will be recorded as a visit fro…" at bounding box center [669, 333] width 1339 height 666
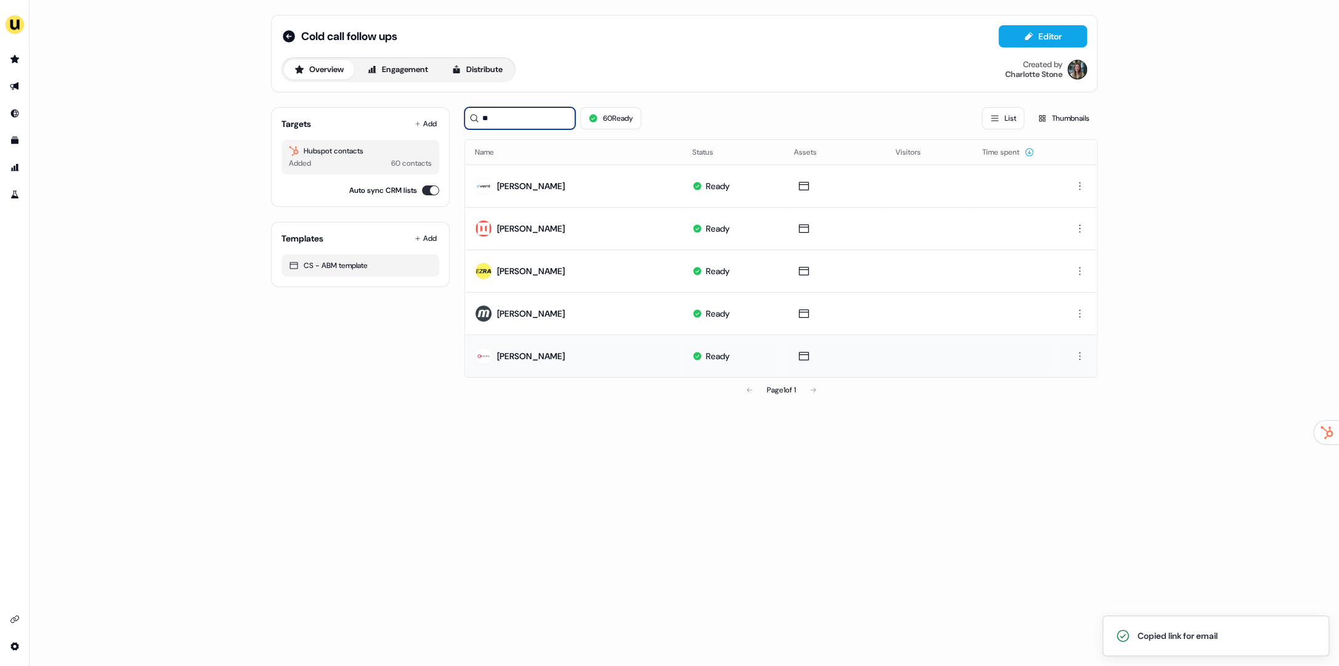
drag, startPoint x: 500, startPoint y: 118, endPoint x: 479, endPoint y: 118, distance: 21.0
click at [479, 118] on input "**" at bounding box center [519, 118] width 111 height 22
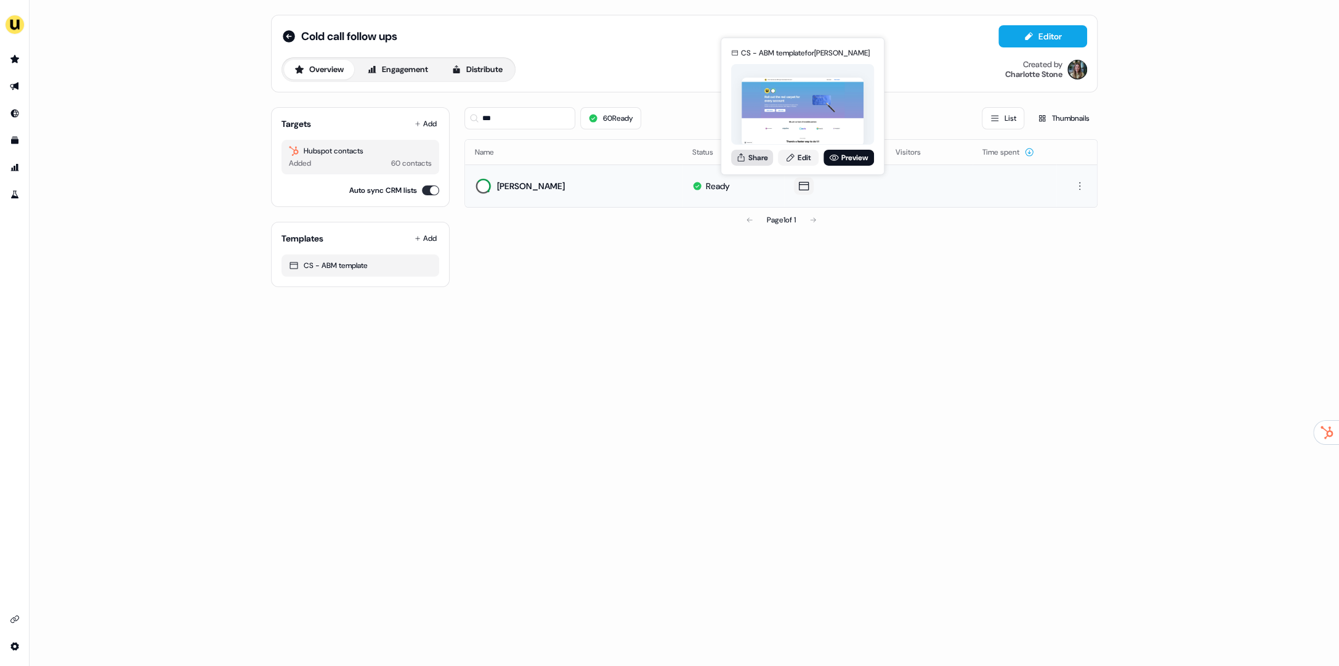
click at [748, 159] on button "Share" at bounding box center [752, 157] width 42 height 16
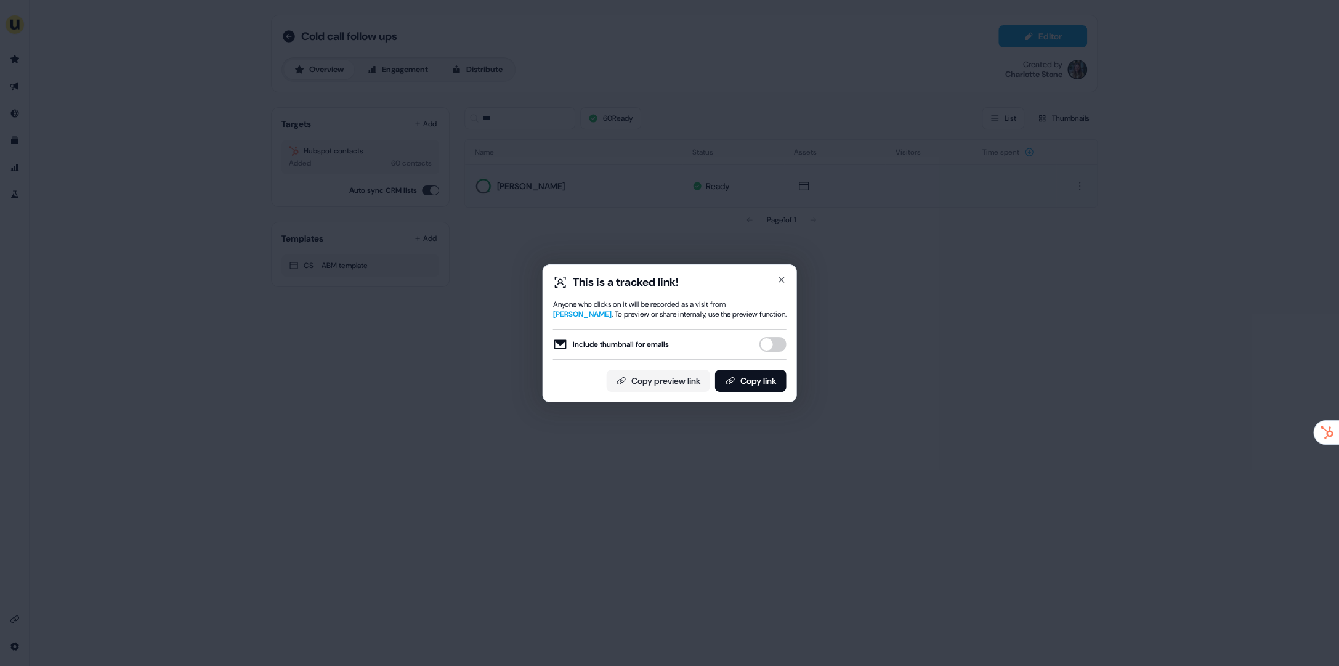
click at [778, 341] on button "Include thumbnail for emails" at bounding box center [773, 344] width 27 height 15
click at [772, 370] on div "This is a tracked link! Anyone who clicks on it will be recorded as a visit fro…" at bounding box center [669, 333] width 233 height 117
click at [761, 381] on button "Copy link" at bounding box center [750, 381] width 71 height 22
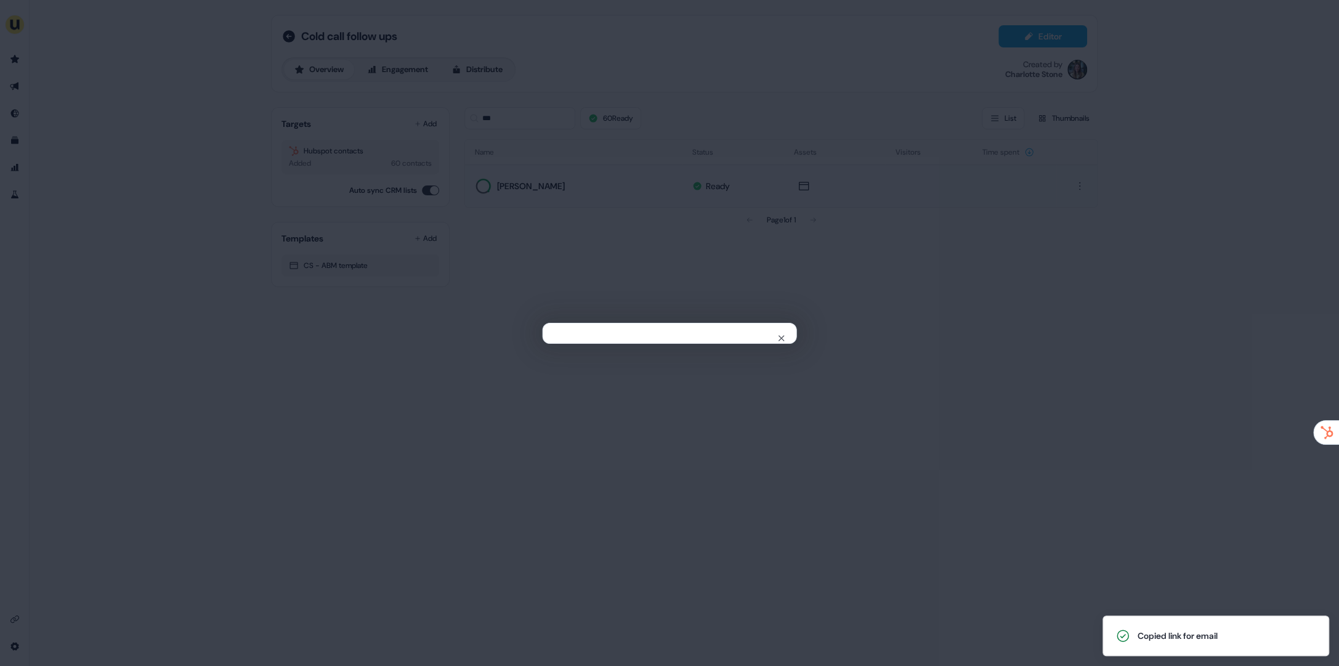
click at [610, 116] on div "Close" at bounding box center [669, 333] width 1339 height 666
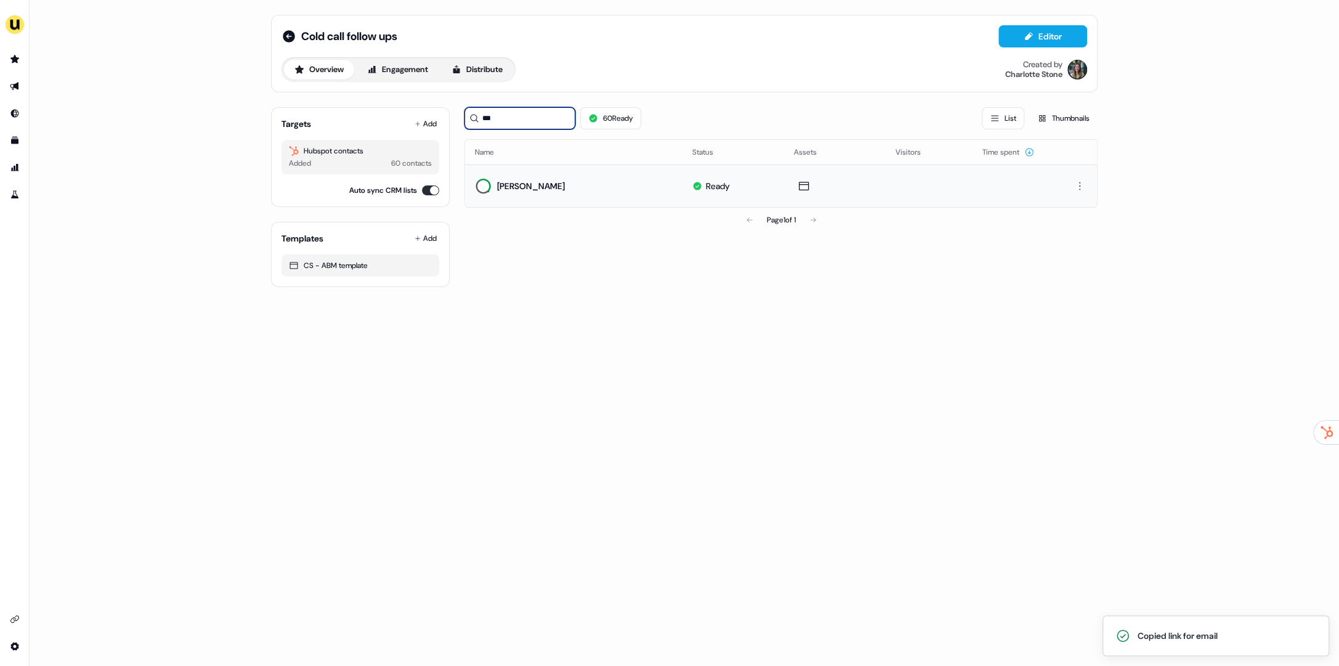
drag, startPoint x: 514, startPoint y: 116, endPoint x: 478, endPoint y: 116, distance: 36.3
click at [478, 116] on div "***" at bounding box center [519, 118] width 111 height 22
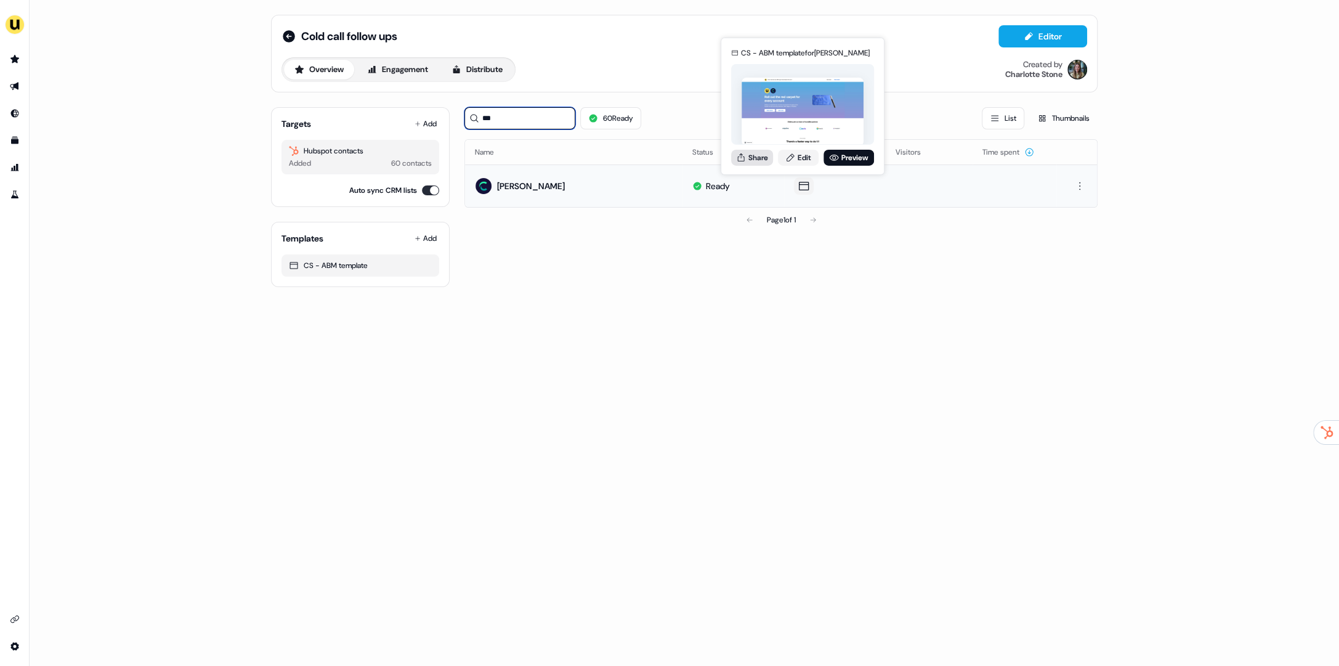
type input "***"
click at [749, 158] on button "Share" at bounding box center [752, 157] width 42 height 16
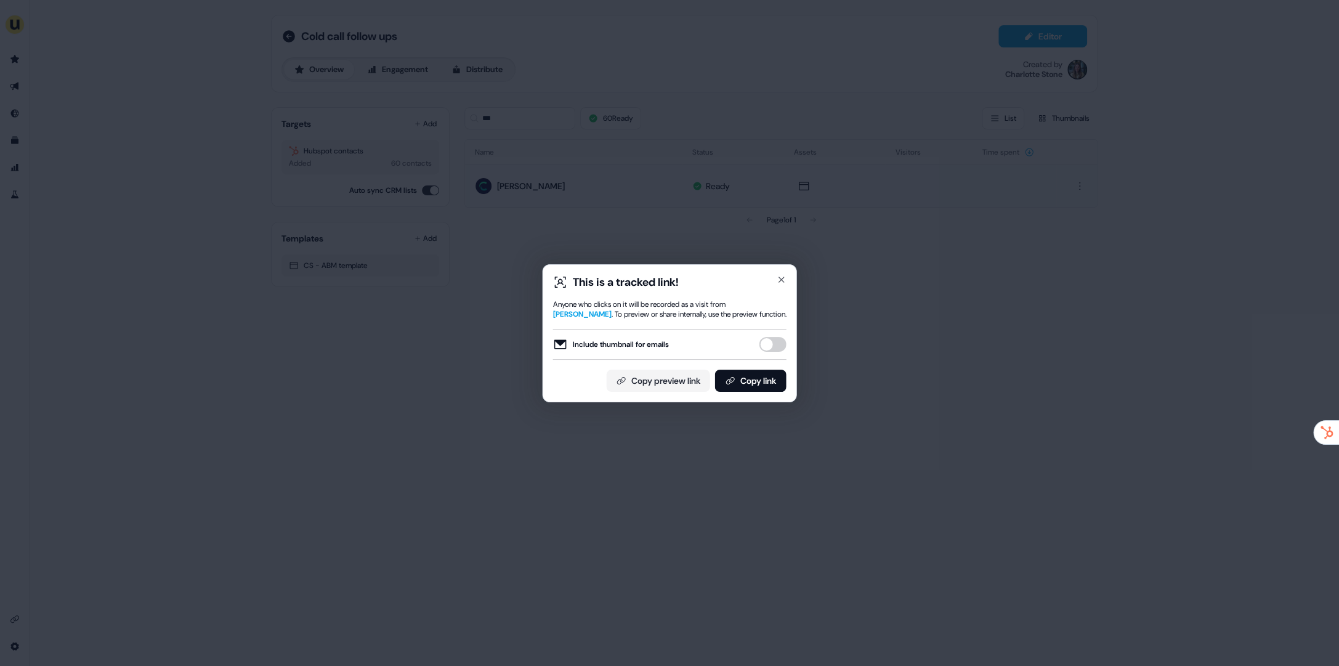
click at [773, 341] on button "Include thumbnail for emails" at bounding box center [773, 344] width 27 height 15
click at [755, 380] on button "Copy link" at bounding box center [750, 381] width 71 height 22
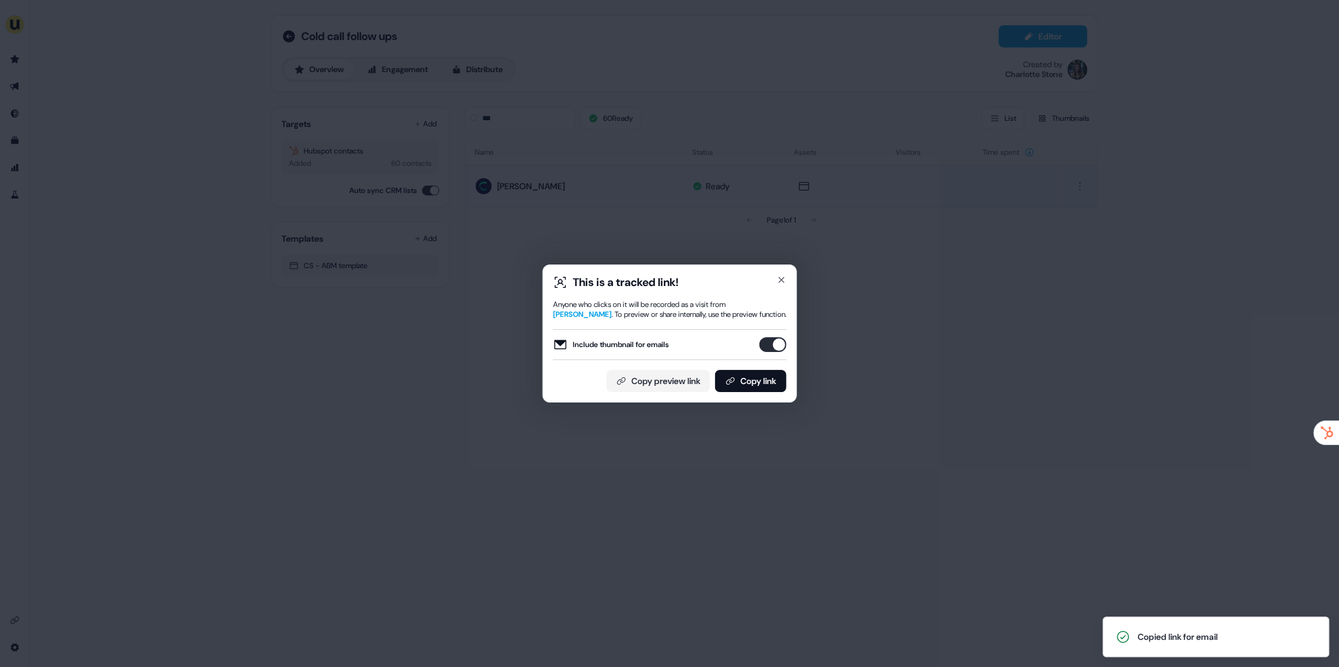
click at [527, 201] on div "This is a tracked link! Anyone who clicks on it will be recorded as a visit fro…" at bounding box center [669, 333] width 1339 height 667
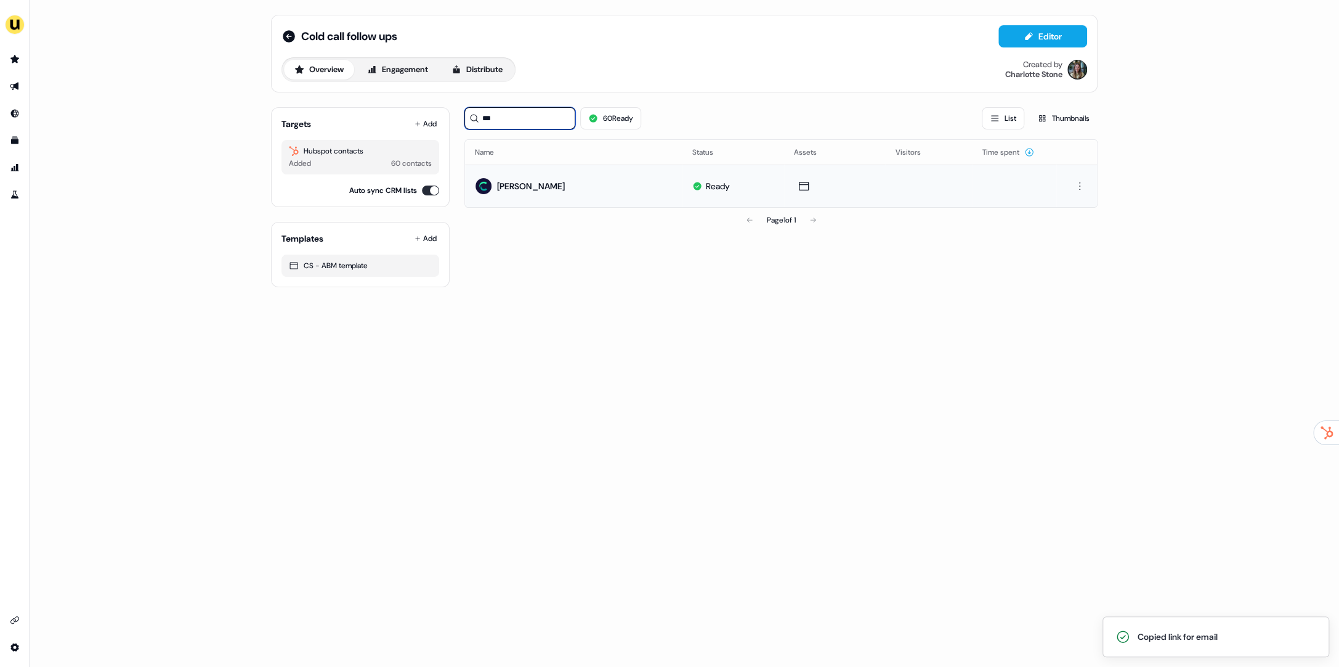
drag, startPoint x: 491, startPoint y: 111, endPoint x: 485, endPoint y: 113, distance: 6.3
click at [485, 113] on input "***" at bounding box center [519, 118] width 111 height 22
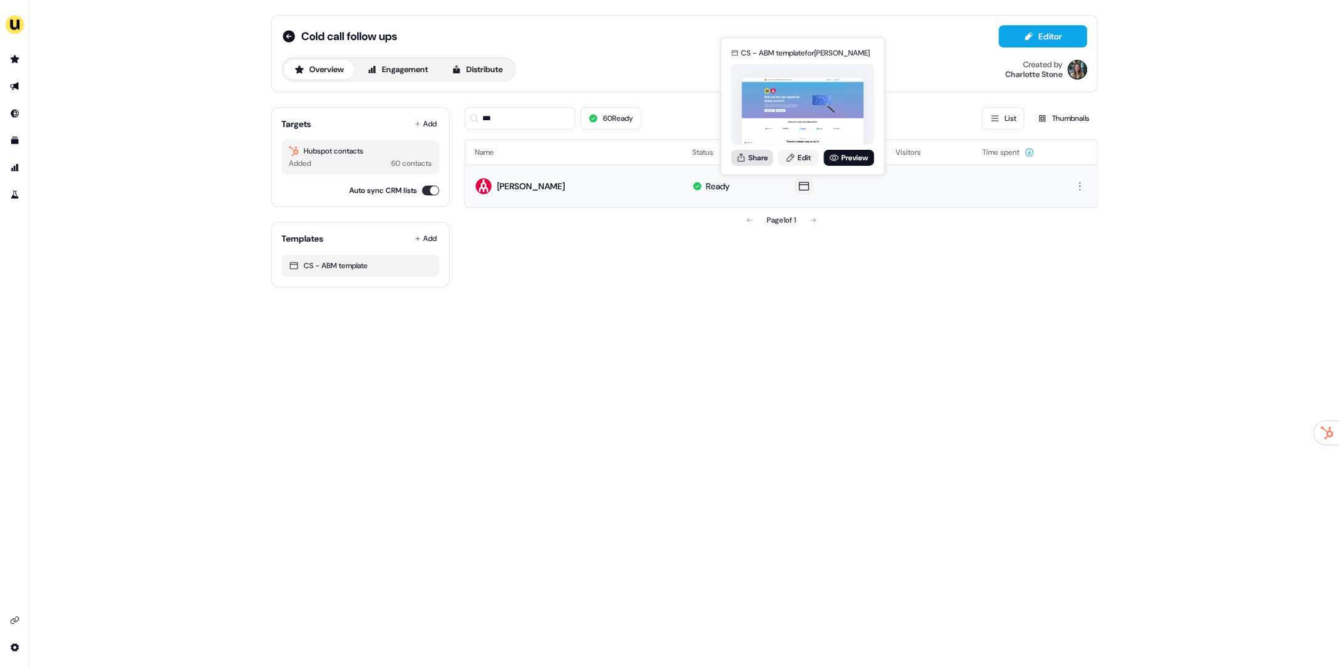
click at [745, 163] on button "Share" at bounding box center [752, 157] width 42 height 16
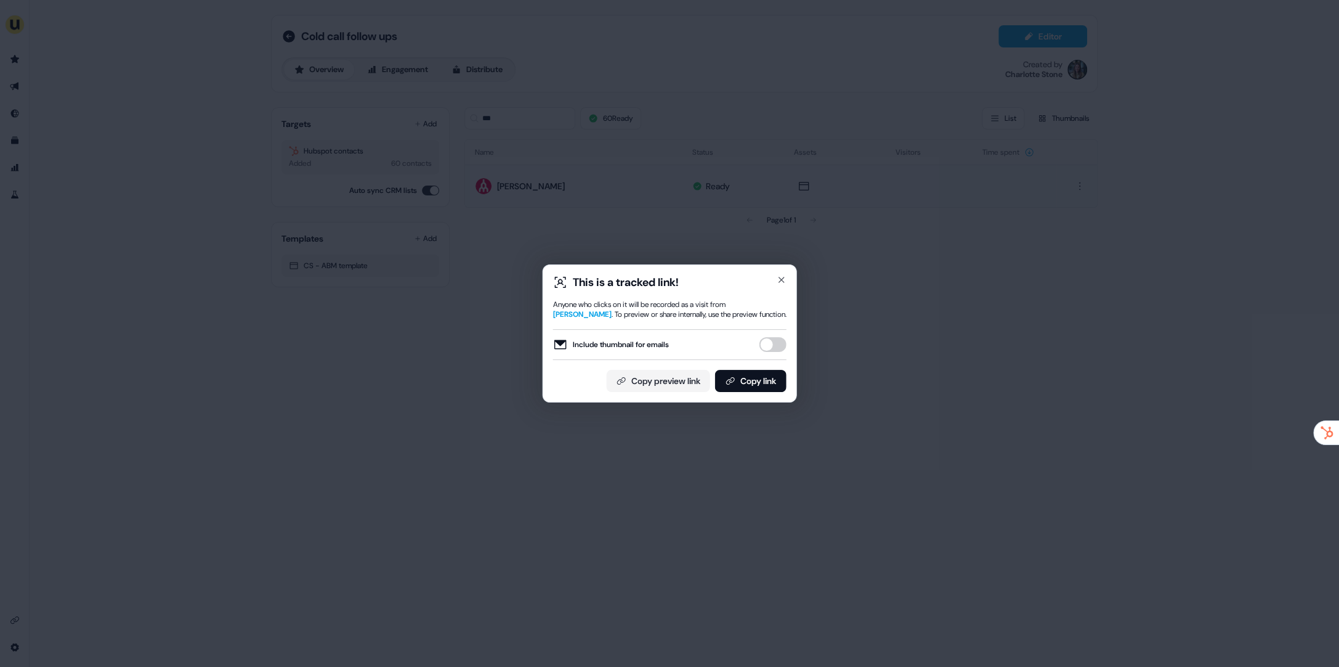
click at [771, 351] on button "Include thumbnail for emails" at bounding box center [773, 344] width 27 height 15
click at [764, 378] on button "Copy link" at bounding box center [750, 381] width 71 height 22
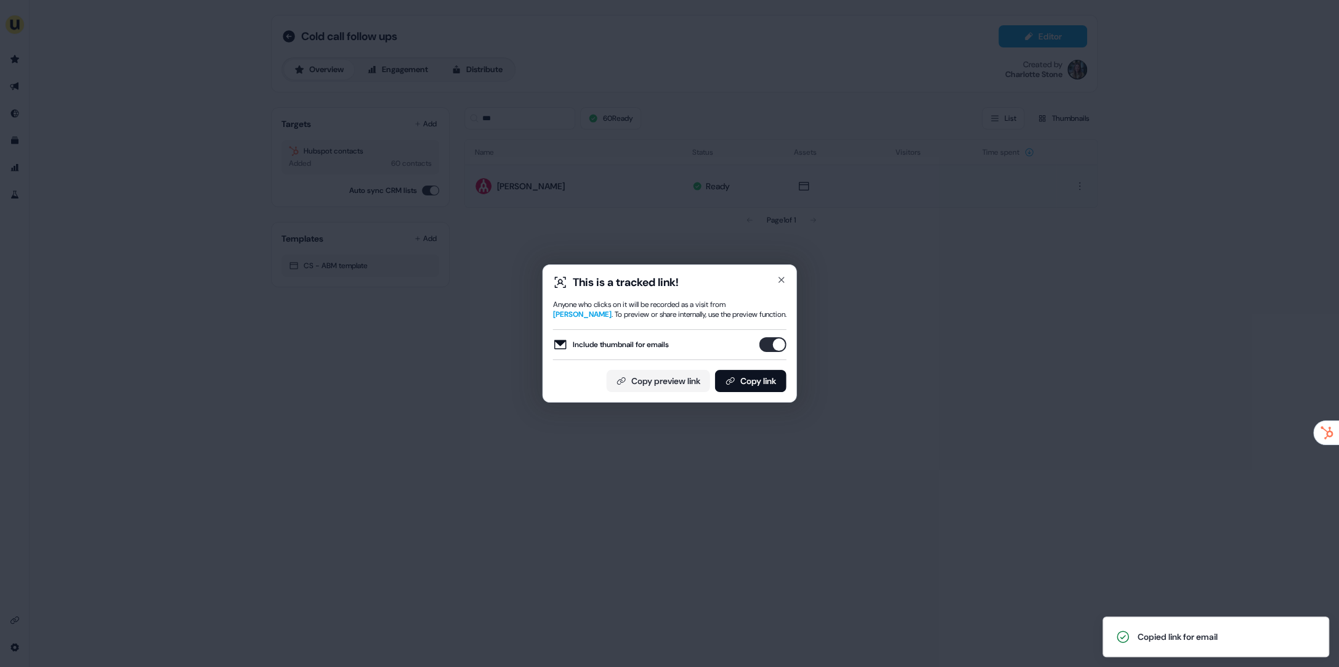
drag, startPoint x: 628, startPoint y: 112, endPoint x: 474, endPoint y: 21, distance: 179.5
click at [629, 113] on div "This is a tracked link! Anyone who clicks on it will be recorded as a visit fro…" at bounding box center [669, 333] width 1339 height 667
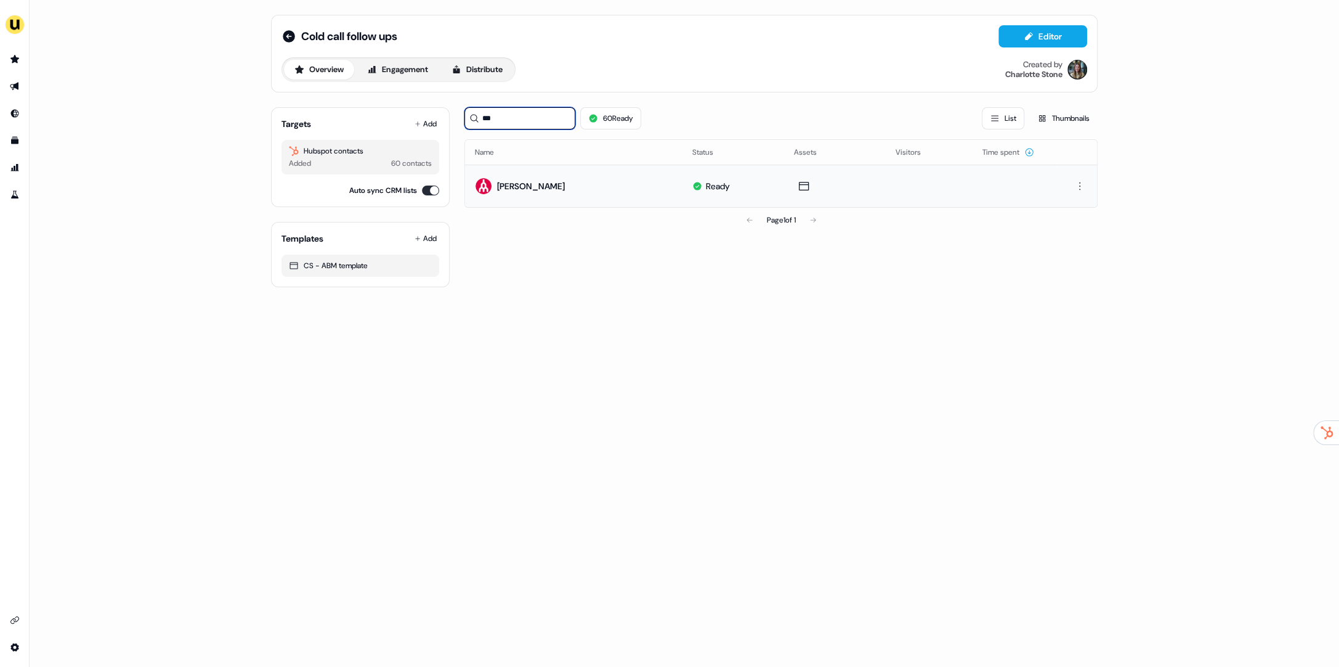
click at [494, 116] on input "***" at bounding box center [519, 118] width 111 height 22
type input "*"
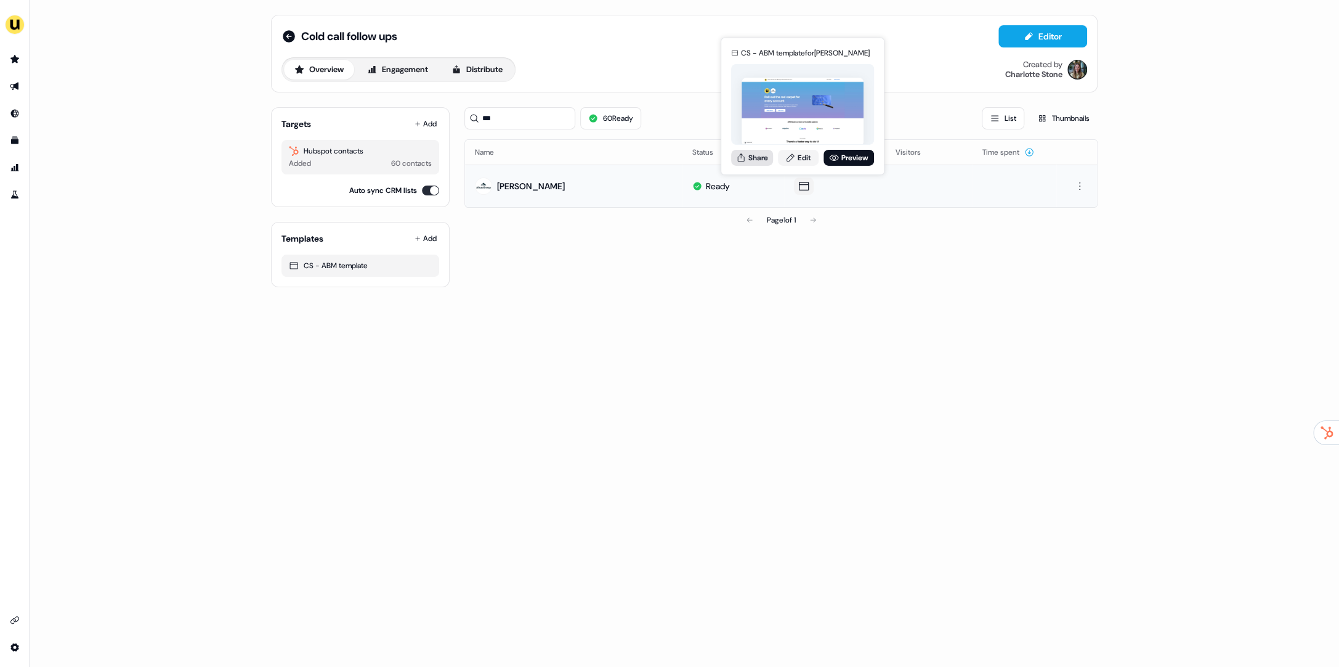
click at [741, 156] on icon at bounding box center [741, 157] width 7 height 8
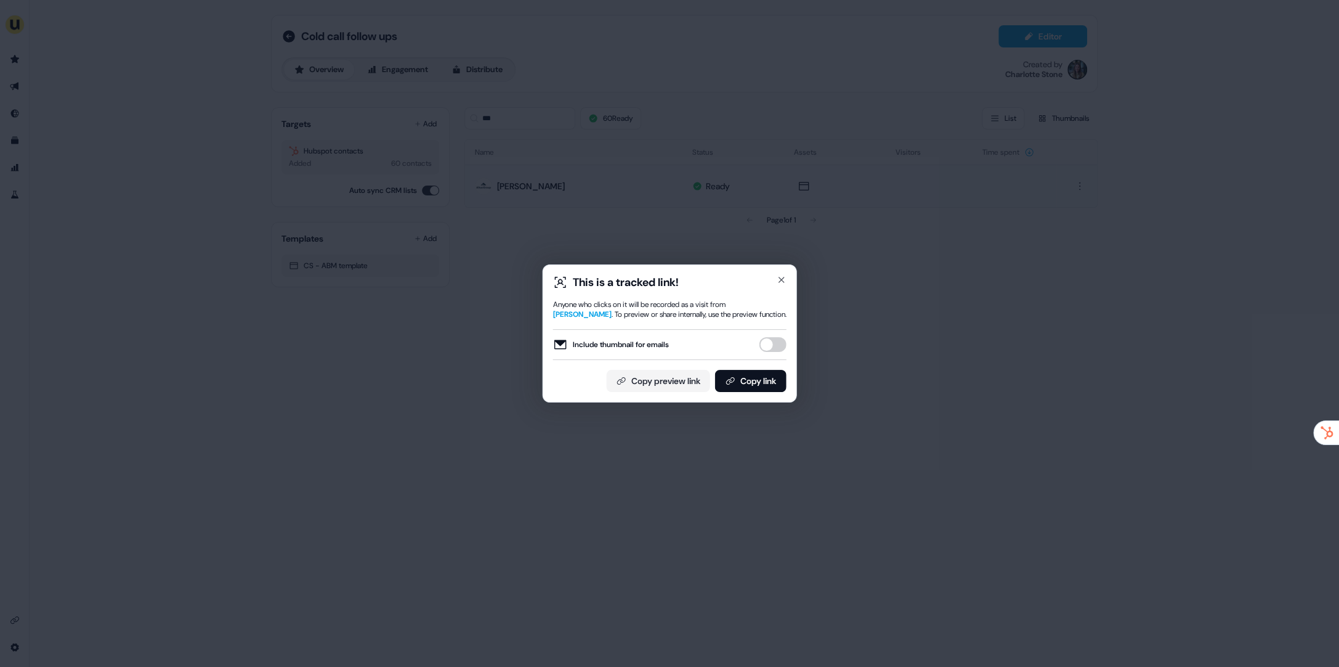
click at [776, 355] on div "Include thumbnail for emails" at bounding box center [669, 344] width 233 height 31
click at [774, 344] on button "Include thumbnail for emails" at bounding box center [773, 344] width 27 height 15
click at [768, 375] on button "Copy link" at bounding box center [750, 381] width 71 height 22
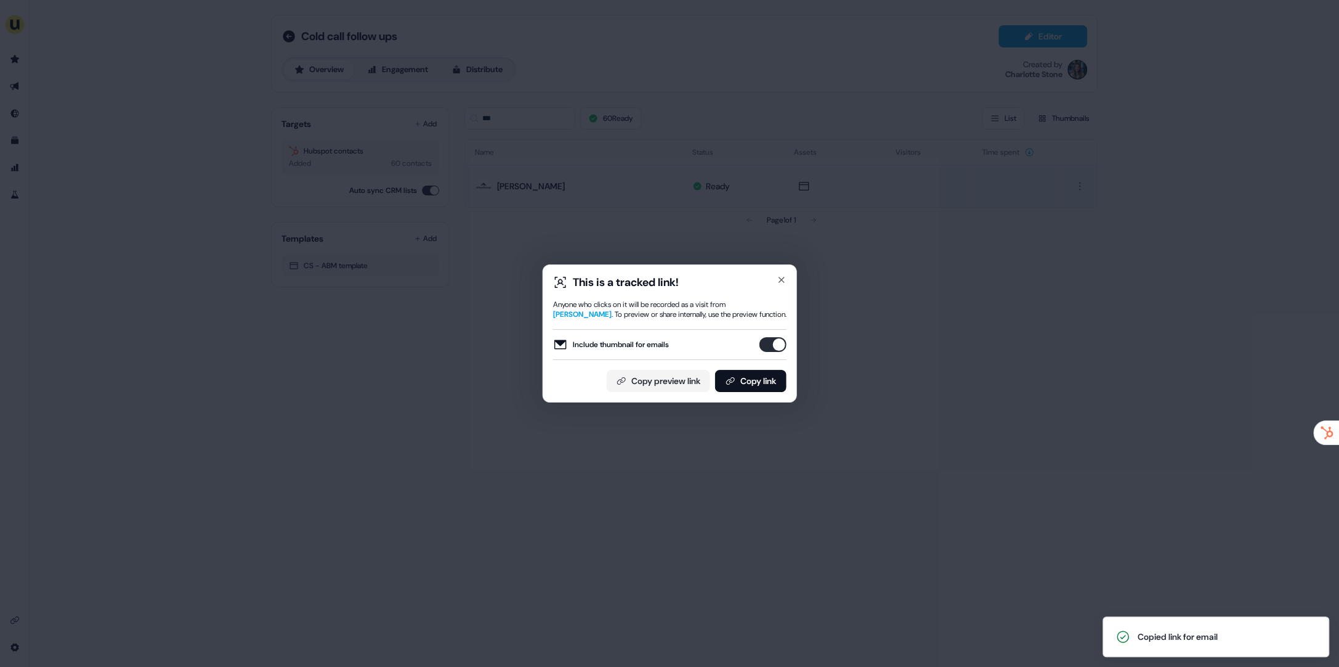
click at [700, 231] on div "This is a tracked link! Anyone who clicks on it will be recorded as a visit fro…" at bounding box center [669, 333] width 1339 height 667
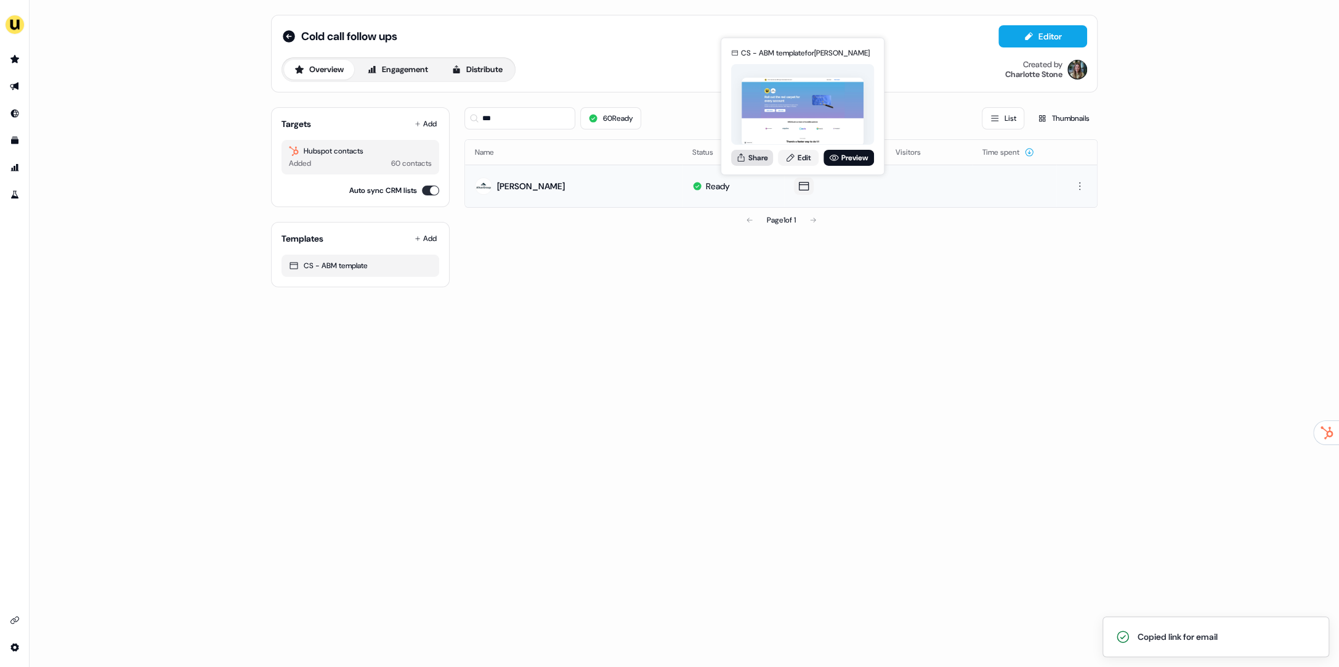
click at [747, 161] on button "Share" at bounding box center [752, 157] width 42 height 16
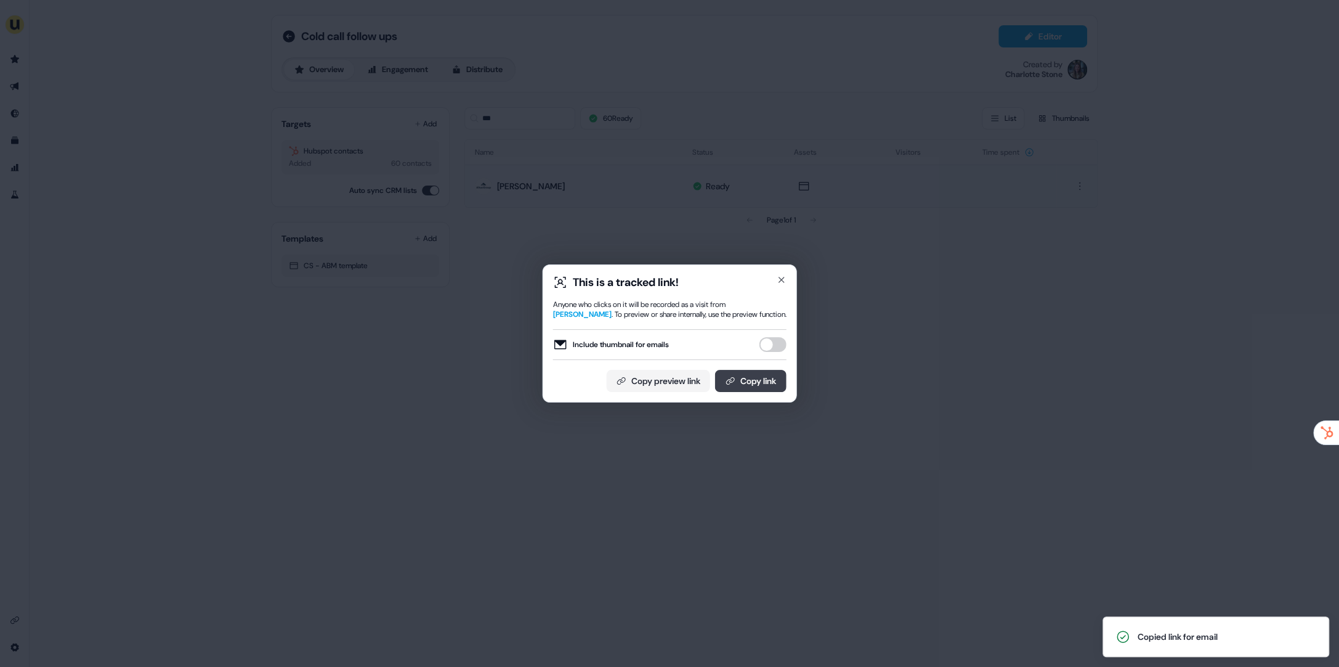
click at [745, 370] on button "Copy link" at bounding box center [750, 381] width 71 height 22
click at [569, 244] on div "This is a tracked link! Anyone who clicks on it will be recorded as a visit fro…" at bounding box center [669, 333] width 1339 height 667
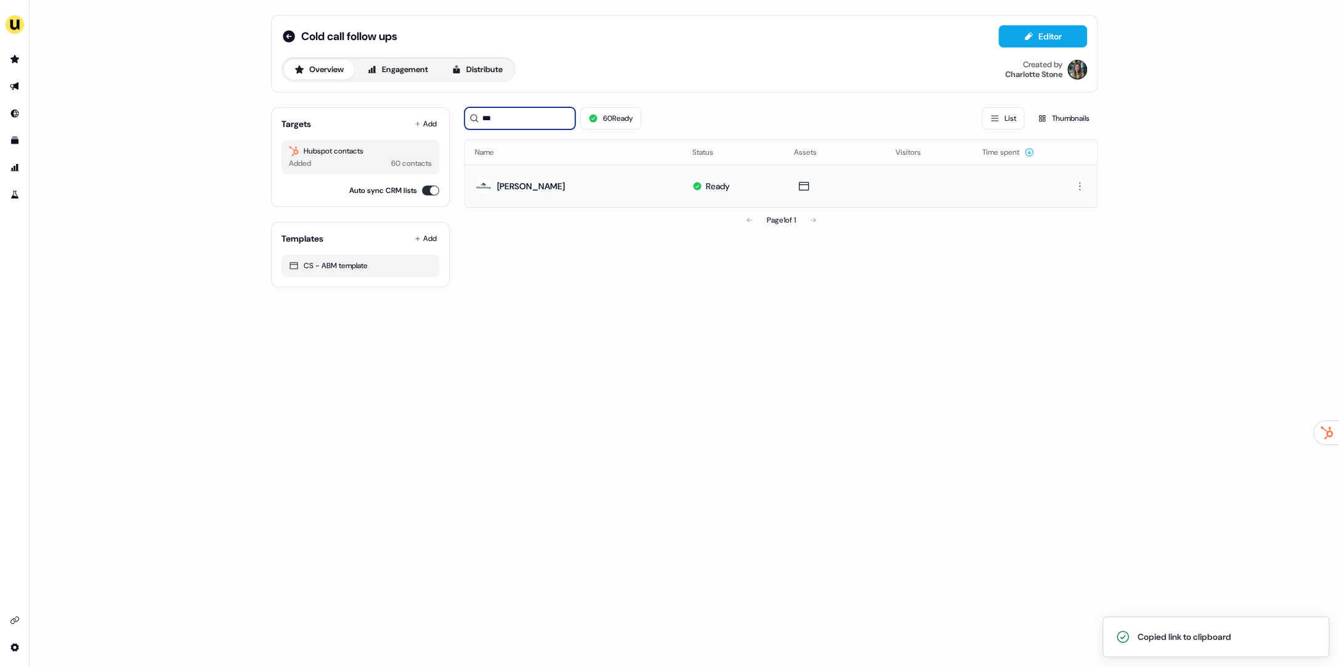
drag, startPoint x: 524, startPoint y: 123, endPoint x: 481, endPoint y: 119, distance: 43.3
click at [481, 119] on input "***" at bounding box center [519, 118] width 111 height 22
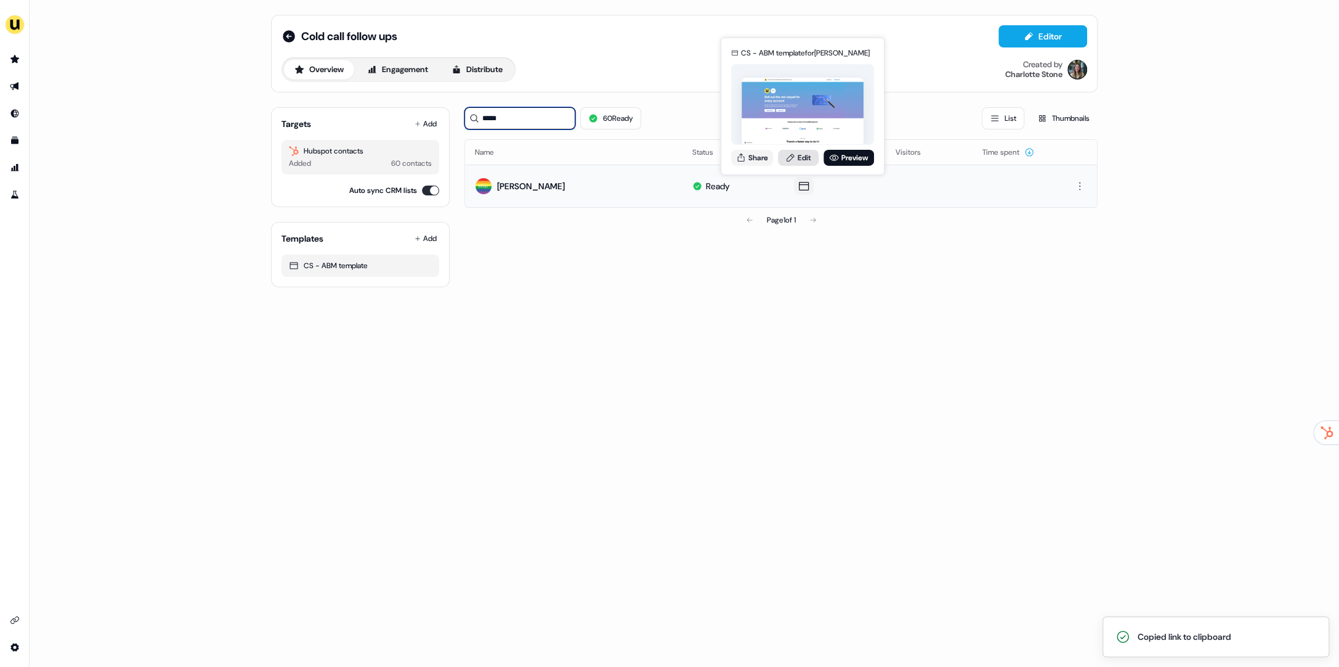
type input "*****"
click at [792, 160] on icon at bounding box center [790, 157] width 10 height 10
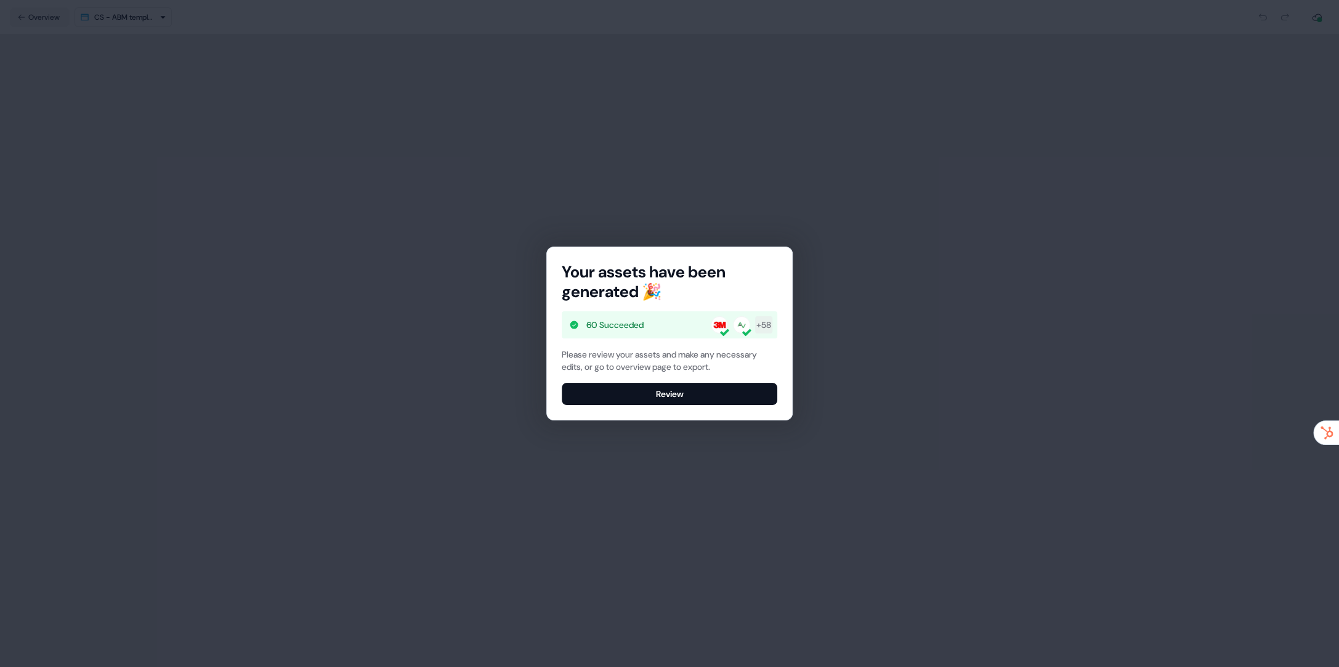
drag, startPoint x: 650, startPoint y: 401, endPoint x: 663, endPoint y: 404, distance: 12.7
click at [650, 401] on button "Review" at bounding box center [670, 394] width 216 height 22
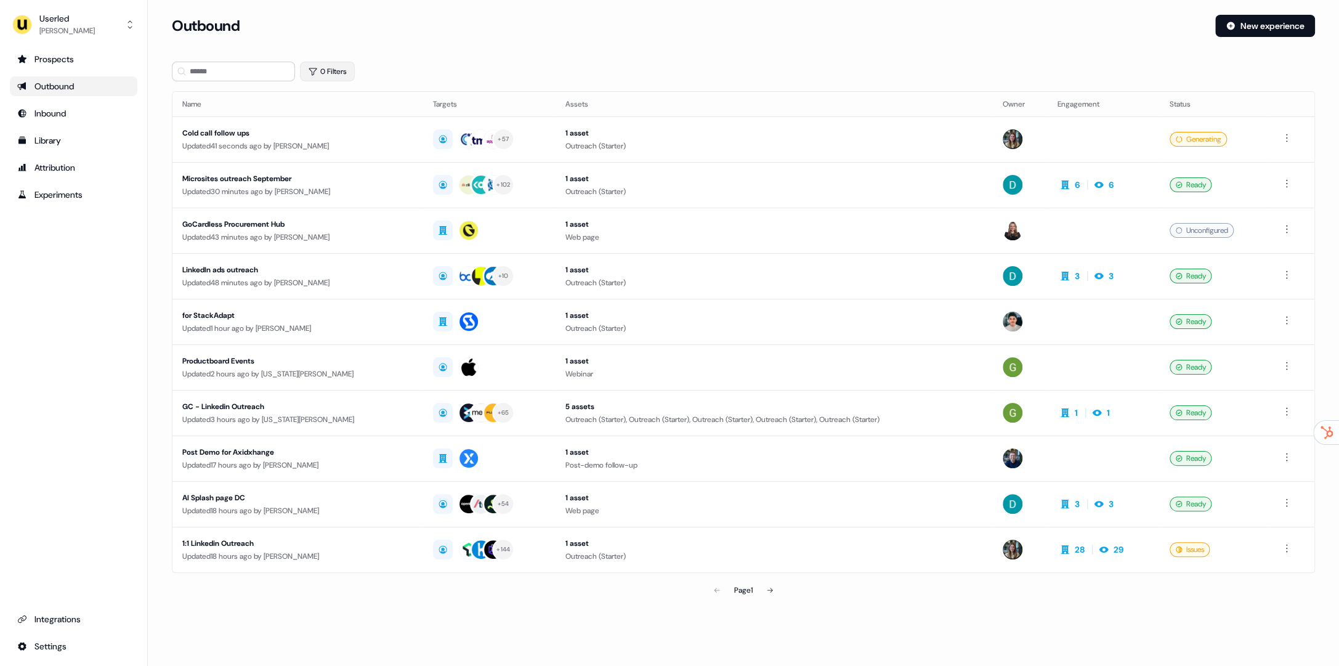
click at [311, 79] on button "0 Filters" at bounding box center [327, 72] width 55 height 20
click at [344, 122] on html "For the best experience switch devices to a bigger screen. Go to [DOMAIN_NAME] …" at bounding box center [669, 333] width 1339 height 666
click at [347, 181] on div "Filters Owner" at bounding box center [402, 161] width 185 height 46
click at [353, 175] on div "Owner" at bounding box center [403, 171] width 179 height 20
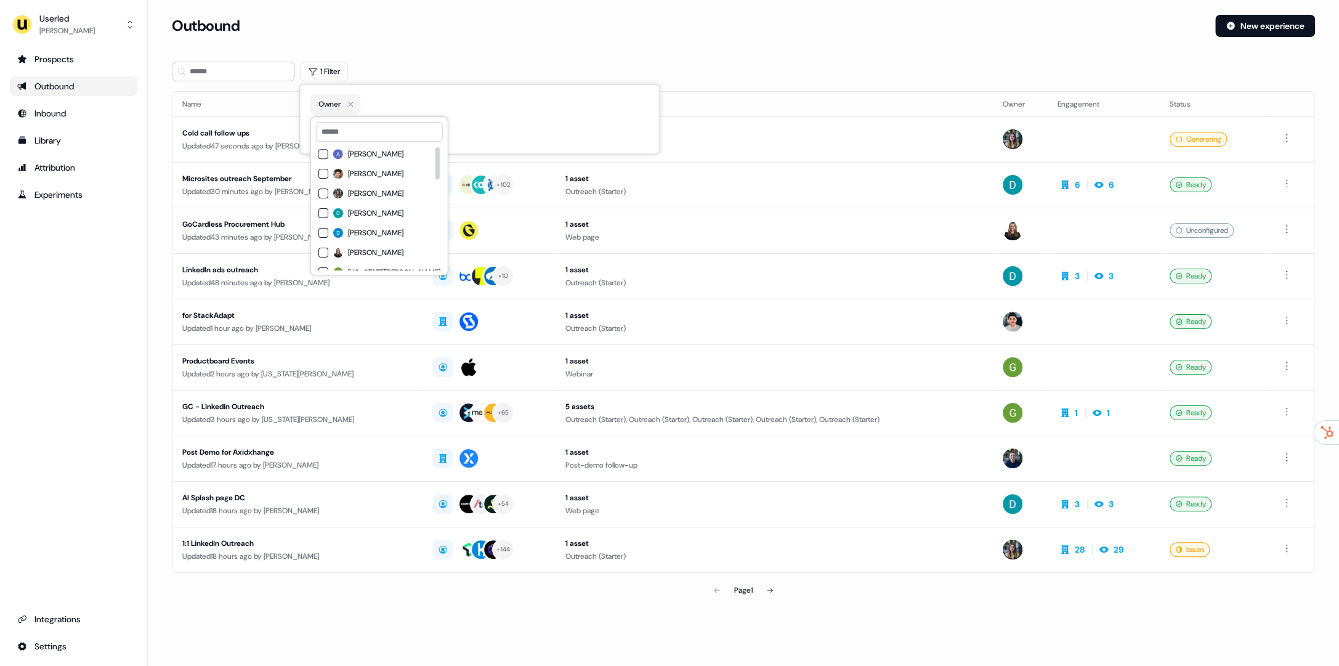
click at [355, 192] on span "[PERSON_NAME]" at bounding box center [375, 193] width 55 height 10
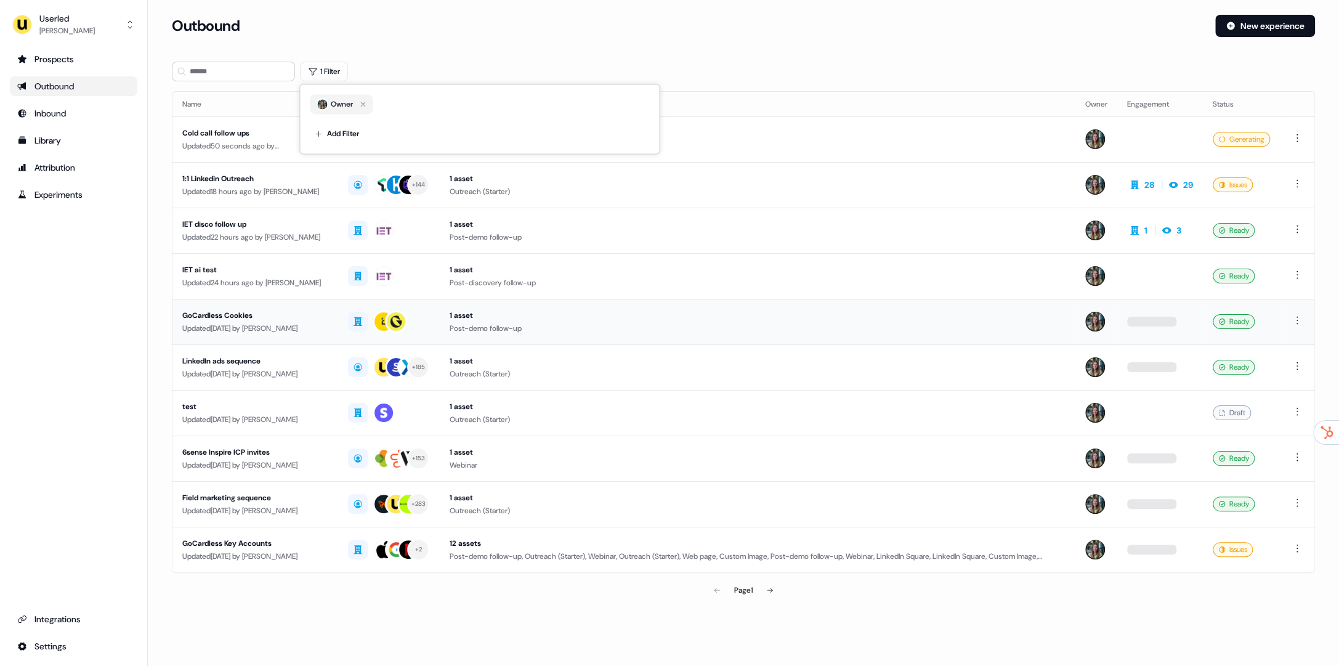
click at [257, 317] on div "GoCardless Cookies" at bounding box center [255, 315] width 146 height 12
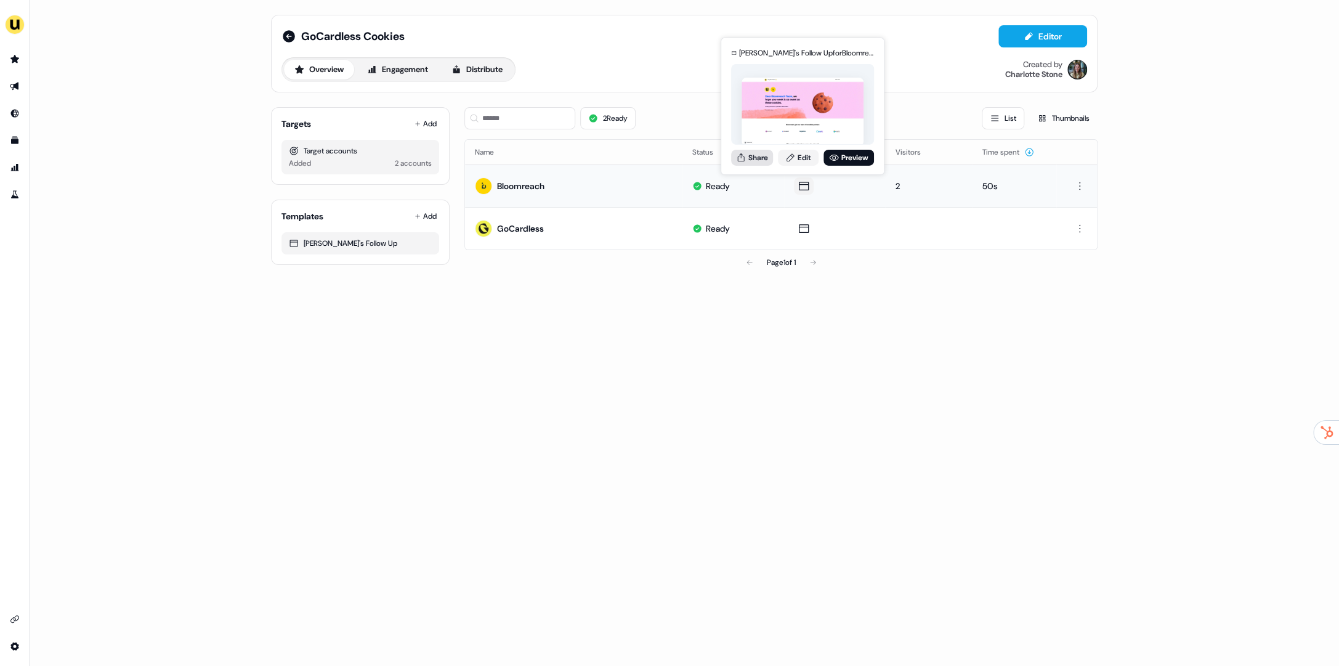
click at [745, 155] on icon at bounding box center [741, 157] width 10 height 10
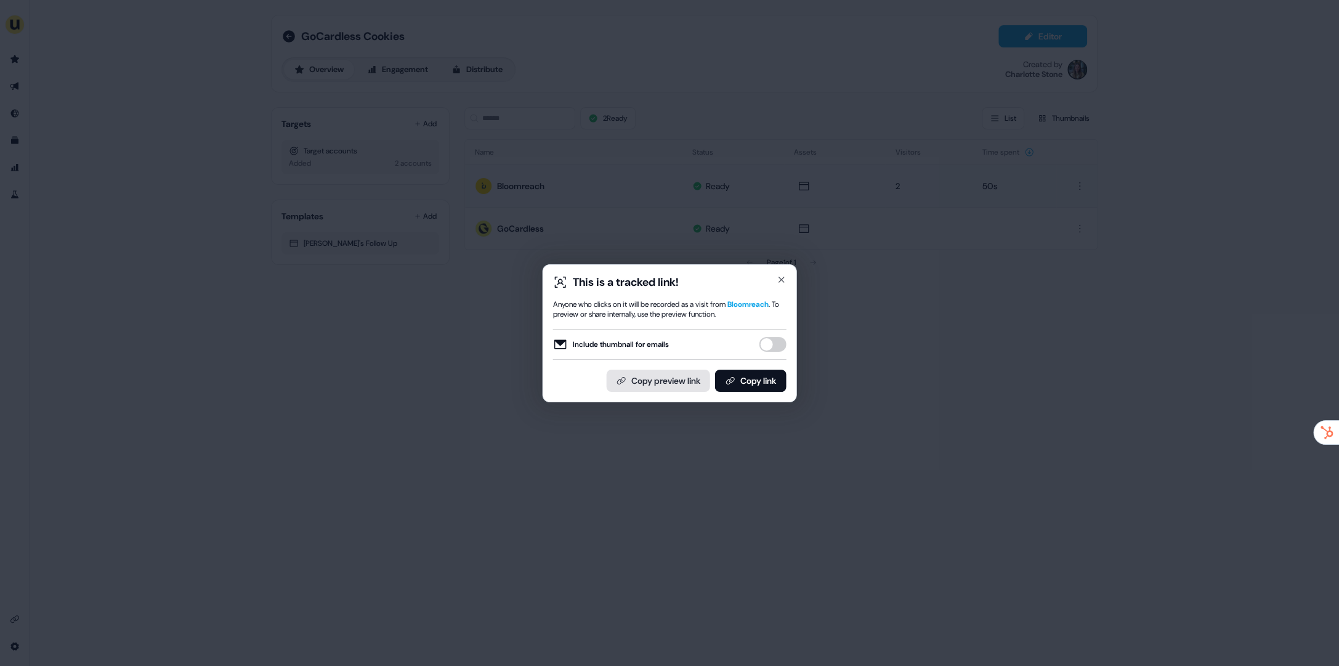
click at [652, 387] on button "Copy preview link" at bounding box center [658, 381] width 103 height 22
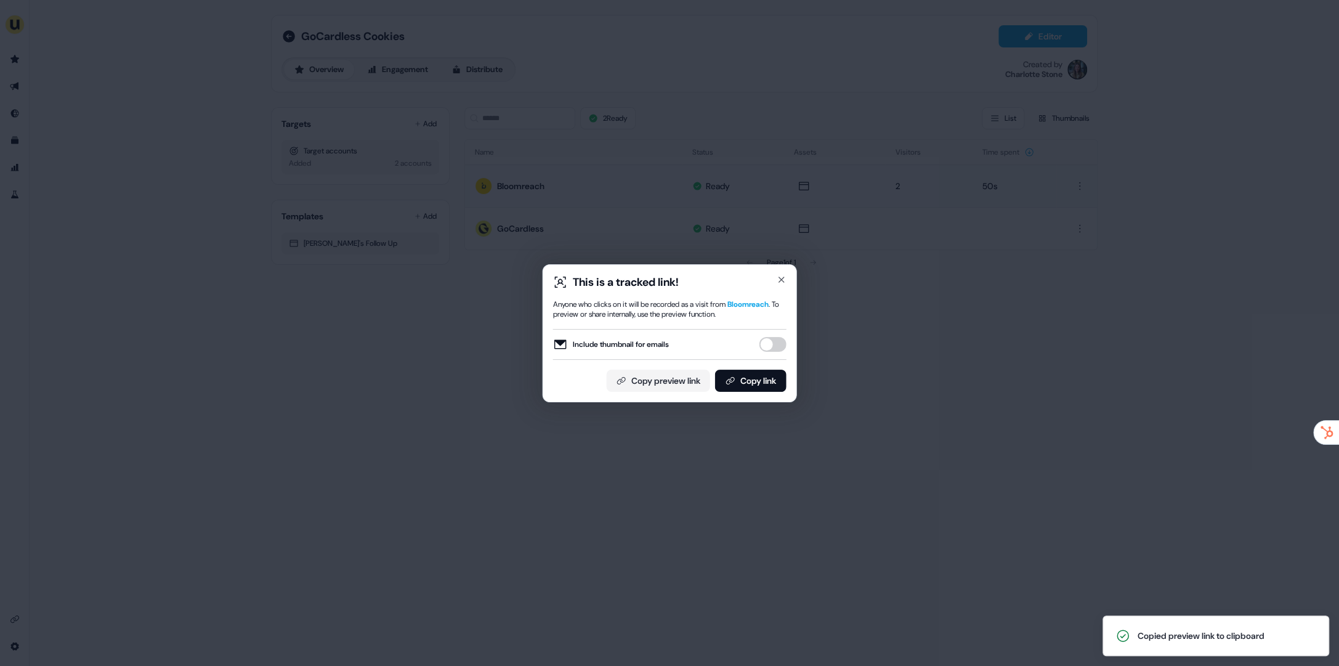
click at [684, 210] on div "This is a tracked link! Anyone who clicks on it will be recorded as a visit fro…" at bounding box center [669, 333] width 1339 height 666
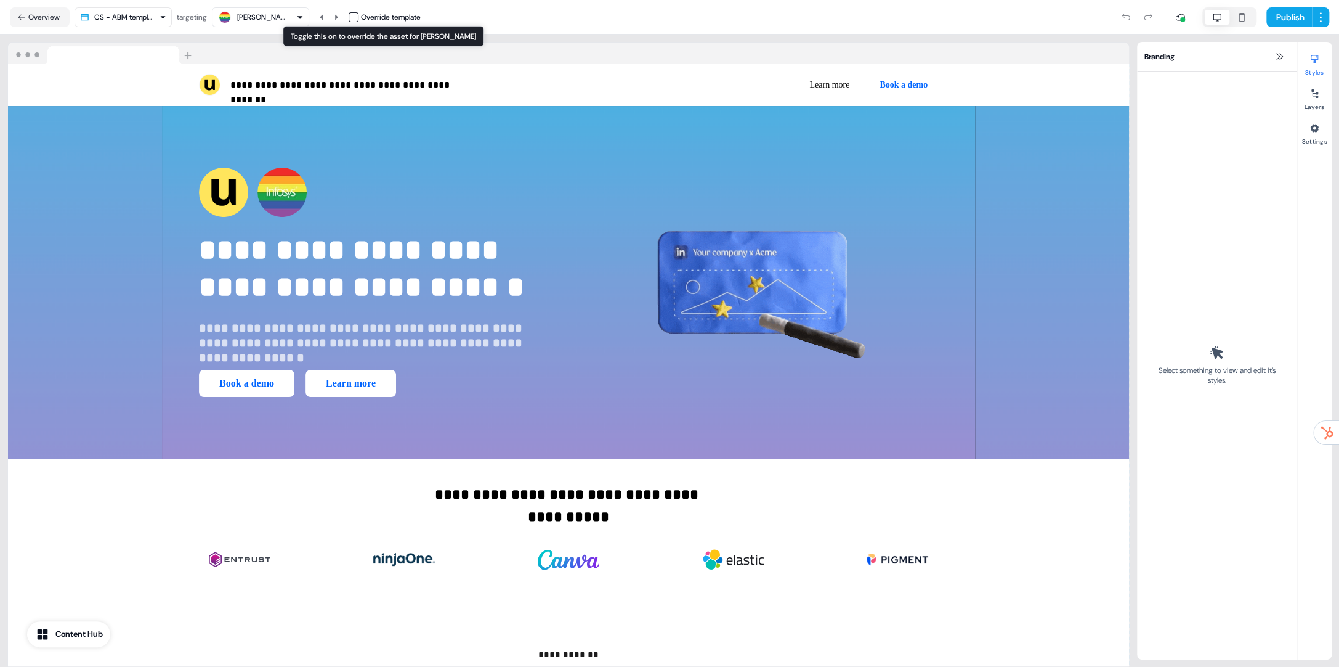
click at [358, 15] on button "button" at bounding box center [354, 17] width 10 height 10
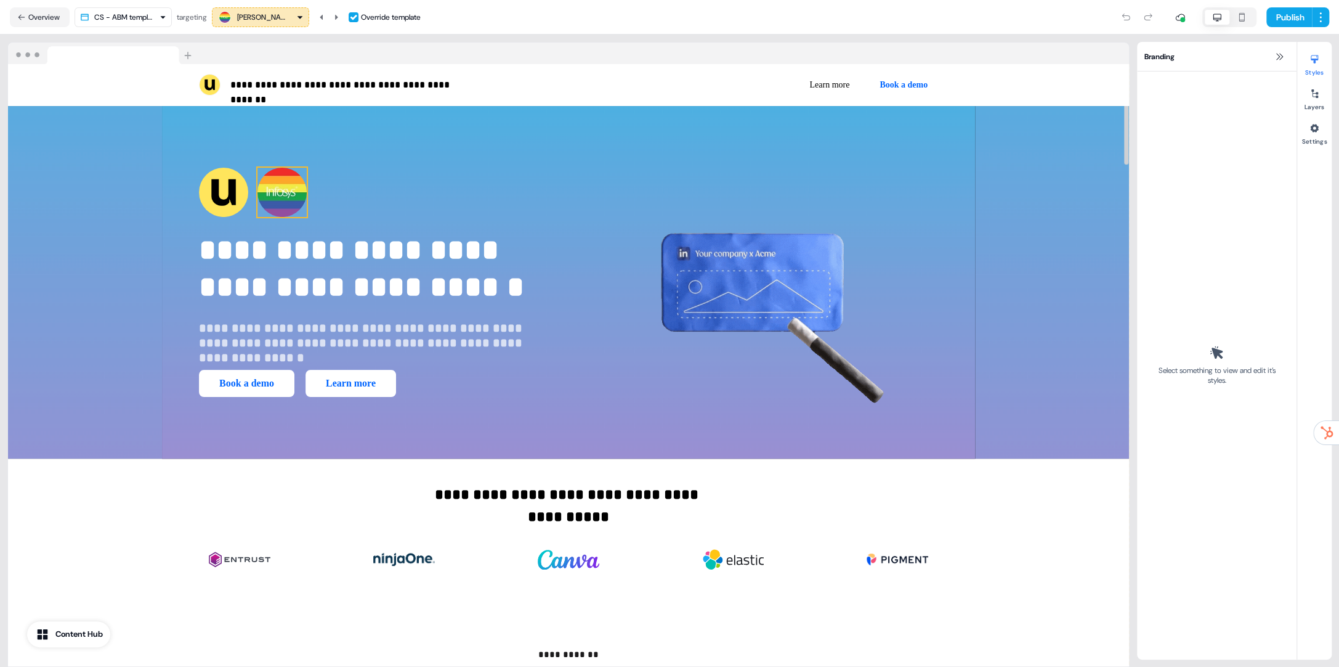
click at [286, 185] on img at bounding box center [281, 192] width 49 height 49
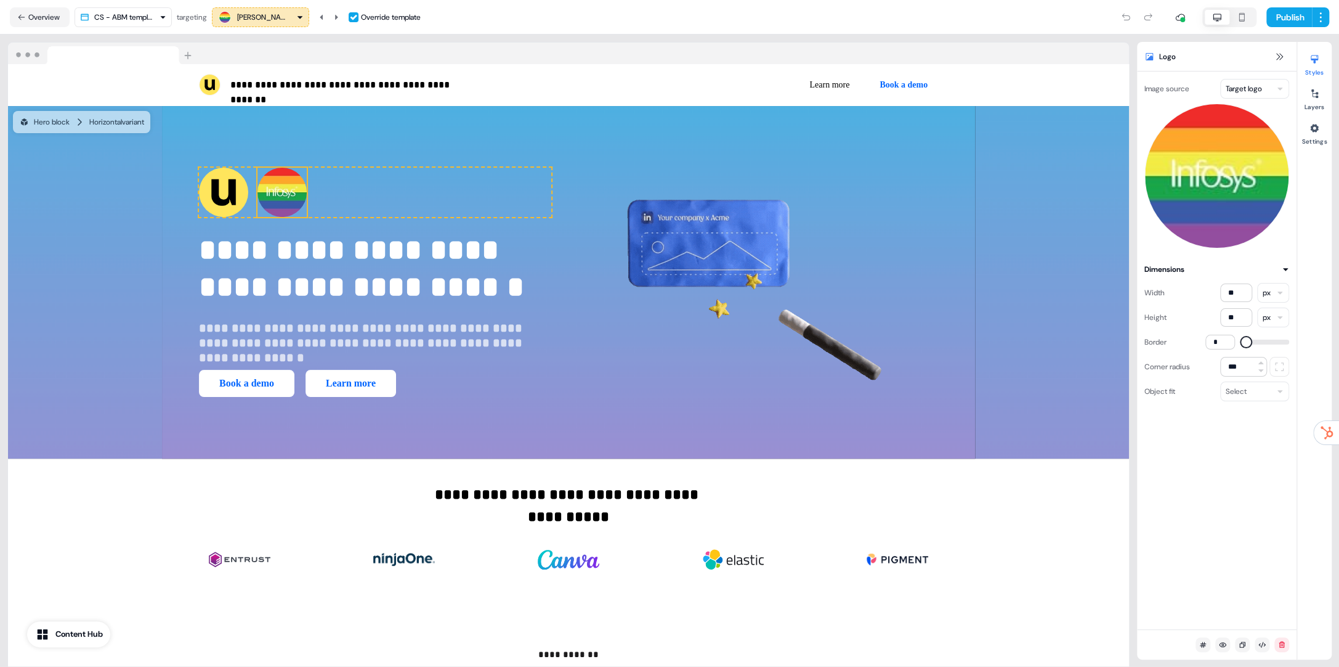
click at [1252, 88] on html "**********" at bounding box center [669, 333] width 1339 height 667
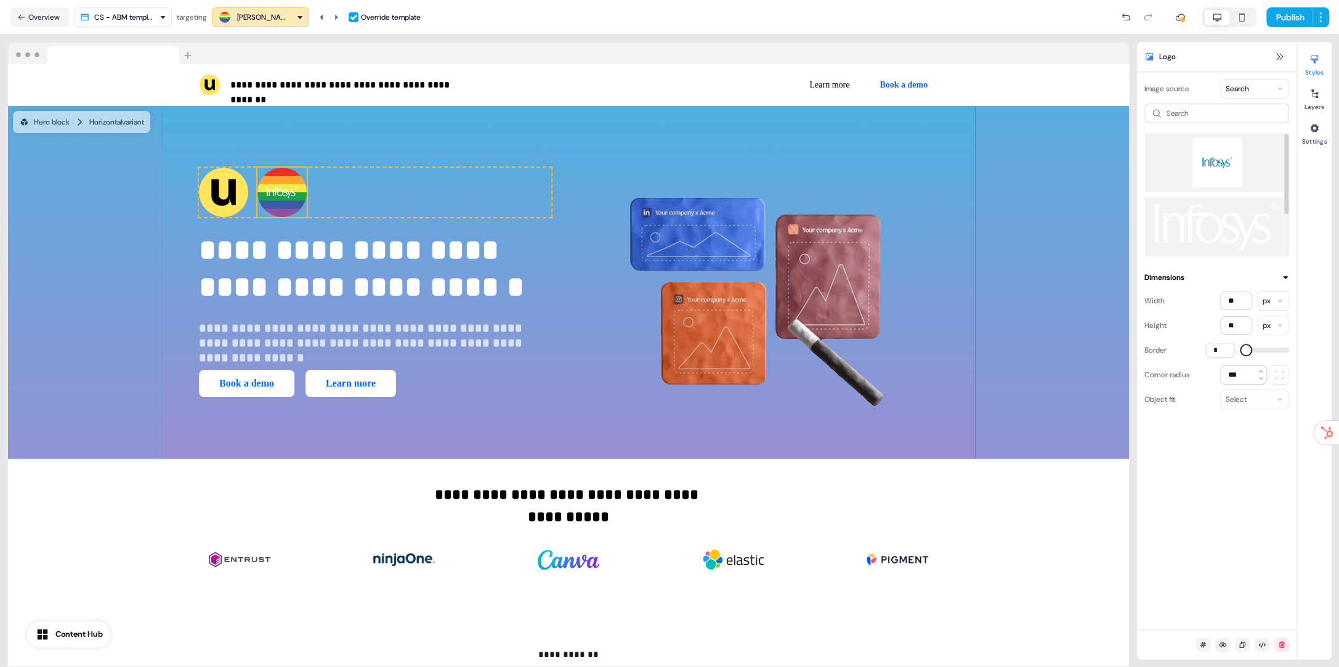
click at [1230, 163] on img at bounding box center [1216, 162] width 125 height 49
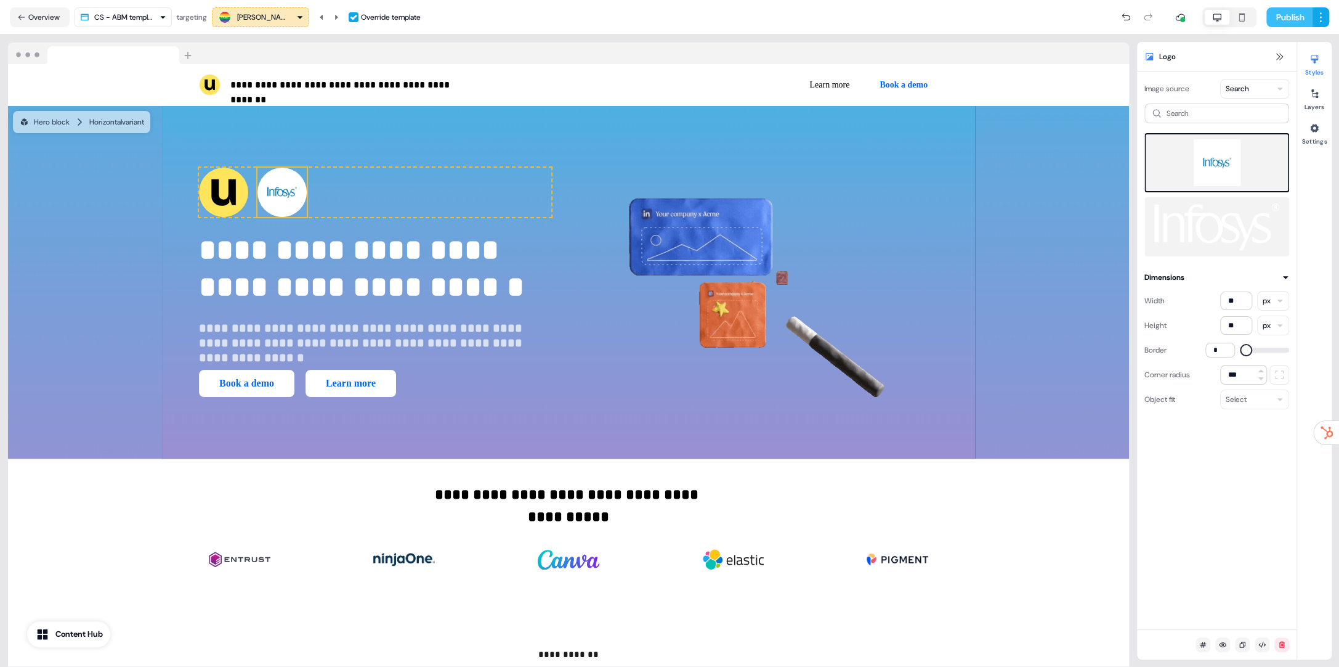
click at [1266, 20] on button "Publish" at bounding box center [1289, 17] width 46 height 20
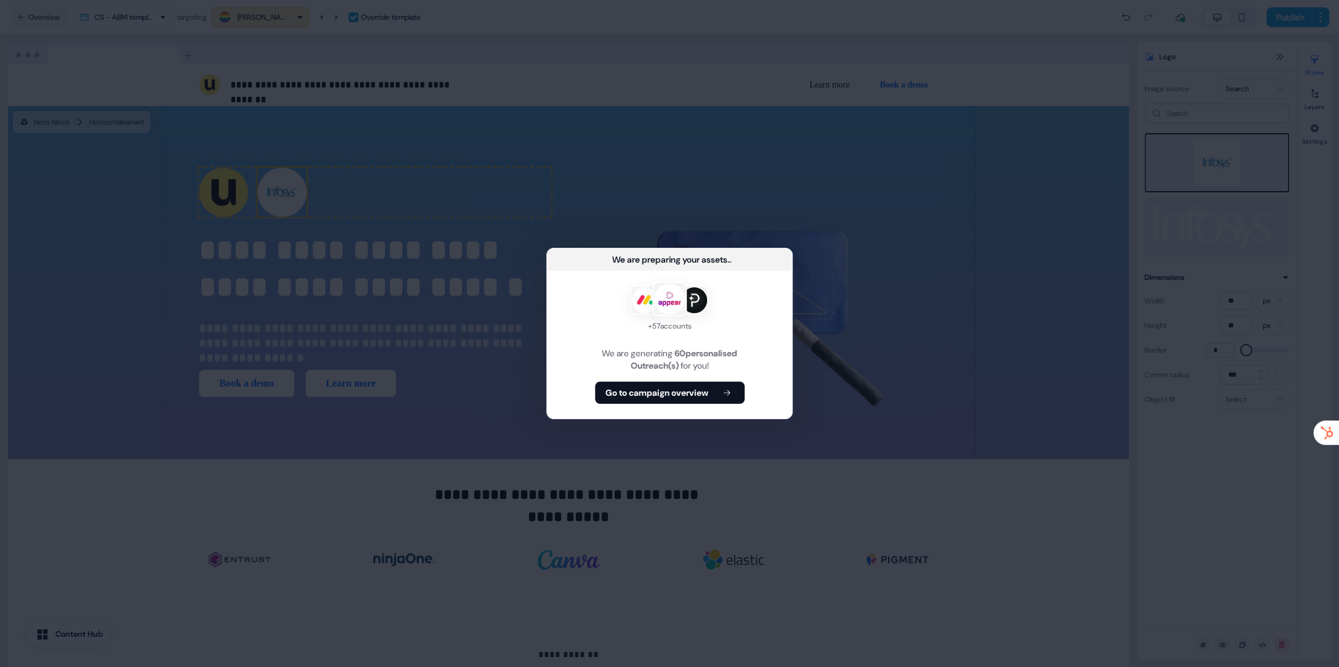
click at [700, 390] on b "Go to campaign overview" at bounding box center [657, 392] width 103 height 12
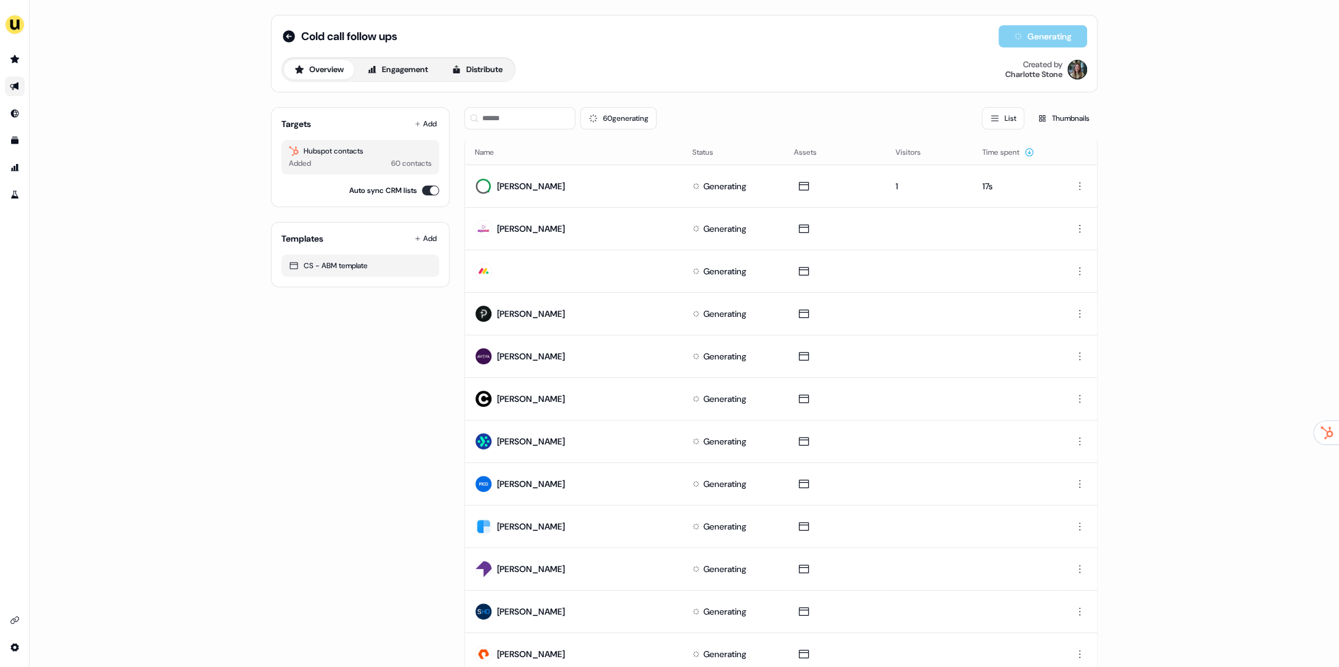
click at [12, 86] on icon "Go to outbound experience" at bounding box center [15, 86] width 10 height 10
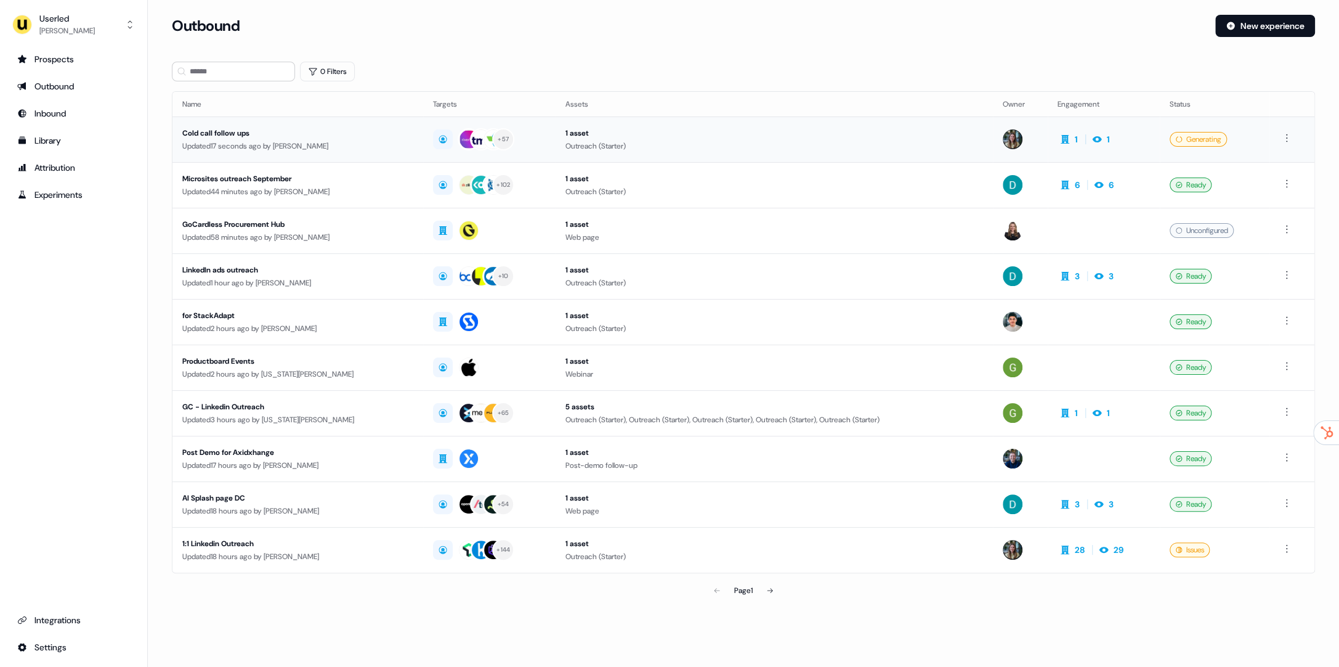
click at [309, 144] on div "Updated 17 seconds ago by Charlotte Stone" at bounding box center [297, 146] width 231 height 12
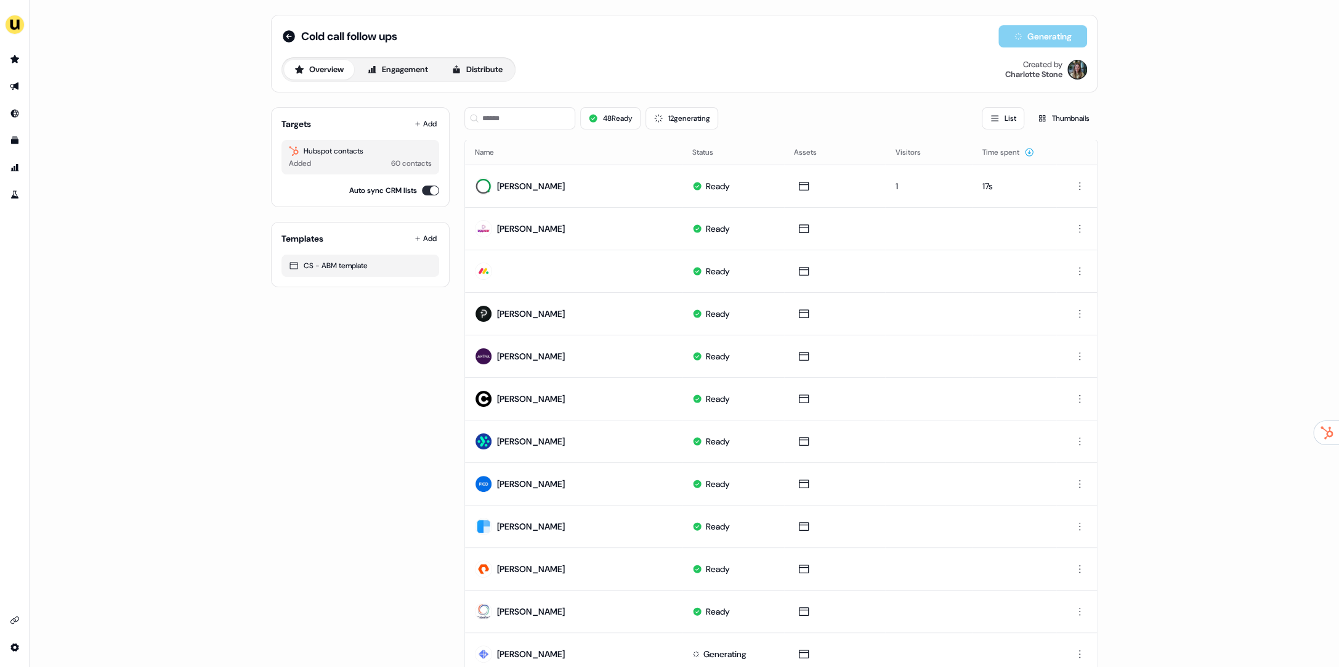
click at [649, 56] on div "Cold call follow ups Generating Overview Engagement Distribute Created by Charl…" at bounding box center [685, 53] width 806 height 57
click at [526, 124] on input at bounding box center [519, 118] width 111 height 22
click at [530, 124] on input at bounding box center [519, 118] width 111 height 22
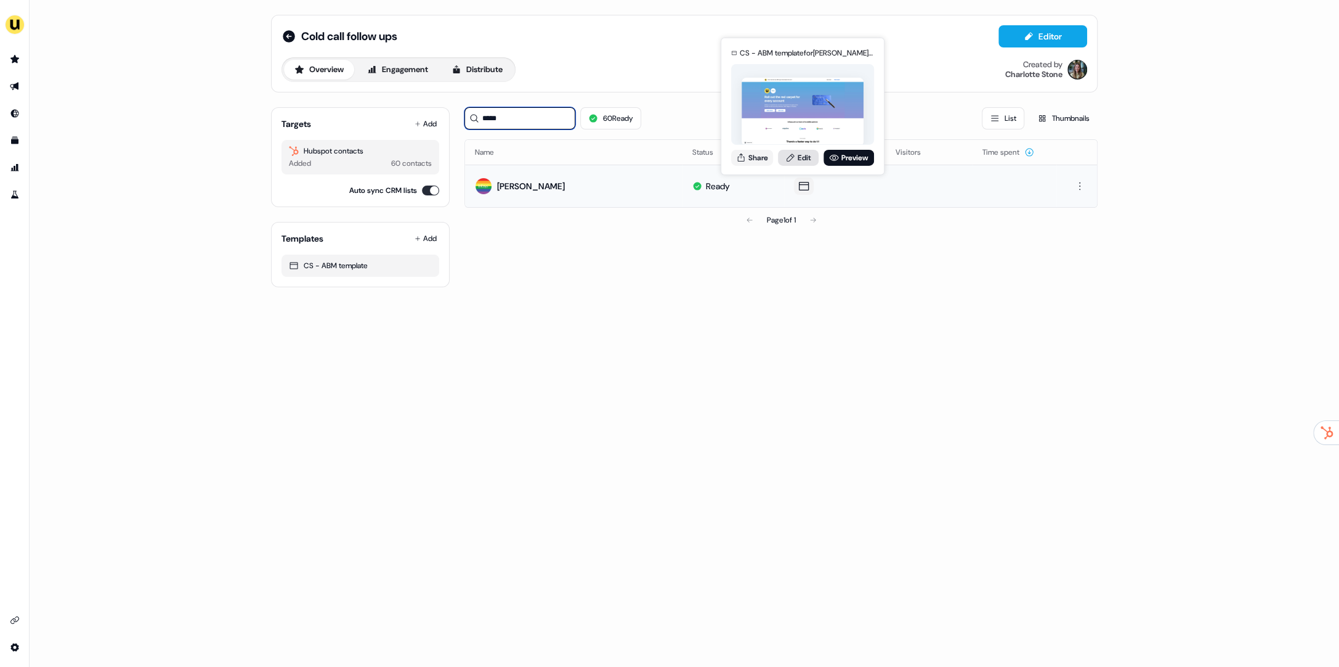
type input "*****"
click at [785, 156] on icon at bounding box center [790, 157] width 10 height 10
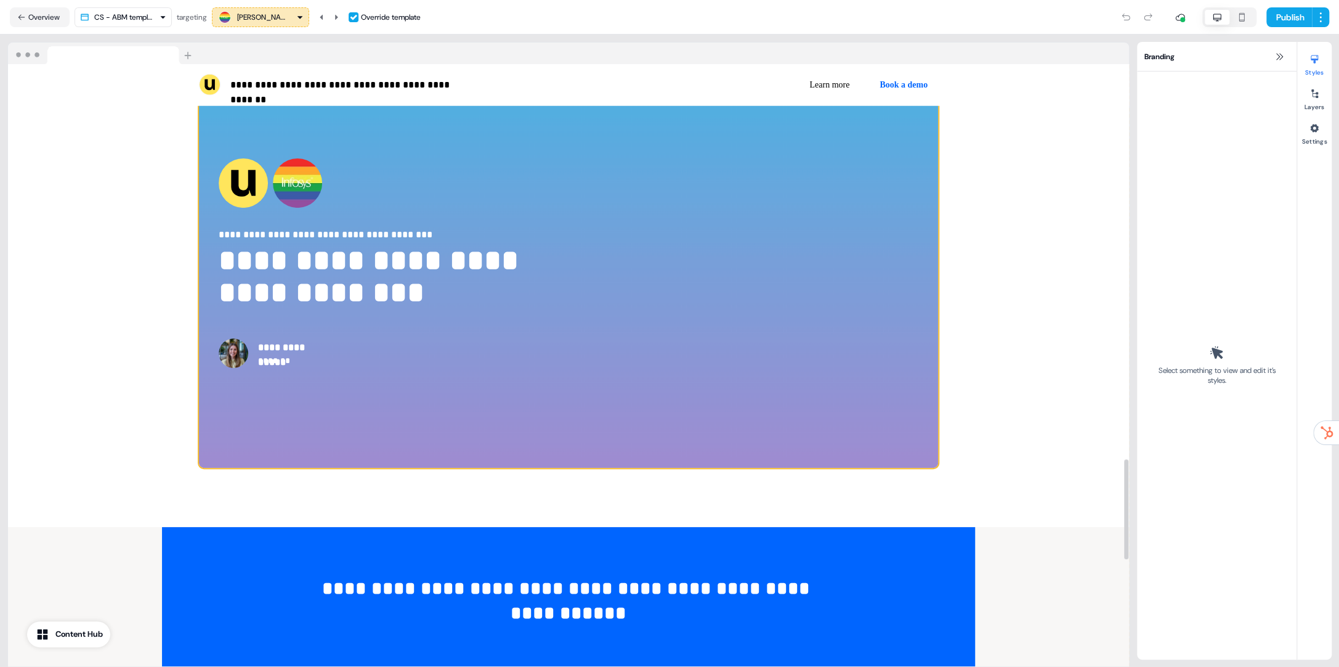
scroll to position [2381, 0]
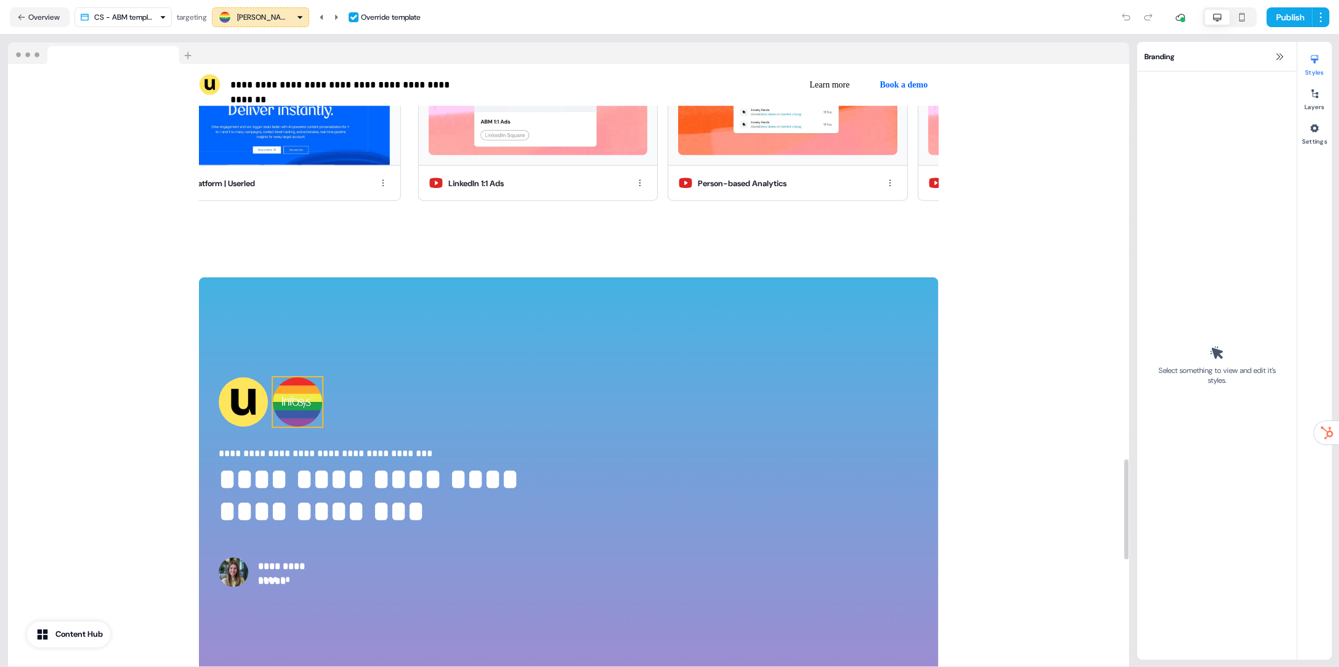
click at [299, 407] on img at bounding box center [297, 401] width 49 height 49
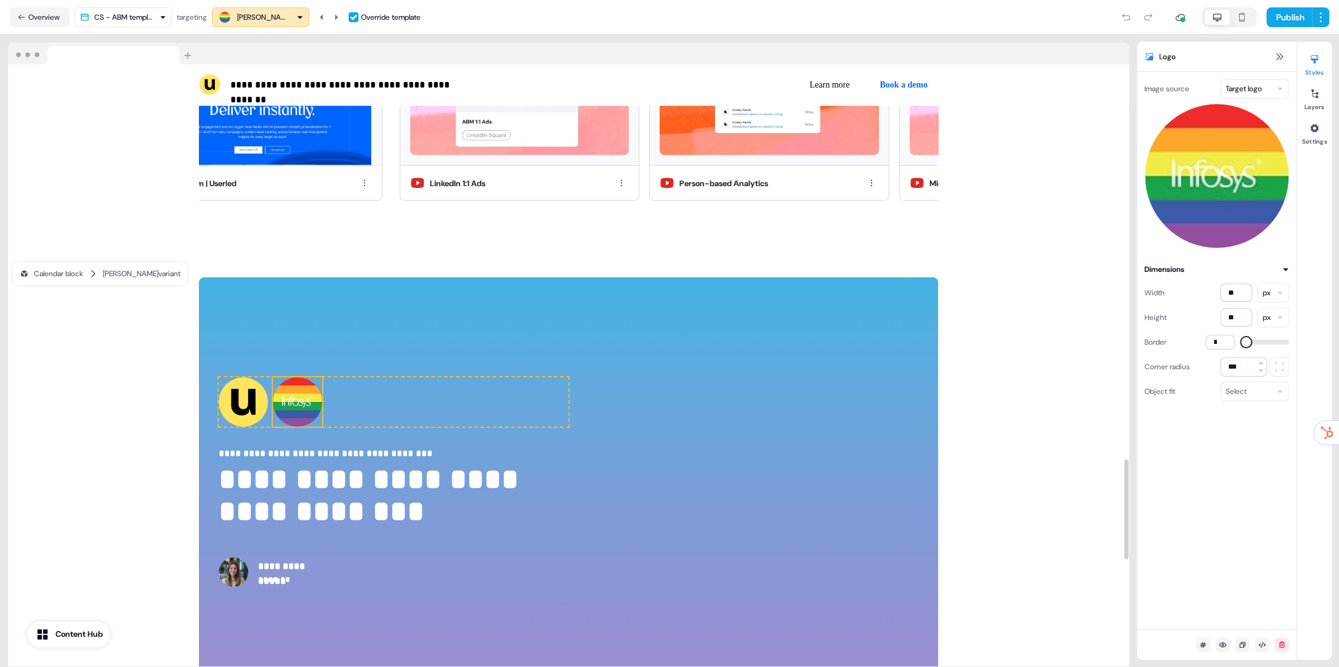
click at [1254, 90] on html "**********" at bounding box center [669, 333] width 1339 height 667
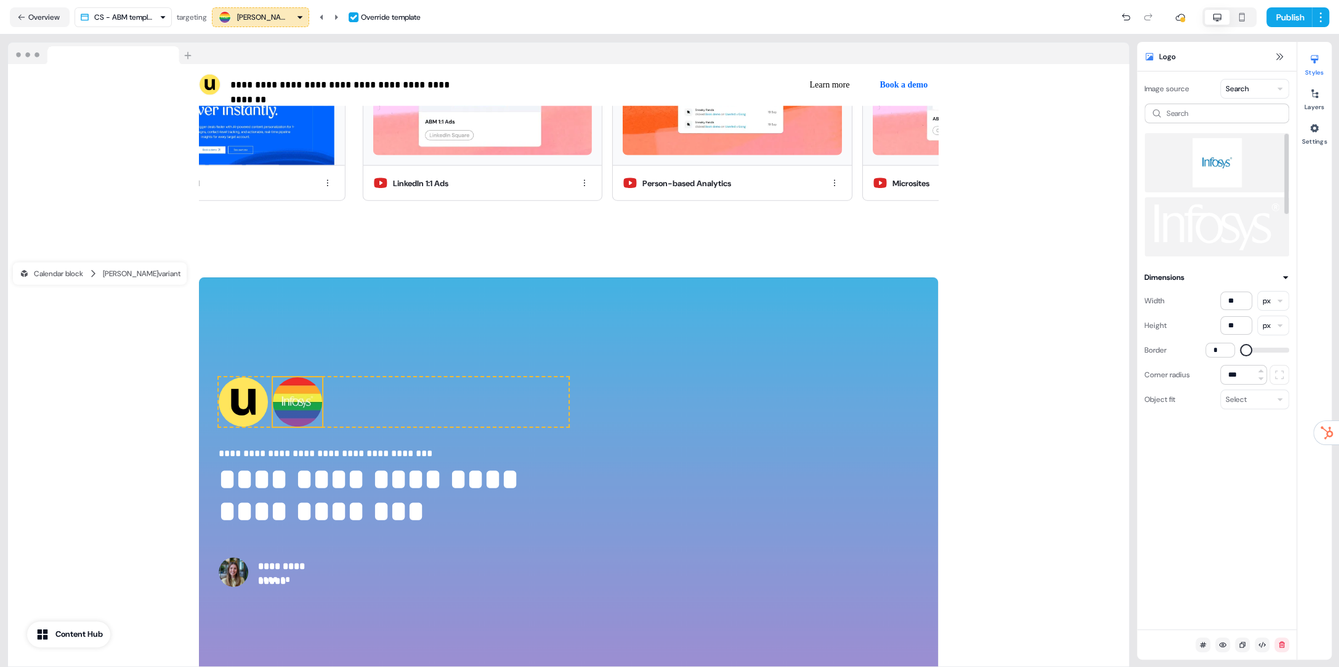
click at [1215, 160] on img at bounding box center [1216, 162] width 125 height 49
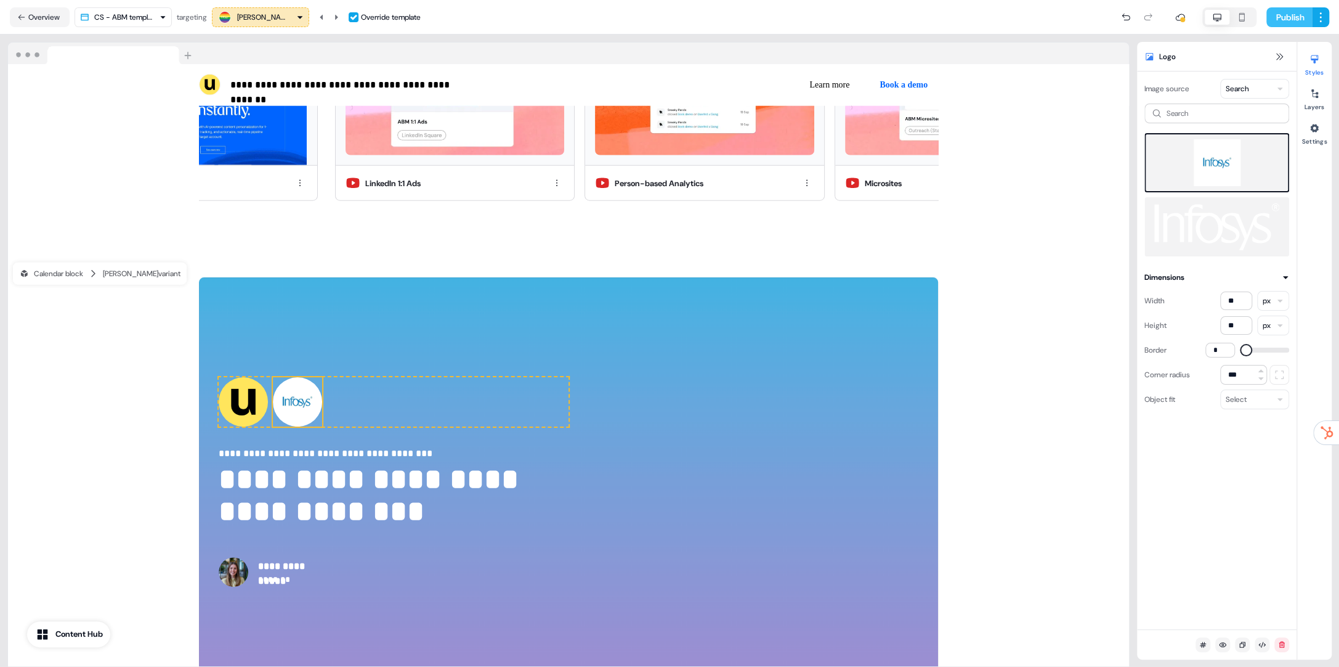
click at [1284, 15] on button "Publish" at bounding box center [1289, 17] width 46 height 20
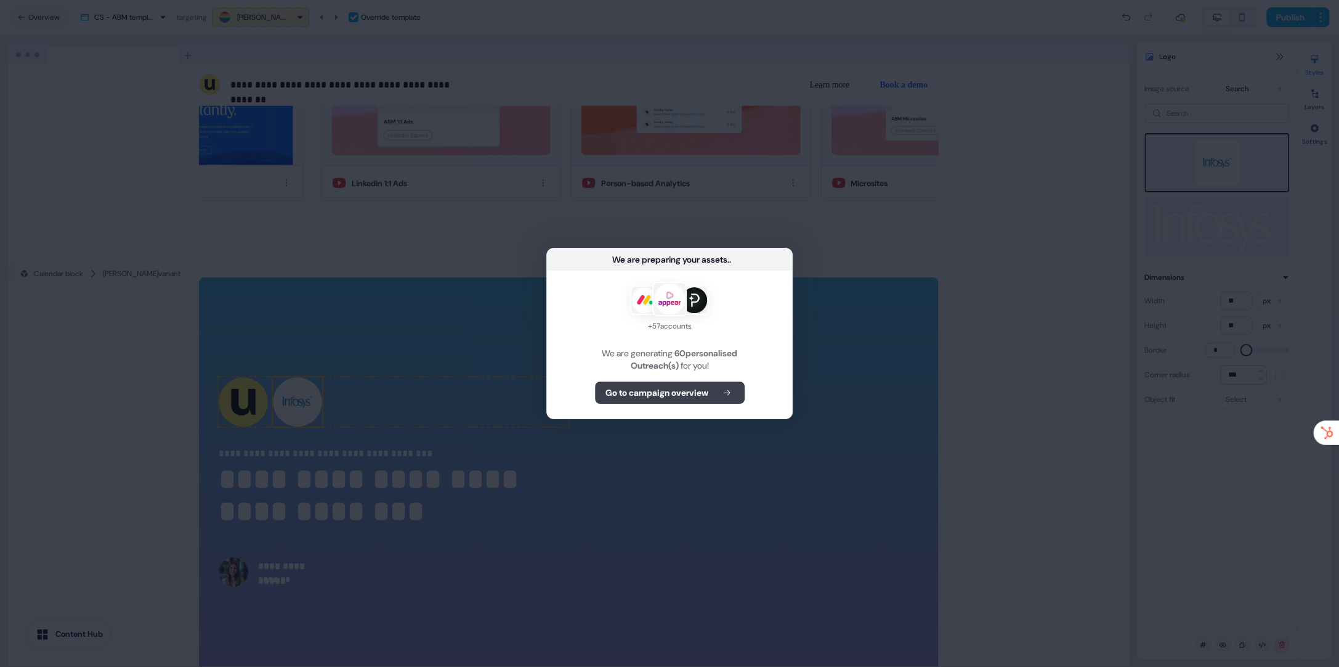
click at [650, 401] on button "Go to campaign overview" at bounding box center [670, 392] width 150 height 22
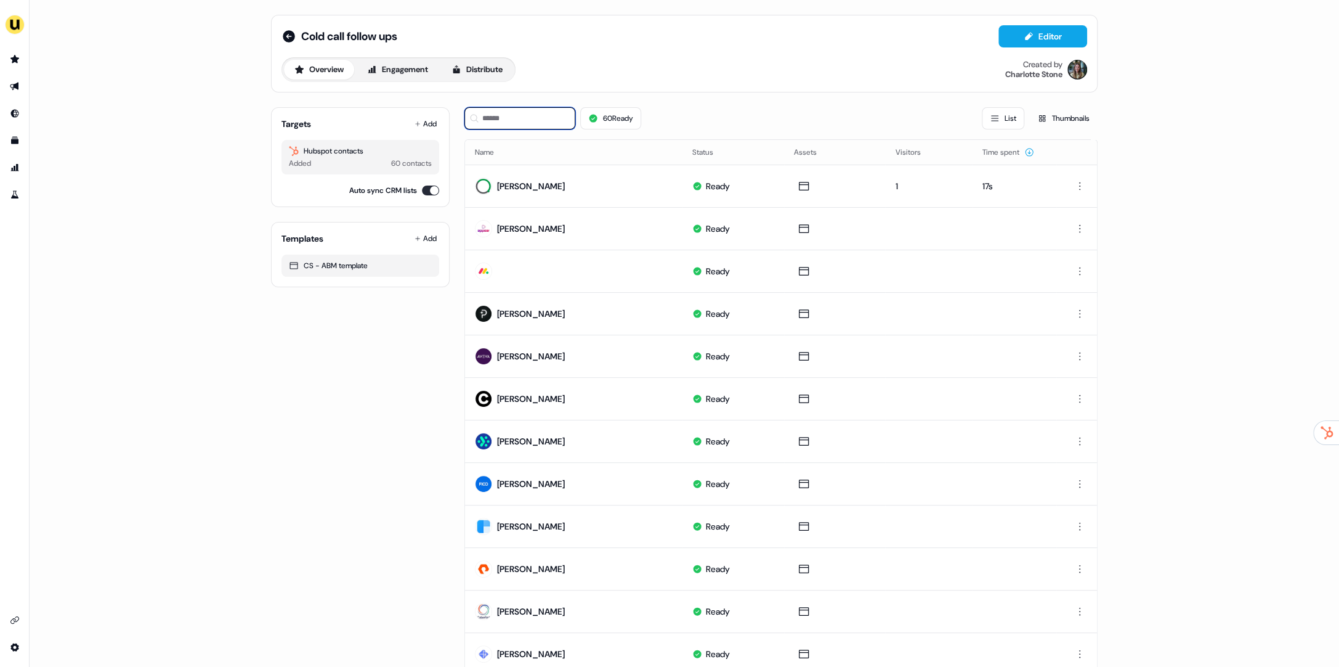
click at [514, 125] on input at bounding box center [519, 118] width 111 height 22
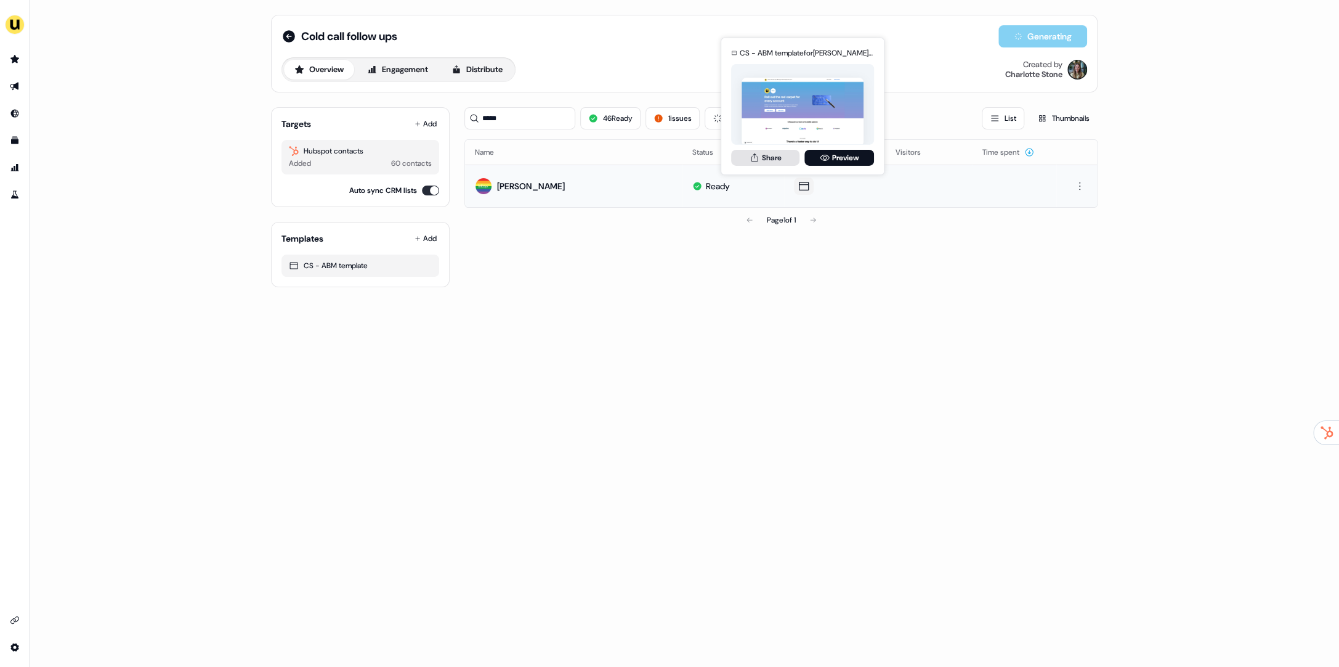
click at [772, 159] on button "Share" at bounding box center [765, 157] width 68 height 16
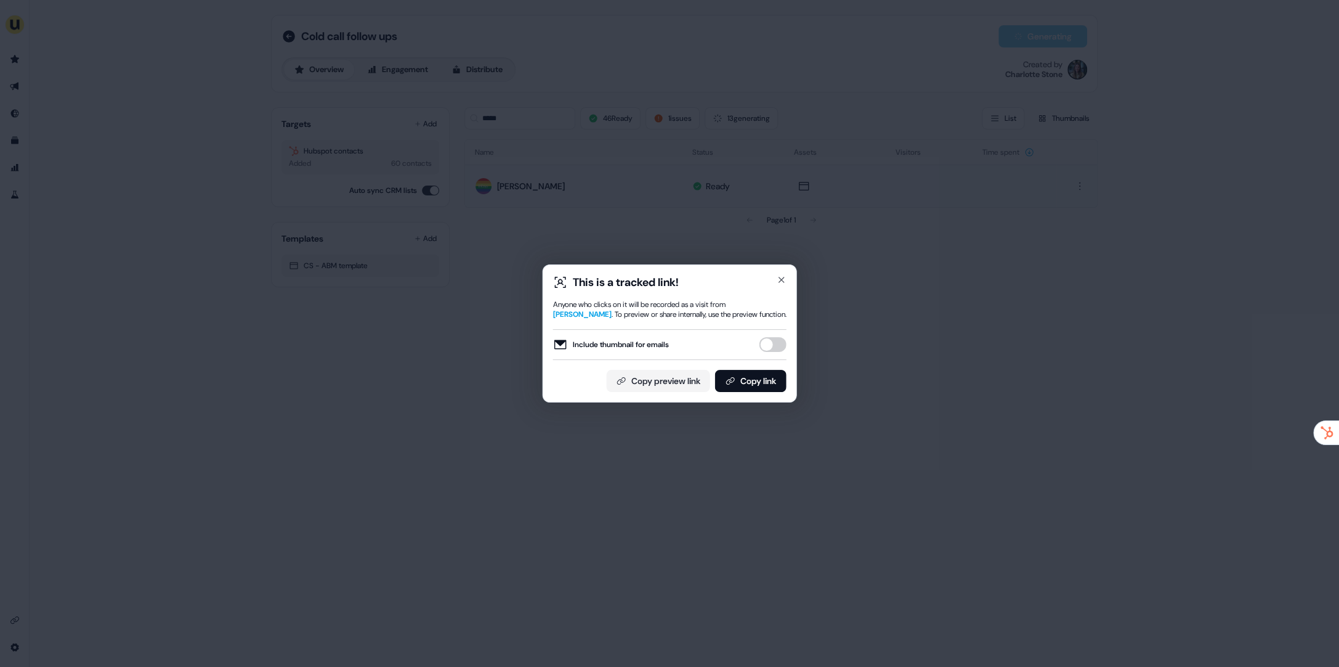
click at [781, 349] on button "Include thumbnail for emails" at bounding box center [773, 344] width 27 height 15
click at [763, 383] on button "Copy link" at bounding box center [750, 381] width 71 height 22
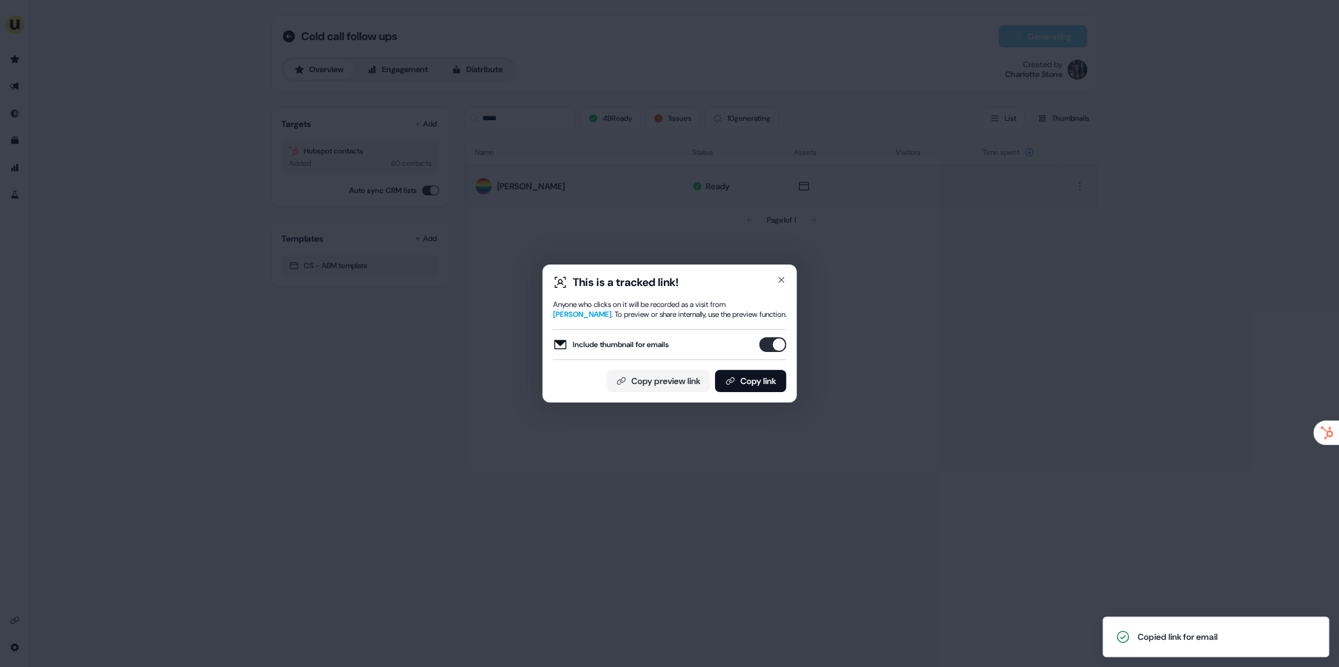
click at [598, 163] on div "This is a tracked link! Anyone who clicks on it will be recorded as a visit fro…" at bounding box center [669, 333] width 1339 height 667
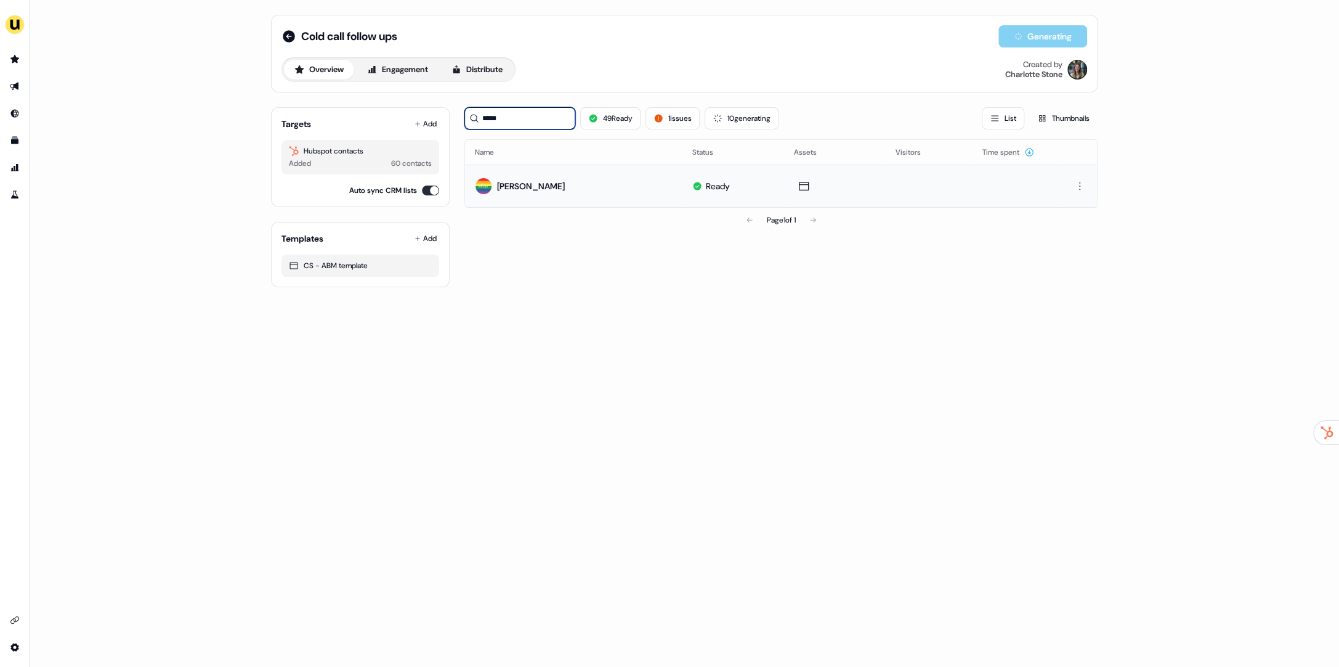
drag, startPoint x: 517, startPoint y: 123, endPoint x: 476, endPoint y: 121, distance: 41.3
click at [476, 121] on div "*****" at bounding box center [519, 118] width 111 height 22
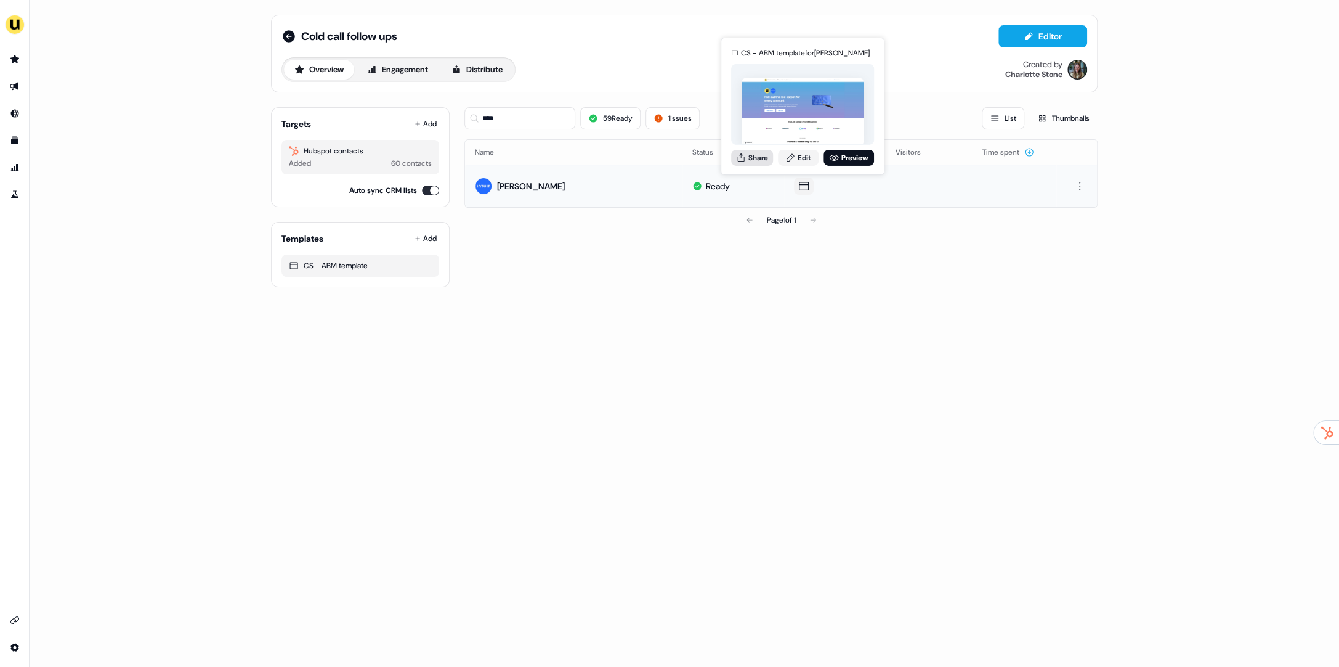
click at [764, 155] on button "Share" at bounding box center [752, 157] width 42 height 16
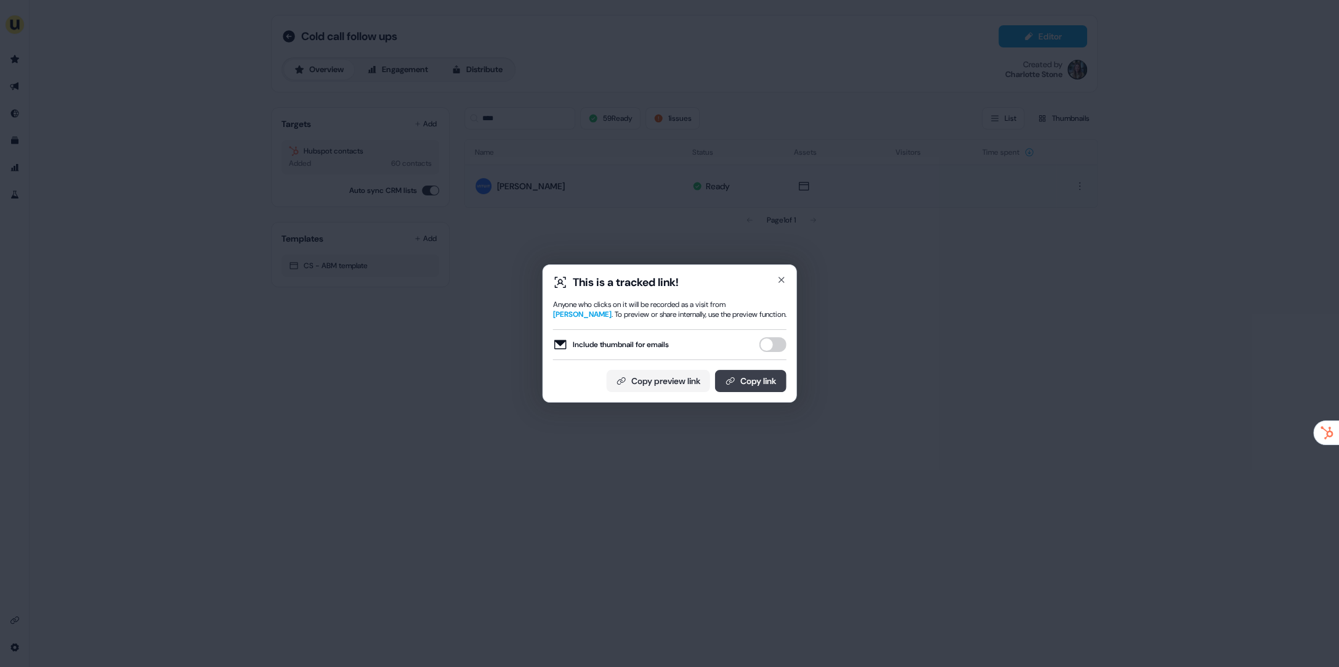
drag, startPoint x: 771, startPoint y: 347, endPoint x: 760, endPoint y: 384, distance: 38.6
click at [771, 347] on button "Include thumbnail for emails" at bounding box center [773, 344] width 27 height 15
drag, startPoint x: 760, startPoint y: 384, endPoint x: 763, endPoint y: 392, distance: 9.2
click at [760, 384] on button "Copy link" at bounding box center [750, 381] width 71 height 22
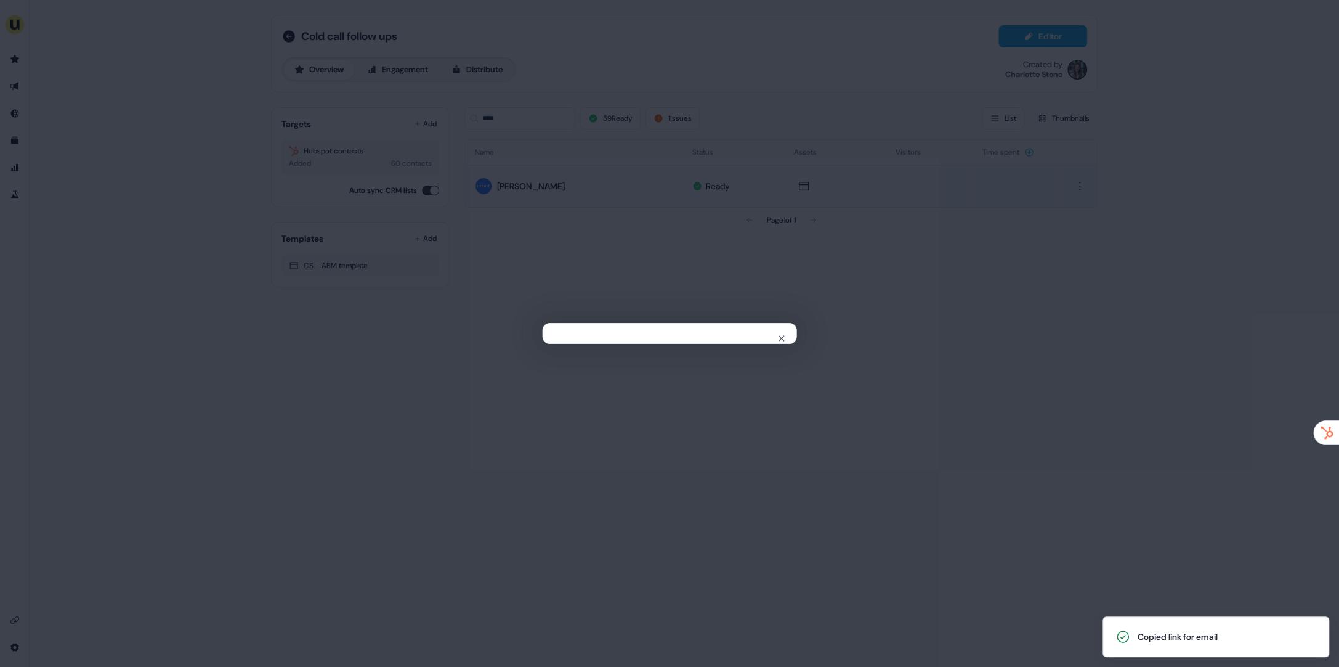
drag, startPoint x: 586, startPoint y: 138, endPoint x: 440, endPoint y: 4, distance: 198.4
click at [586, 138] on div "Close" at bounding box center [669, 333] width 1339 height 667
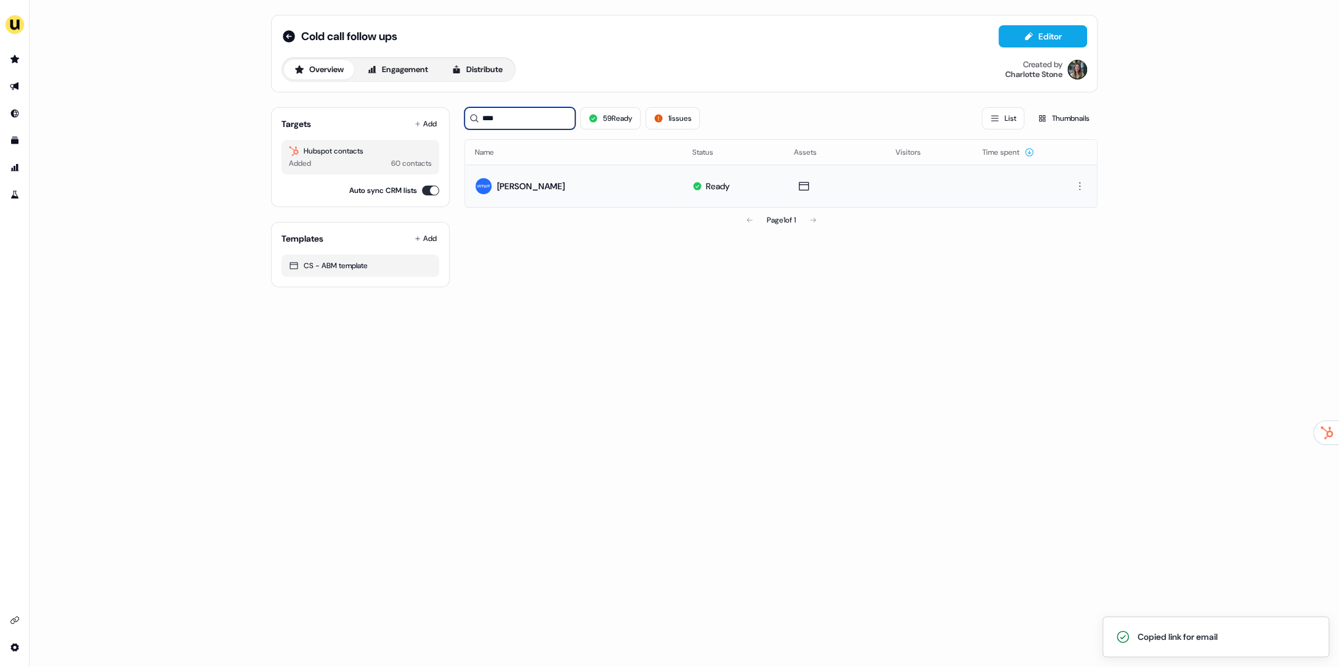
drag, startPoint x: 530, startPoint y: 116, endPoint x: 463, endPoint y: 112, distance: 66.7
click at [463, 112] on div "Targets Add Hubspot contacts Added 60 contacts Auto sync CRM lists Templates Ad…" at bounding box center [684, 192] width 827 height 190
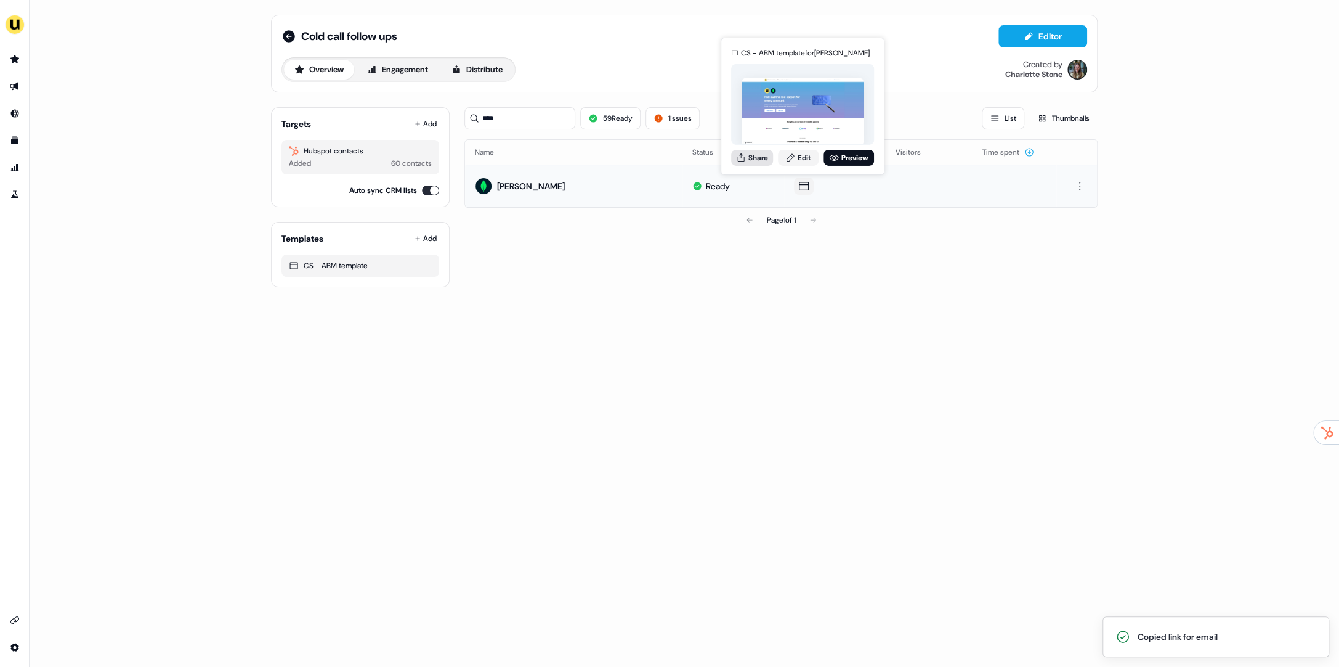
click at [756, 159] on button "Share" at bounding box center [752, 157] width 42 height 16
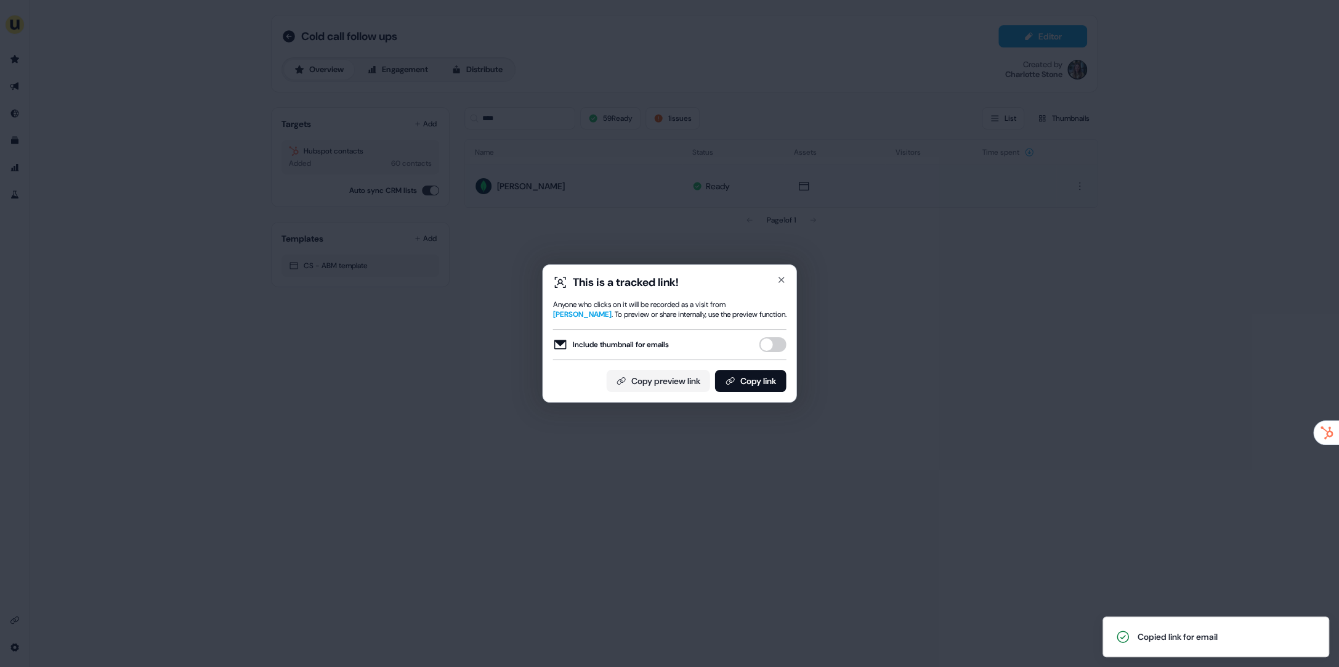
click at [777, 341] on button "Include thumbnail for emails" at bounding box center [773, 344] width 27 height 15
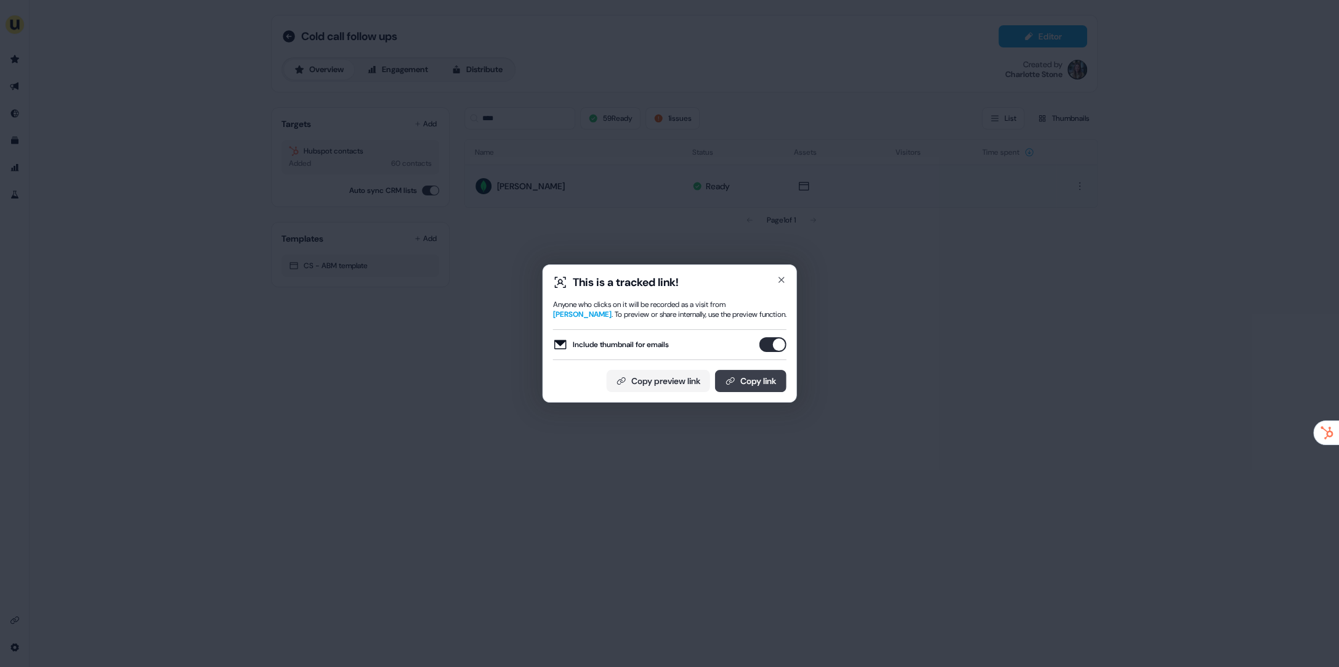
click at [763, 373] on button "Copy link" at bounding box center [750, 381] width 71 height 22
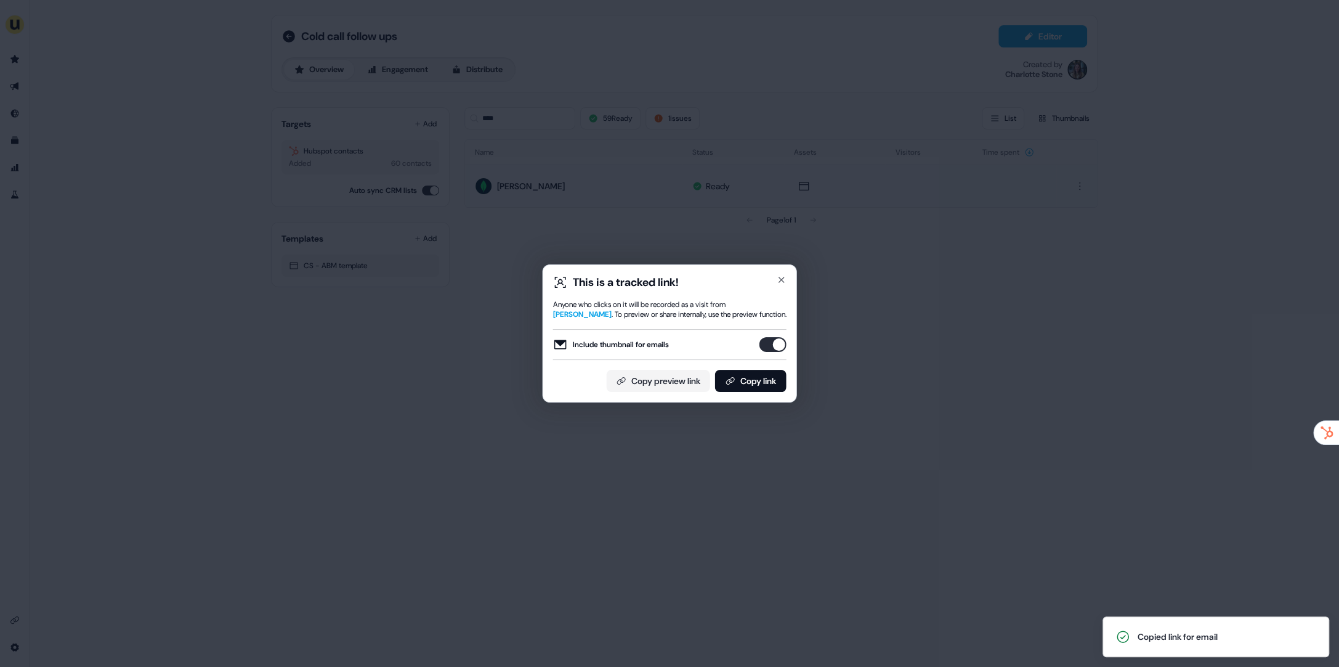
click at [575, 203] on div "This is a tracked link! Anyone who clicks on it will be recorded as a visit fro…" at bounding box center [669, 333] width 1339 height 667
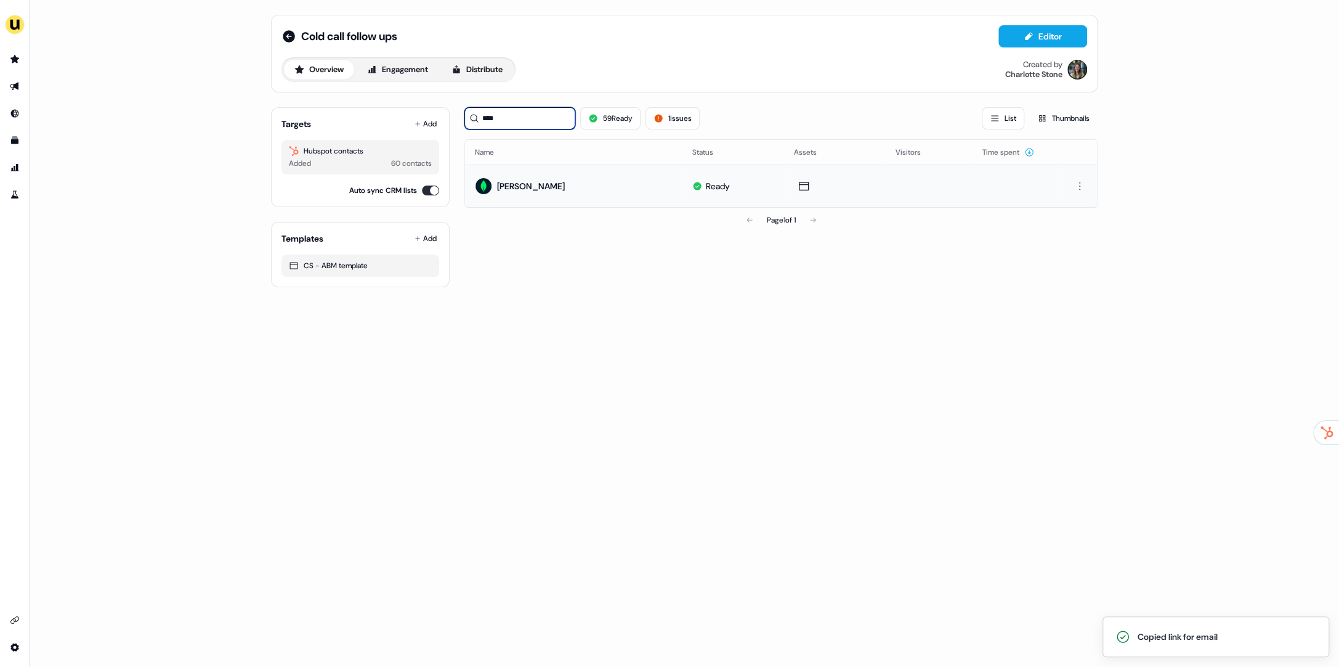
drag, startPoint x: 529, startPoint y: 107, endPoint x: 543, endPoint y: 124, distance: 22.3
click at [543, 124] on input "****" at bounding box center [519, 118] width 111 height 22
type input "*****"
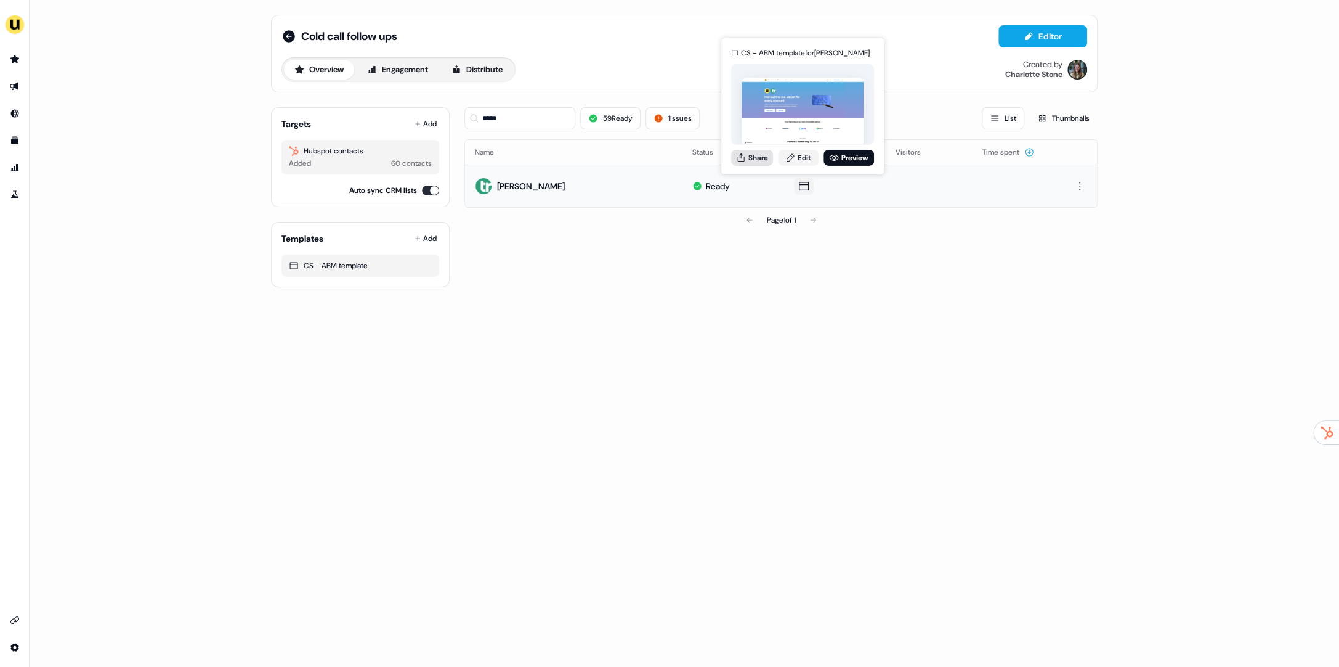
click at [753, 152] on button "Share" at bounding box center [752, 157] width 42 height 16
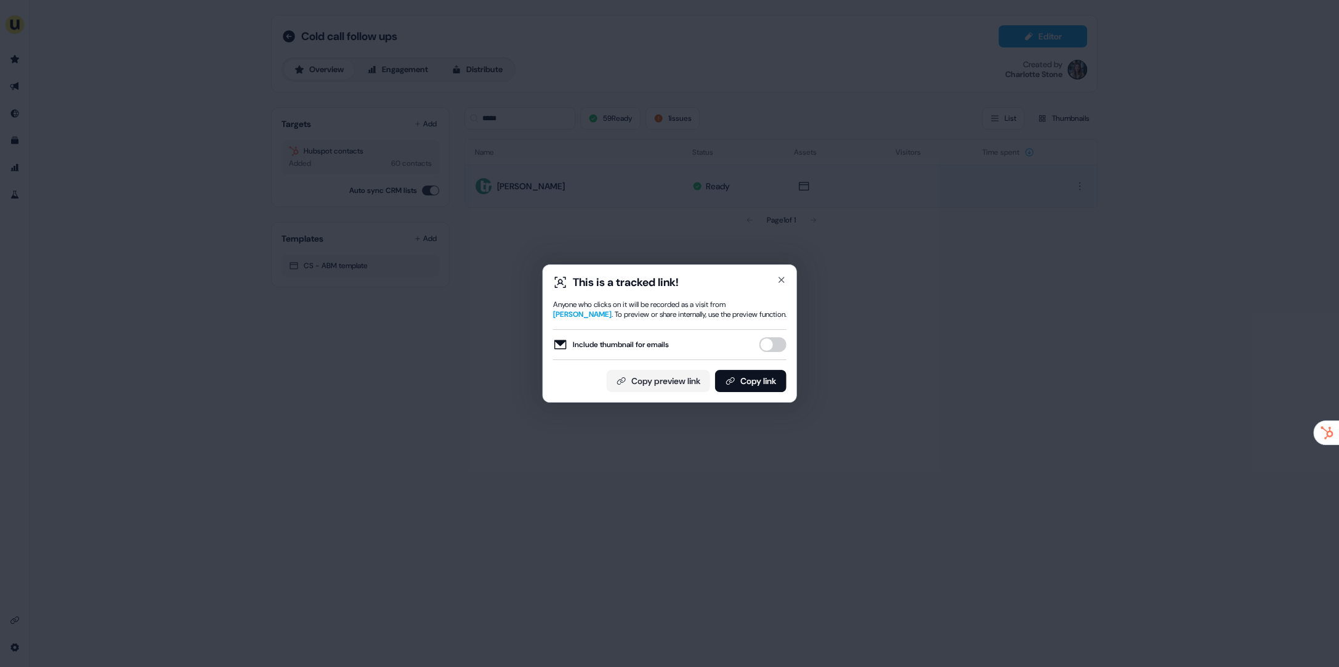
click at [776, 347] on button "Include thumbnail for emails" at bounding box center [773, 344] width 27 height 15
drag, startPoint x: 767, startPoint y: 390, endPoint x: 798, endPoint y: 457, distance: 73.9
click at [767, 389] on button "Copy link" at bounding box center [750, 381] width 71 height 22
